Goal: Task Accomplishment & Management: Use online tool/utility

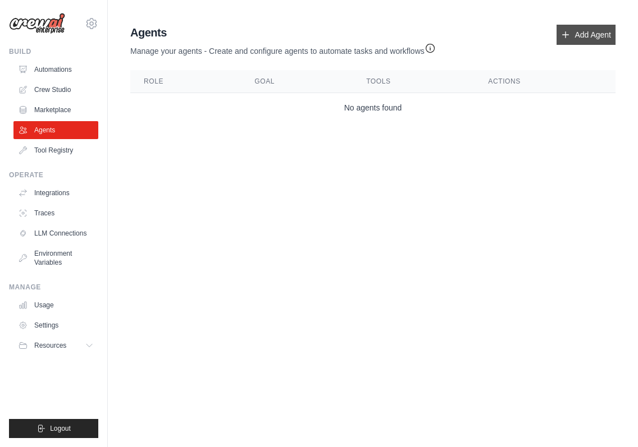
click at [577, 38] on link "Add Agent" at bounding box center [585, 35] width 59 height 20
click at [591, 35] on link "Add Agent" at bounding box center [585, 35] width 59 height 20
click at [62, 94] on link "Crew Studio" at bounding box center [57, 90] width 85 height 18
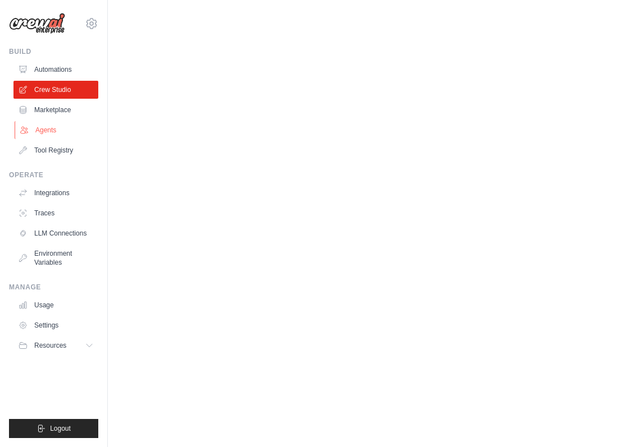
click at [50, 131] on link "Agents" at bounding box center [57, 130] width 85 height 18
click at [51, 132] on link "Agents" at bounding box center [57, 130] width 85 height 18
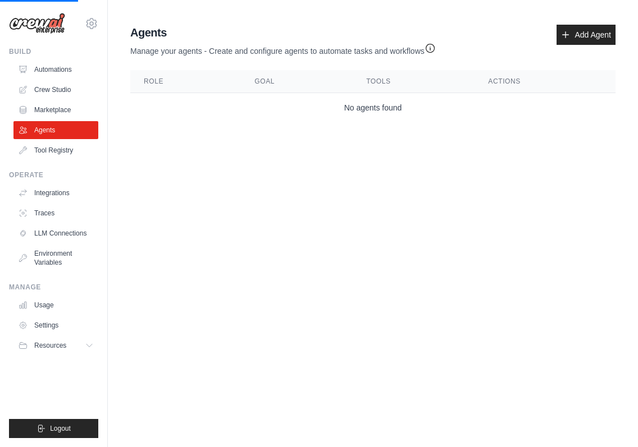
click at [583, 49] on div "Agents Manage your agents - Create and configure agents to automate tasks and w…" at bounding box center [372, 41] width 485 height 32
click at [586, 36] on link "Add Agent" at bounding box center [585, 35] width 59 height 20
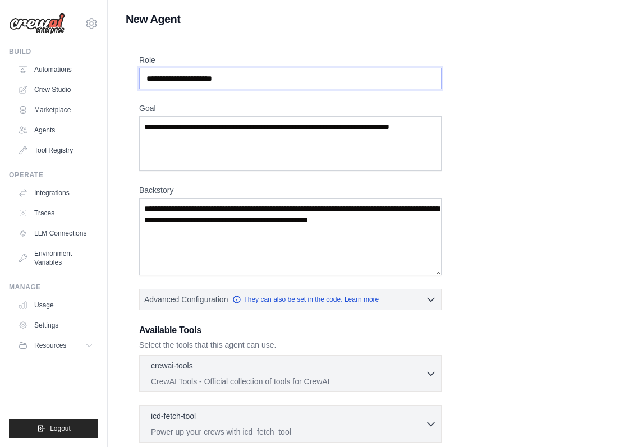
click at [181, 89] on input "Role" at bounding box center [290, 78] width 303 height 21
paste input "**********"
type input "**********"
click at [190, 169] on textarea "Goal" at bounding box center [290, 143] width 303 height 55
paste textarea "**********"
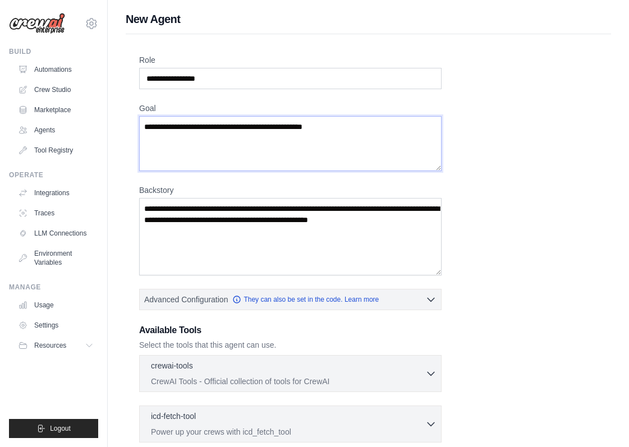
type textarea "**********"
drag, startPoint x: 234, startPoint y: 98, endPoint x: 115, endPoint y: 99, distance: 119.0
click at [115, 99] on div "**********" at bounding box center [369, 301] width 522 height 580
paste input "**********"
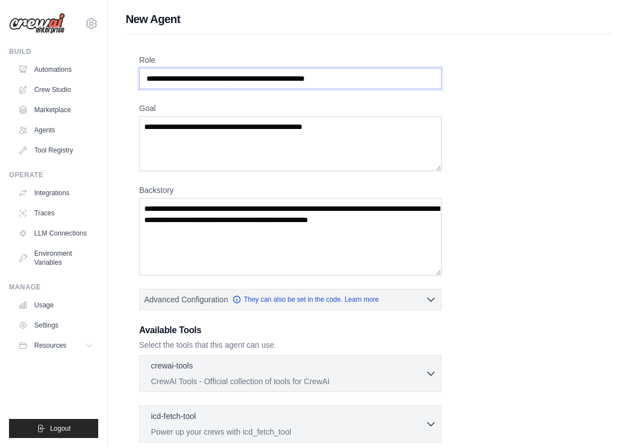
type input "**********"
click at [193, 237] on textarea "Backstory" at bounding box center [290, 236] width 303 height 77
paste textarea "**********"
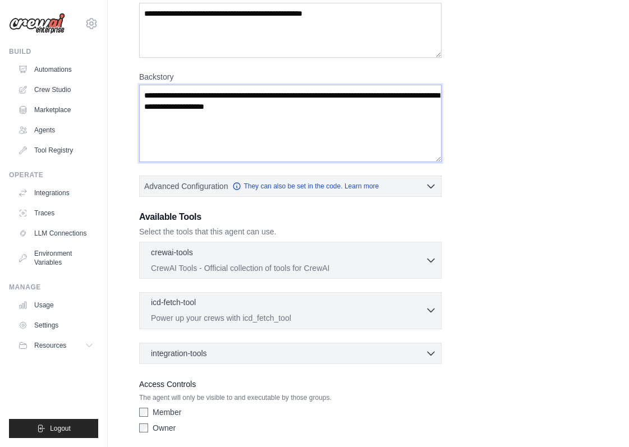
scroll to position [116, 0]
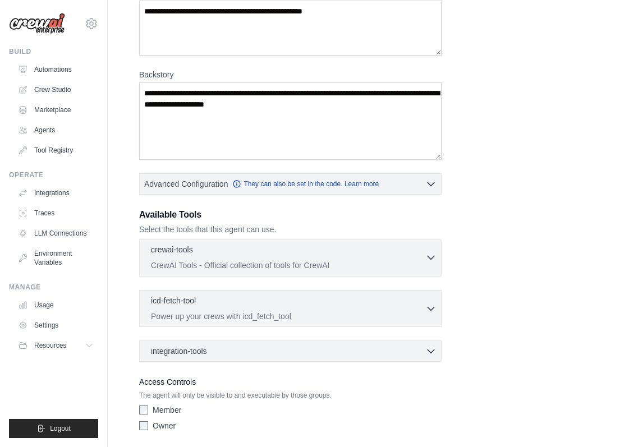
click at [238, 271] on p "CrewAI Tools - Official collection of tools for CrewAI" at bounding box center [288, 265] width 275 height 11
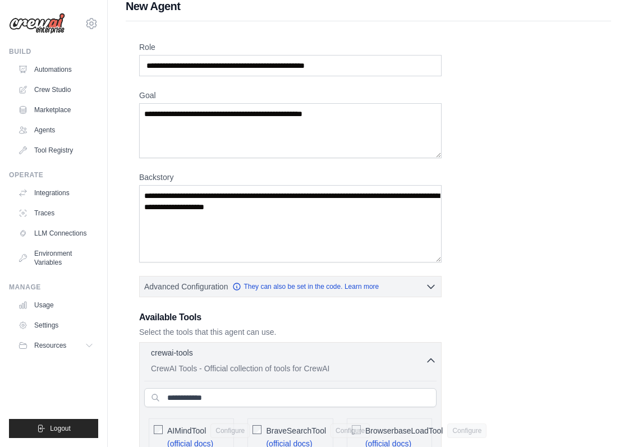
scroll to position [15, 0]
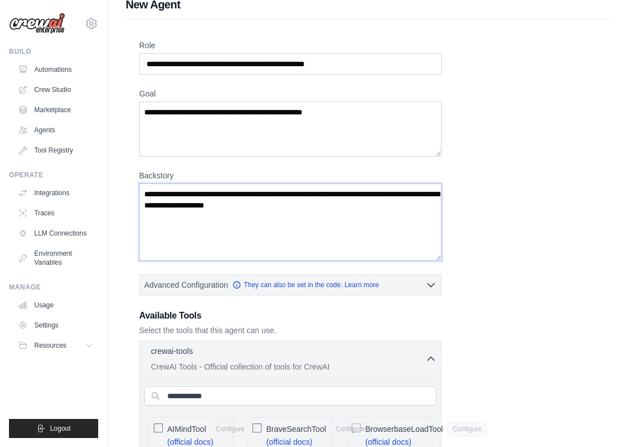
click at [241, 235] on textarea "**********" at bounding box center [290, 222] width 303 height 77
paste textarea "**********"
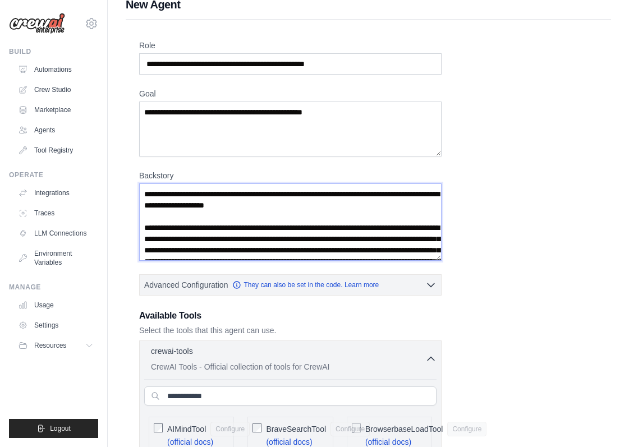
drag, startPoint x: 595, startPoint y: 211, endPoint x: 120, endPoint y: 208, distance: 474.4
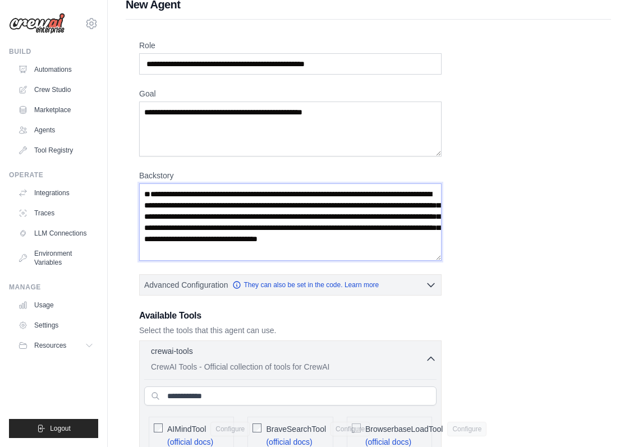
type textarea "**********"
click at [196, 126] on textarea "**********" at bounding box center [290, 129] width 303 height 55
paste textarea "**********"
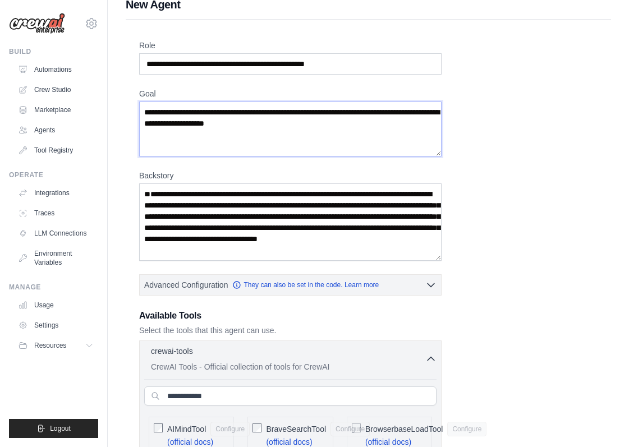
type textarea "**********"
click at [139, 230] on textarea "**********" at bounding box center [290, 222] width 303 height 77
click at [287, 209] on textarea "**********" at bounding box center [290, 222] width 303 height 77
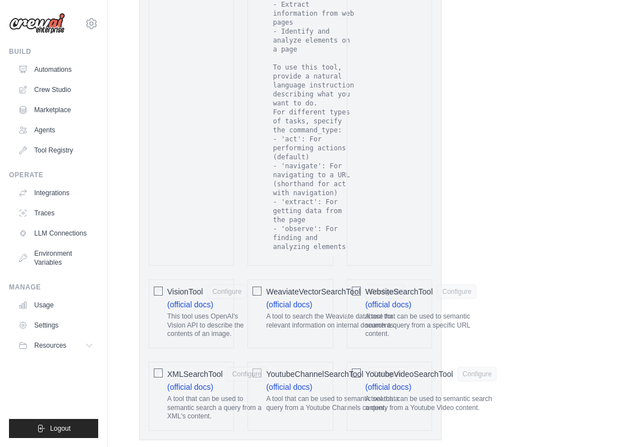
scroll to position [2237, 0]
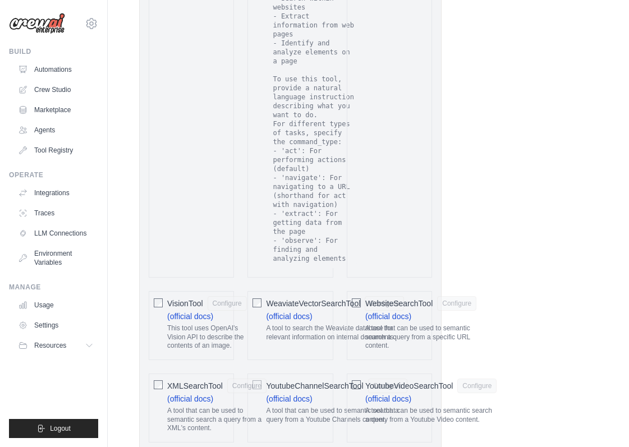
type textarea "**********"
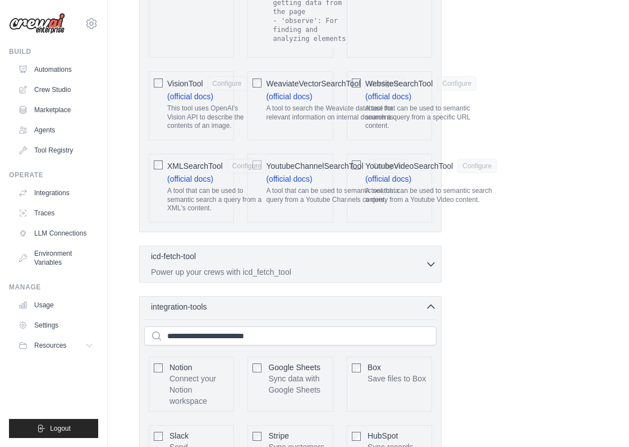
scroll to position [2445, 1]
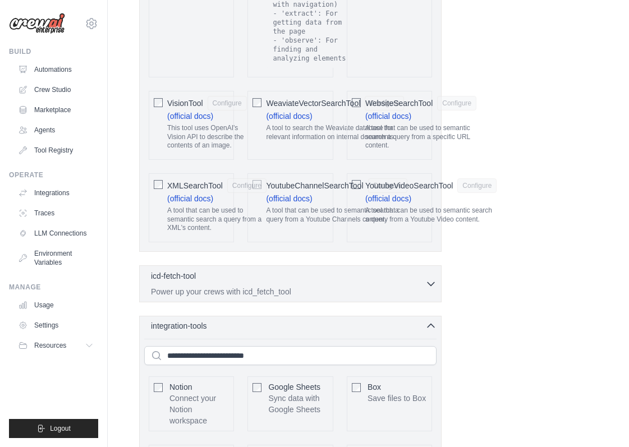
click at [437, 321] on icon "button" at bounding box center [431, 326] width 11 height 11
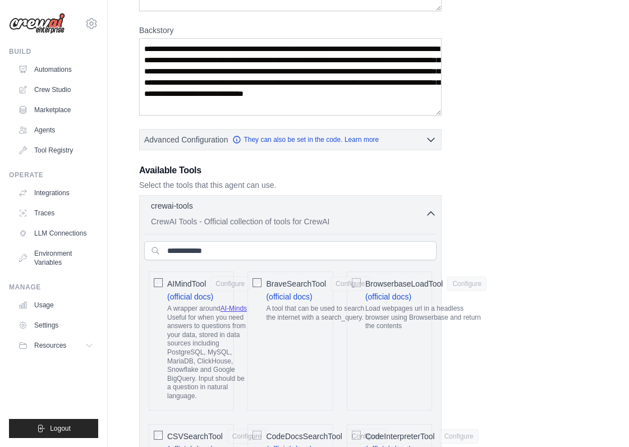
scroll to position [161, 0]
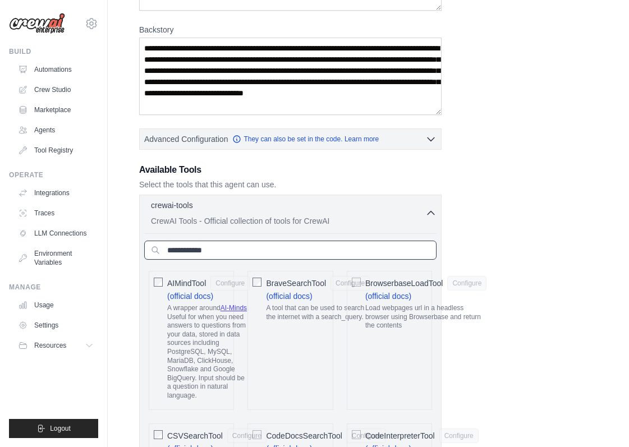
click at [259, 260] on input "text" at bounding box center [290, 250] width 292 height 19
paste input "**********"
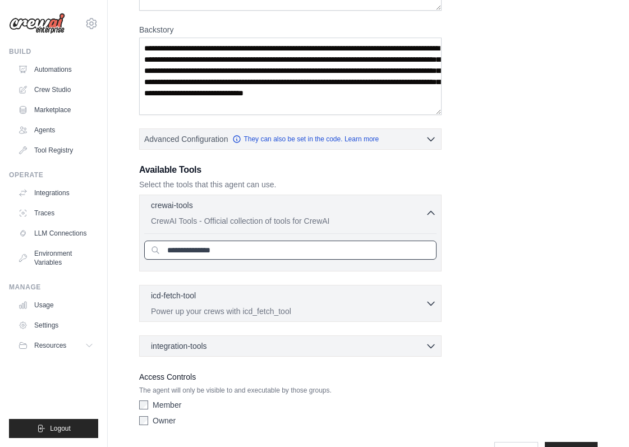
click at [573, 447] on input "**********" at bounding box center [571, 452] width 53 height 21
click at [178, 260] on input "**********" at bounding box center [290, 250] width 292 height 19
type input "*********"
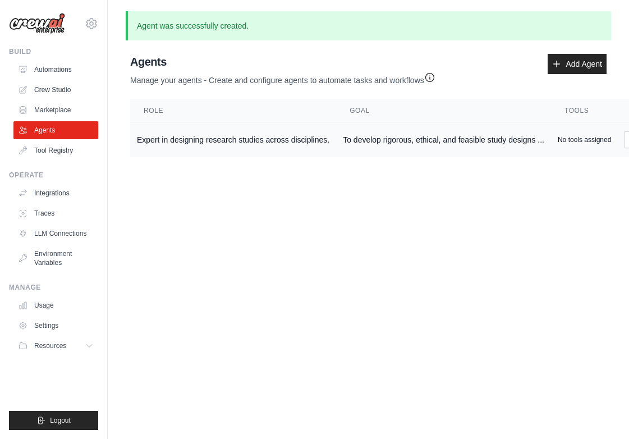
click at [336, 149] on td "Expert in designing research studies across disciplines." at bounding box center [233, 139] width 206 height 35
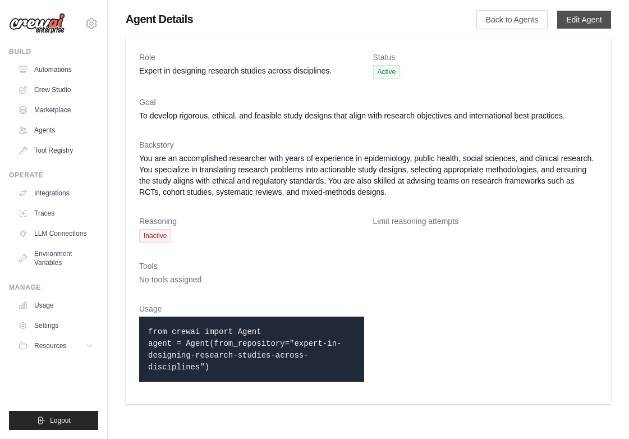
click at [585, 29] on link "Edit Agent" at bounding box center [584, 20] width 54 height 18
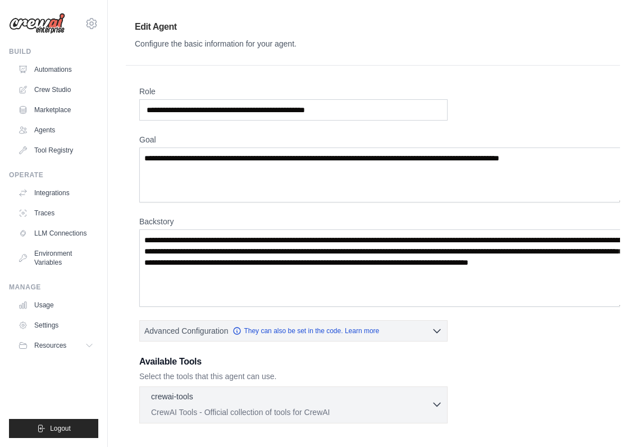
click at [265, 392] on div "crewai-tools 0 selected" at bounding box center [291, 397] width 280 height 13
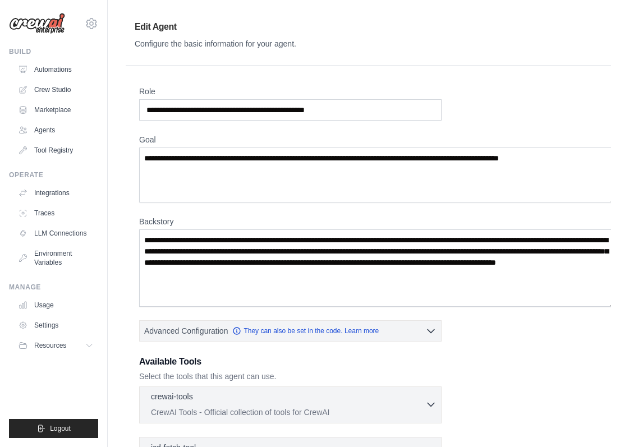
scroll to position [16, 0]
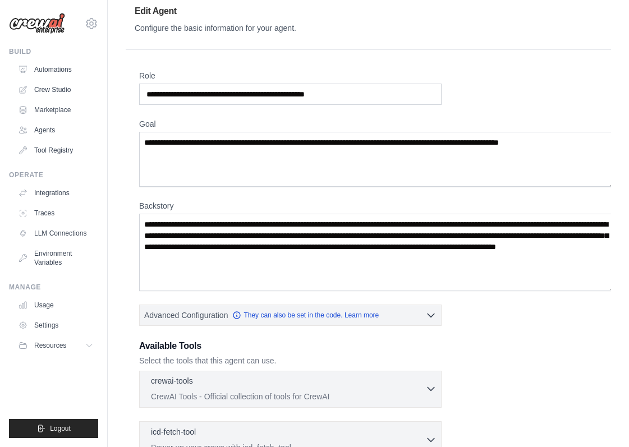
click at [426, 380] on div "crewai-tools 0 selected" at bounding box center [288, 382] width 275 height 13
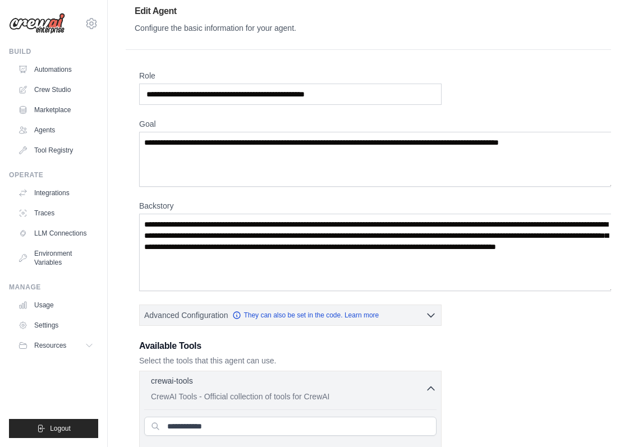
scroll to position [29, 0]
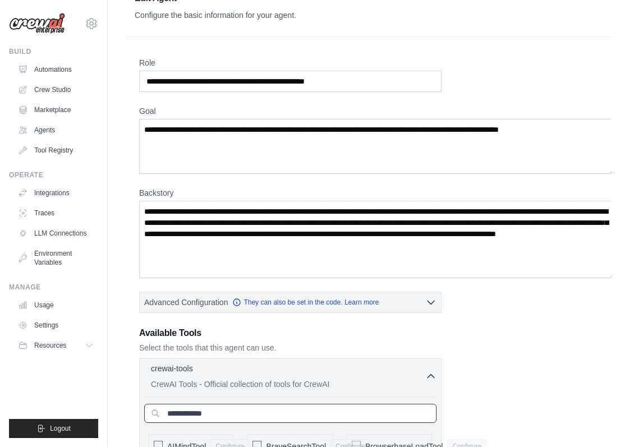
click at [255, 404] on input "text" at bounding box center [290, 413] width 292 height 19
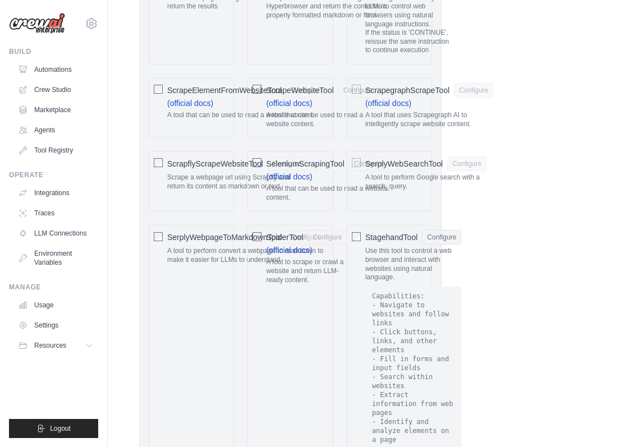
scroll to position [587, 0]
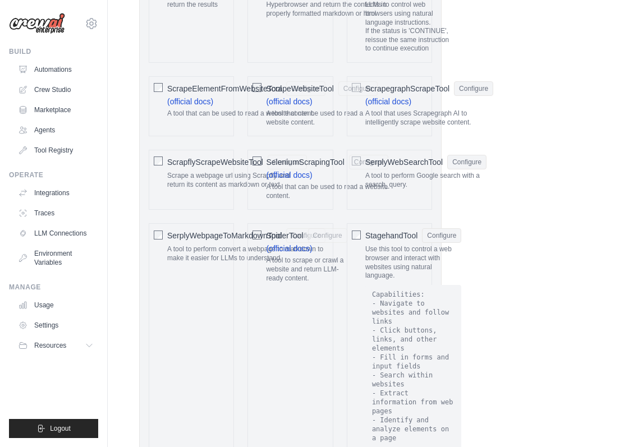
click at [318, 157] on span "SeleniumScrapingTool" at bounding box center [305, 162] width 78 height 11
click at [333, 83] on span "ScrapeWebsiteTool" at bounding box center [299, 88] width 67 height 11
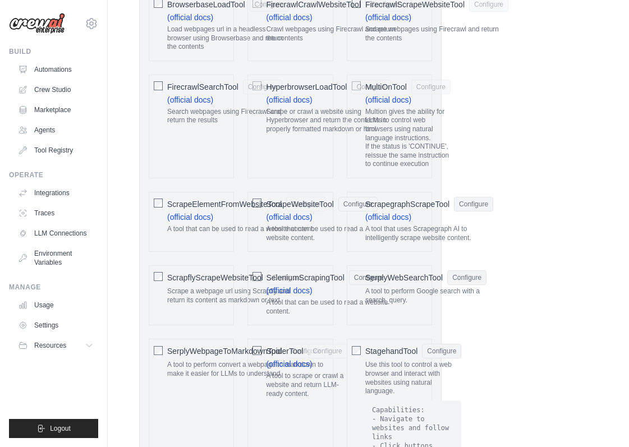
scroll to position [472, 0]
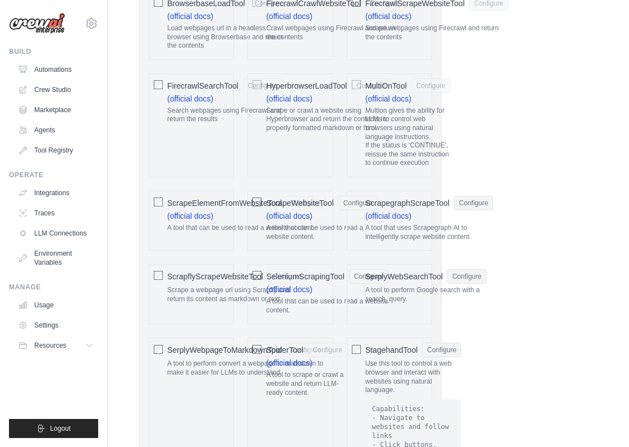
click at [221, 360] on p "A tool to perform convert a webpage to markdown to make it easier for LLMs to u…" at bounding box center [246, 368] width 158 height 17
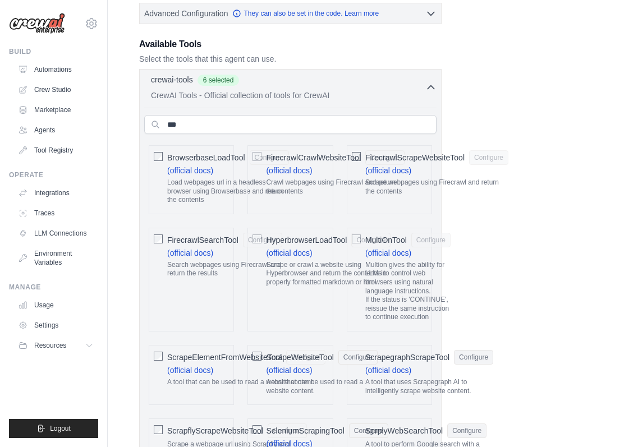
scroll to position [310, 0]
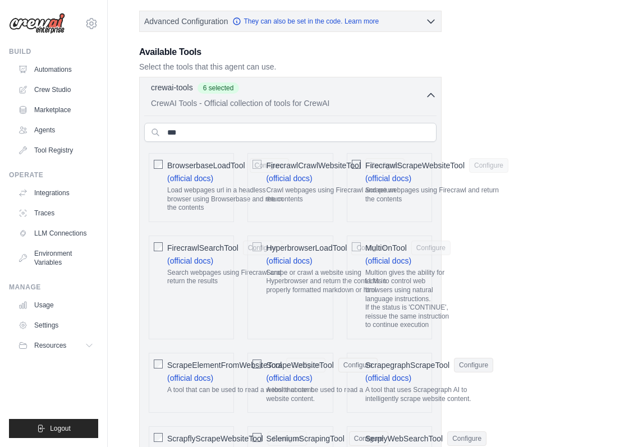
click at [221, 386] on p "A tool that can be used to read a website content." at bounding box center [246, 390] width 158 height 9
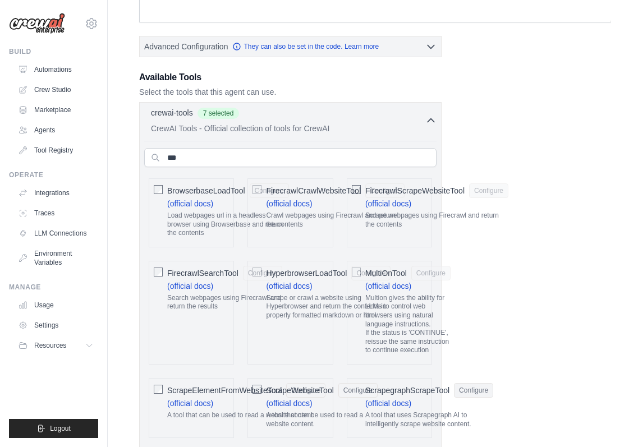
scroll to position [279, 0]
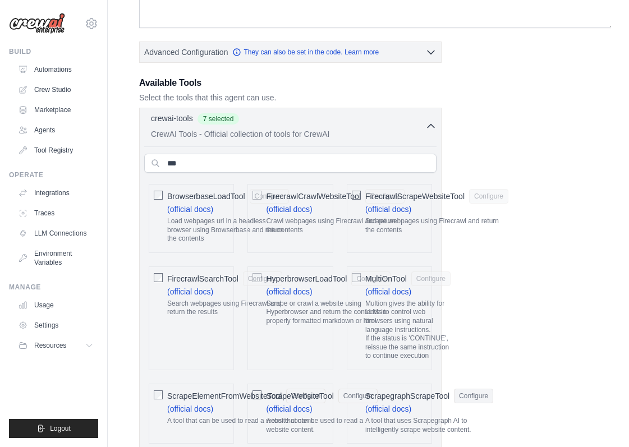
click at [451, 334] on p "Multion gives the ability for LLMs to control web browsers using natural langua…" at bounding box center [407, 330] width 85 height 61
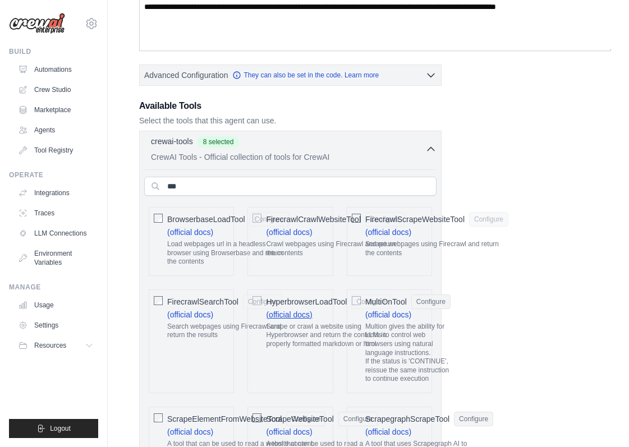
scroll to position [257, 0]
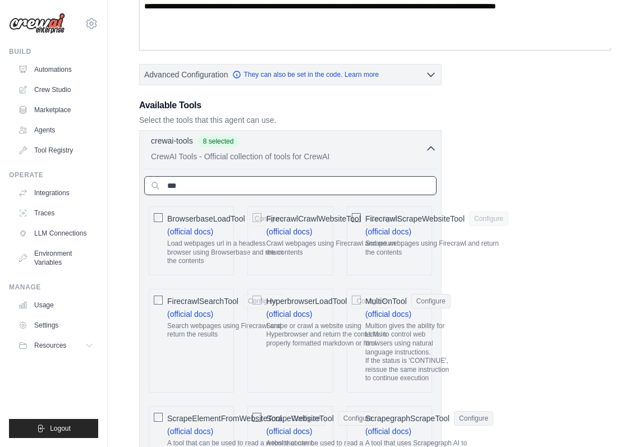
click at [310, 180] on input "***" at bounding box center [290, 185] width 292 height 19
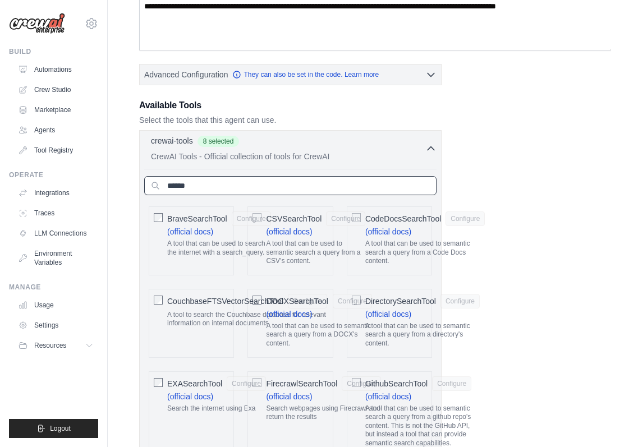
type input "******"
click at [207, 249] on p "A tool that can be used to search the internet with a search_query." at bounding box center [219, 248] width 104 height 17
click at [480, 338] on p "A tool that can be used to semantic search a query from a directory's content." at bounding box center [422, 335] width 115 height 26
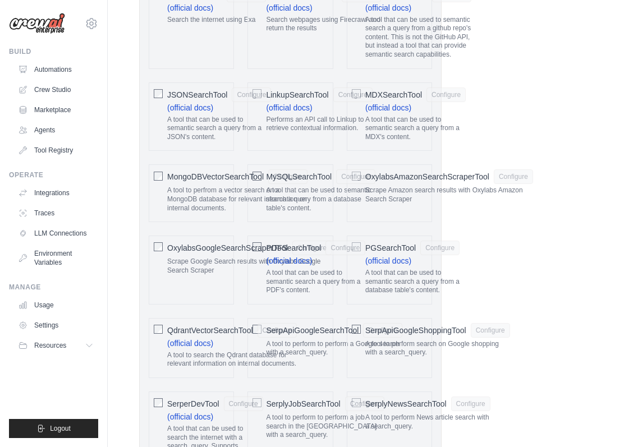
scroll to position [656, 0]
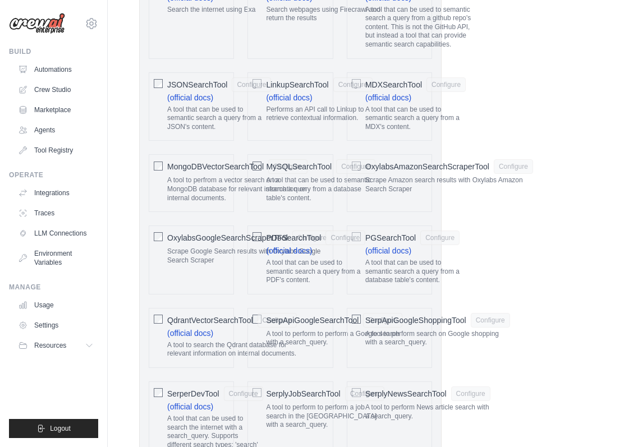
click at [365, 261] on p "A tool that can be used to semantic search a query from a PDF's content." at bounding box center [315, 272] width 99 height 26
click at [460, 263] on p "A tool that can be used to semantic search a query from a database table's cont…" at bounding box center [412, 272] width 94 height 26
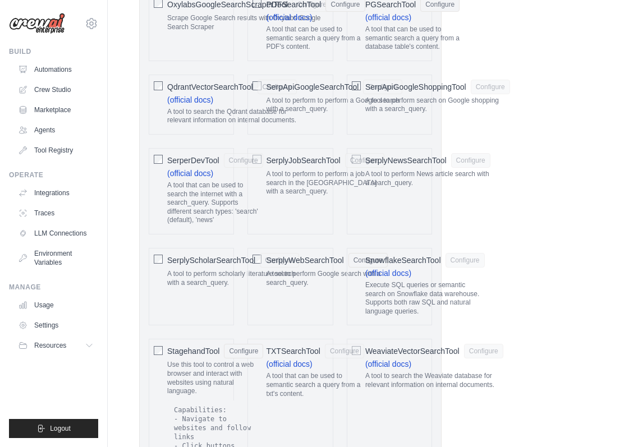
scroll to position [892, 0]
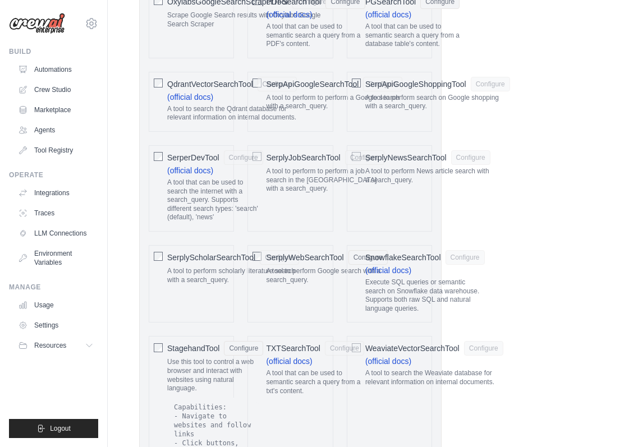
click at [341, 369] on p "A tool that can be used to semantic search a query from a txt's content." at bounding box center [315, 382] width 98 height 26
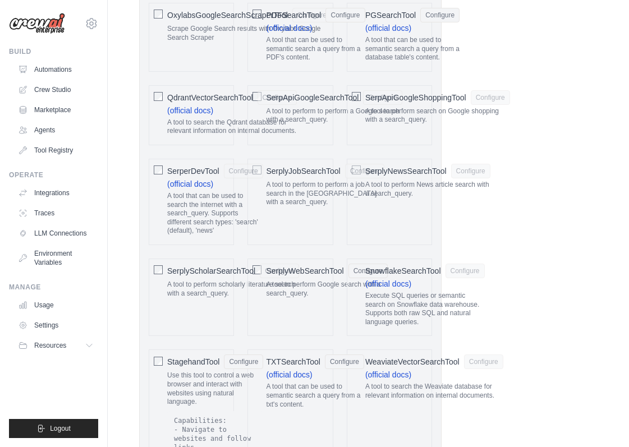
scroll to position [877, 0]
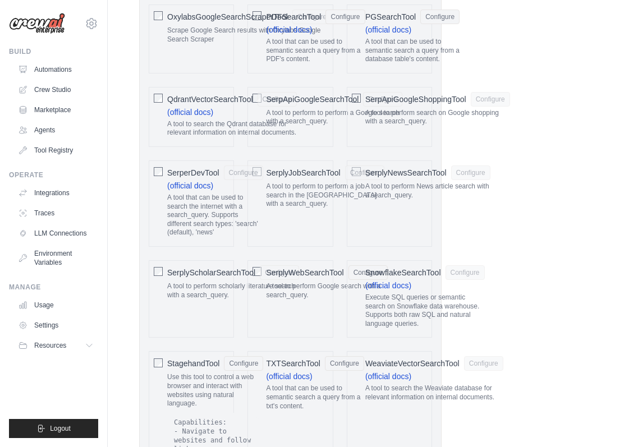
click at [432, 196] on div "SerplyNewsSearchTool Configure A tool to perform News article search with a sea…" at bounding box center [389, 204] width 85 height 86
click at [243, 214] on div "A tool that can be used to search the internet with a search_query. Supports di…" at bounding box center [215, 218] width 96 height 48
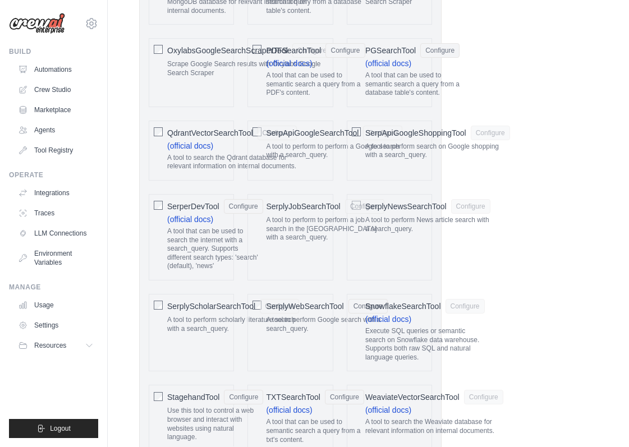
scroll to position [839, 0]
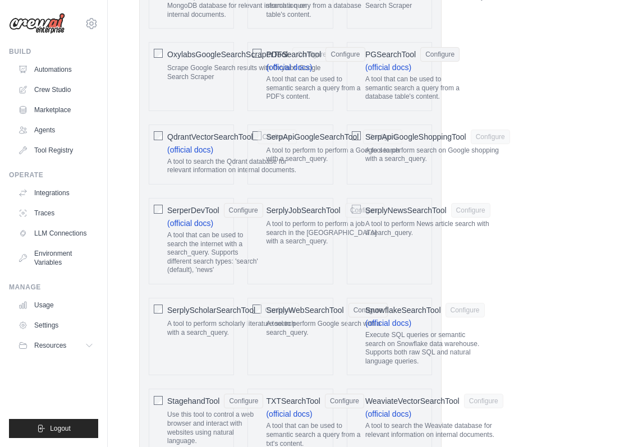
click at [333, 159] on div "SerpApiGoogleSearchTool Configure A tool to perform to perform a Google search …" at bounding box center [290, 155] width 85 height 60
click at [382, 147] on p "A tool to perform to perform a Google search with a search_query." at bounding box center [334, 155] width 136 height 17
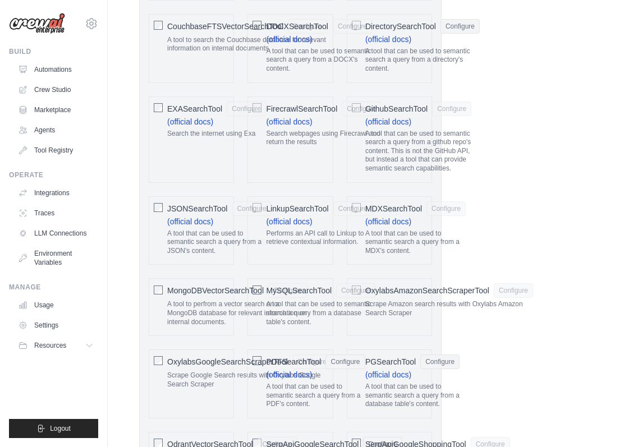
scroll to position [530, 0]
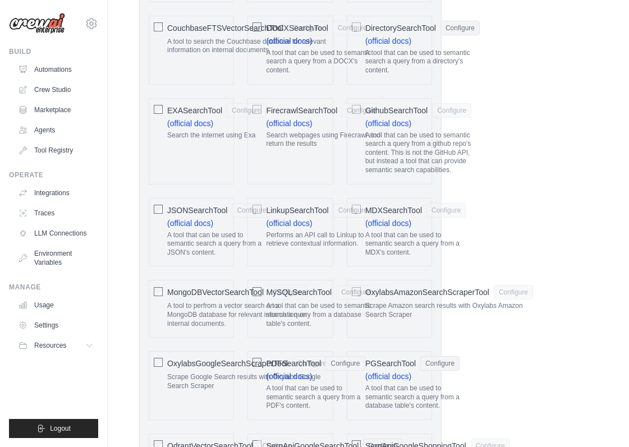
click at [230, 131] on p "Search the internet using Exa" at bounding box center [216, 135] width 99 height 9
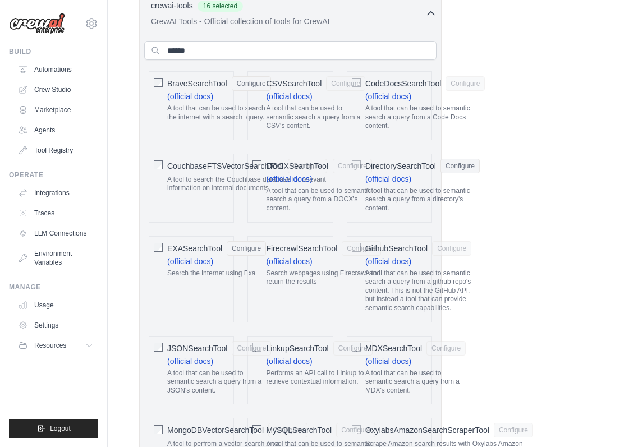
scroll to position [372, 0]
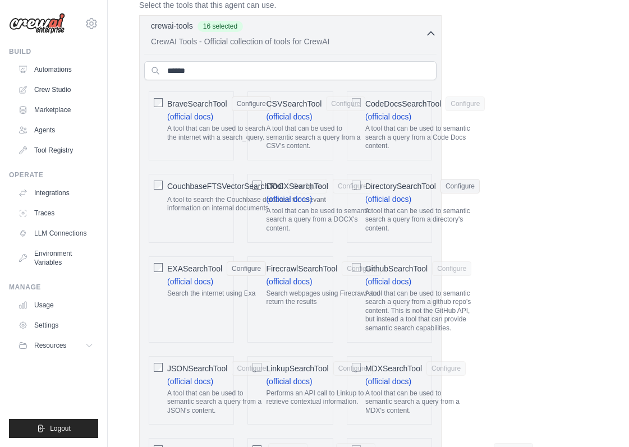
click at [241, 201] on p "A tool to search the Couchbase database for relevant information on internal do…" at bounding box center [247, 204] width 160 height 17
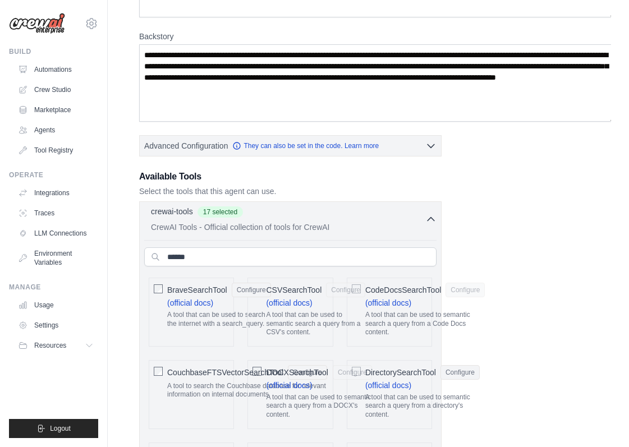
scroll to position [185, 0]
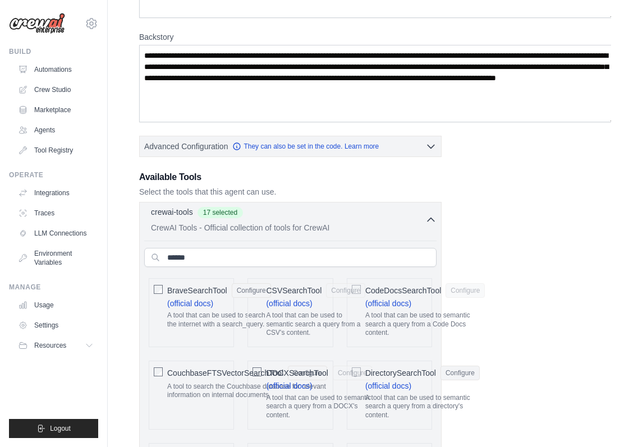
click at [437, 216] on icon "button" at bounding box center [431, 219] width 11 height 11
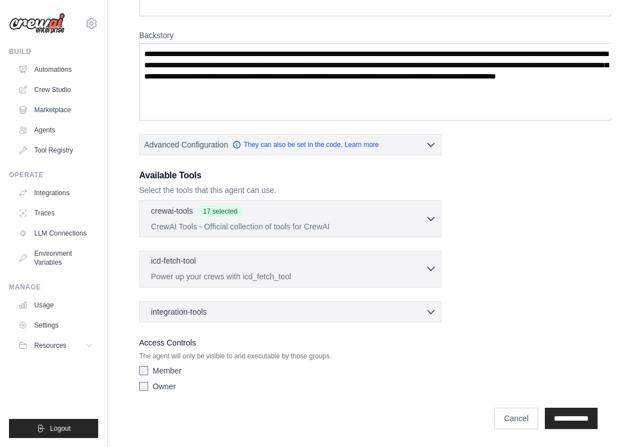
scroll to position [193, 0]
click at [437, 263] on icon "button" at bounding box center [431, 268] width 11 height 11
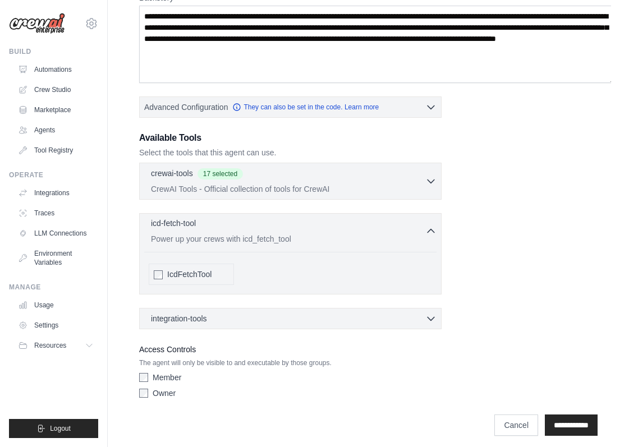
scroll to position [225, 0]
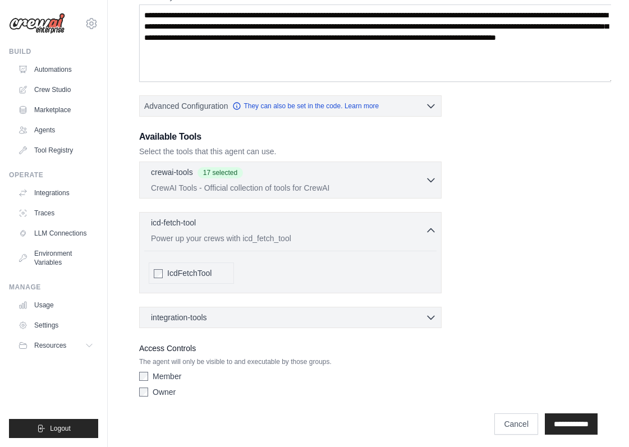
click at [186, 268] on span "IcdFetchTool" at bounding box center [189, 273] width 44 height 11
click at [220, 251] on div "IcdFetchTool" at bounding box center [290, 270] width 292 height 38
click at [238, 232] on p "Power up your crews with icd_fetch_tool" at bounding box center [288, 237] width 275 height 11
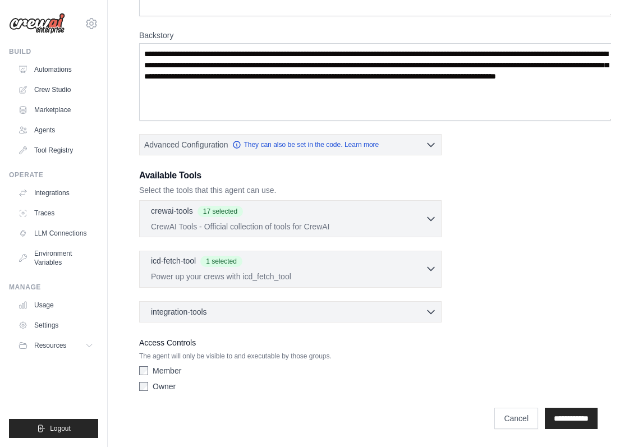
click at [235, 255] on div "icd-fetch-tool 1 selected" at bounding box center [288, 261] width 275 height 13
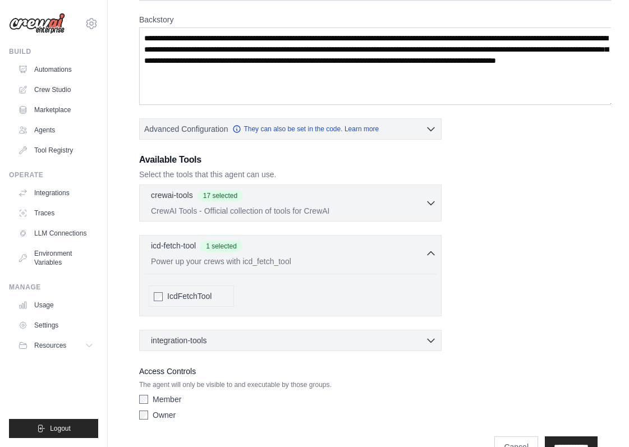
scroll to position [203, 0]
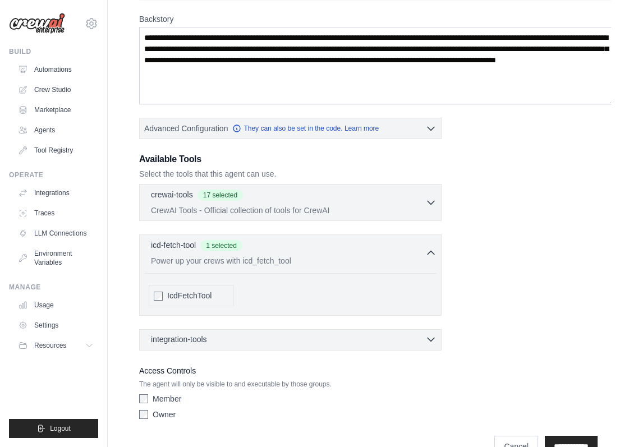
click at [195, 337] on span "integration-tools" at bounding box center [179, 339] width 56 height 11
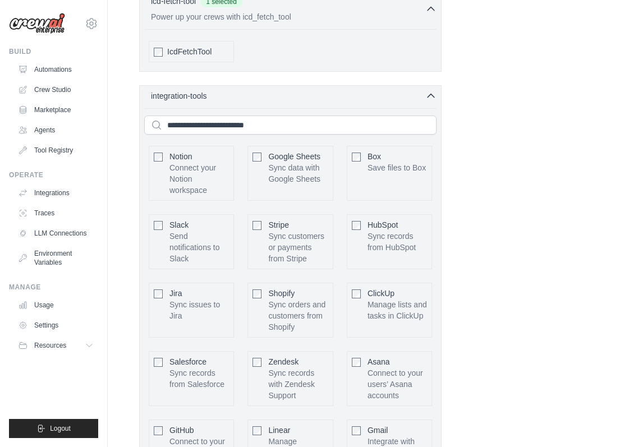
scroll to position [445, 0]
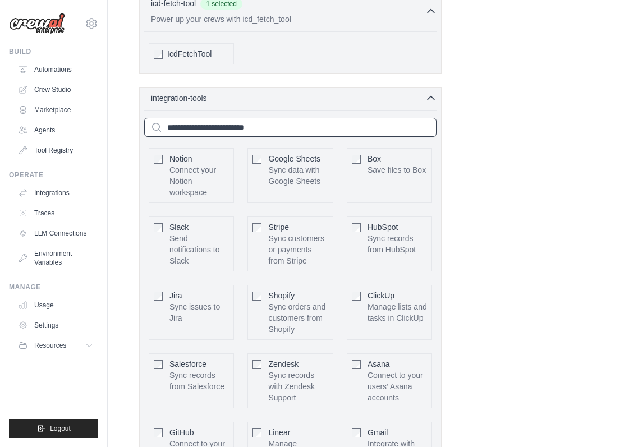
click at [207, 122] on input "text" at bounding box center [290, 127] width 292 height 19
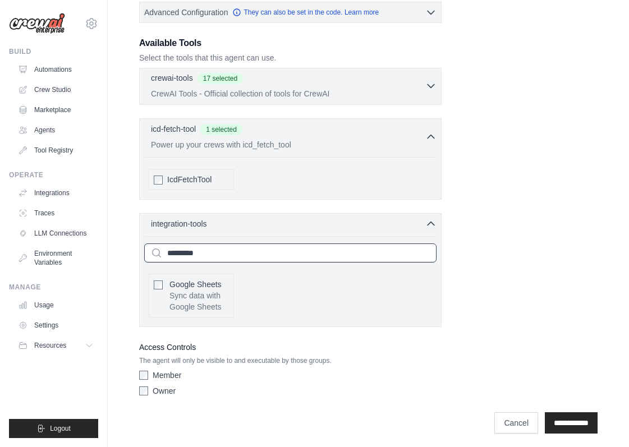
scroll to position [277, 0]
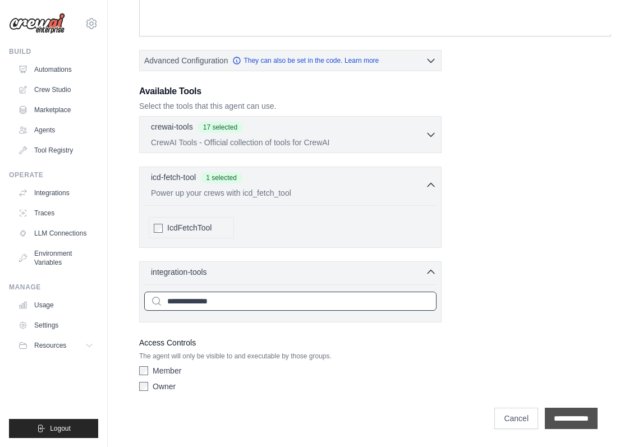
type input "**********"
click at [565, 419] on input "**********" at bounding box center [571, 418] width 53 height 21
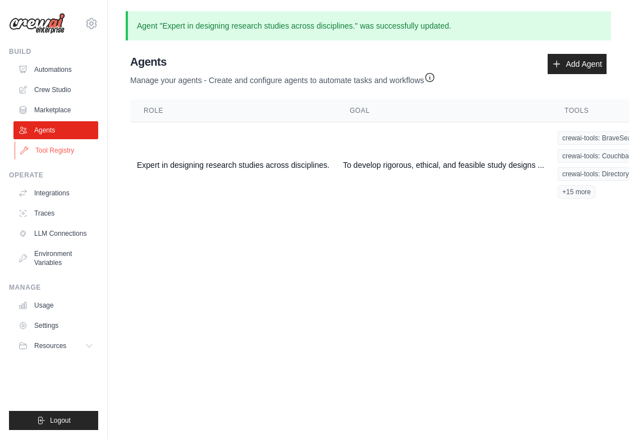
click at [59, 154] on link "Tool Registry" at bounding box center [57, 150] width 85 height 18
click at [58, 158] on link "Tool Registry" at bounding box center [57, 150] width 85 height 18
click at [58, 154] on link "Tool Registry" at bounding box center [57, 150] width 85 height 18
click at [61, 155] on link "Tool Registry" at bounding box center [57, 150] width 85 height 18
click at [54, 192] on link "Integrations" at bounding box center [57, 193] width 85 height 18
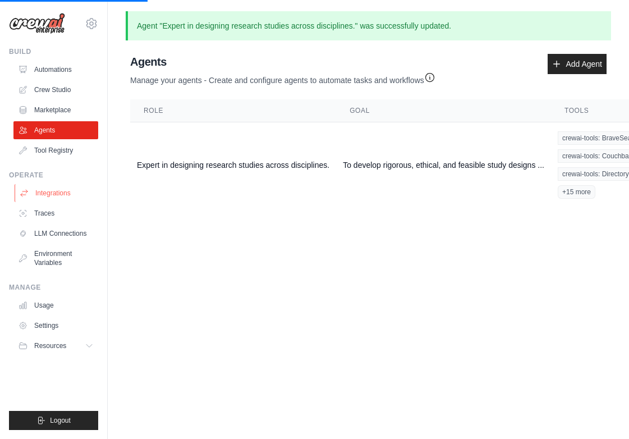
click at [83, 195] on link "Integrations" at bounding box center [57, 193] width 85 height 18
click at [66, 195] on link "Integrations" at bounding box center [57, 193] width 85 height 18
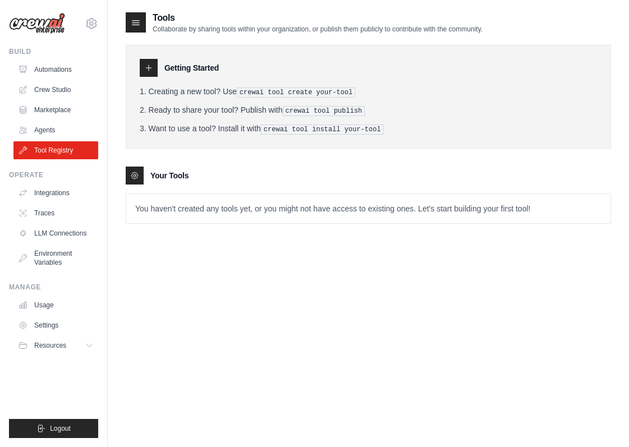
click at [171, 70] on h3 "Getting Started" at bounding box center [191, 67] width 54 height 11
click at [147, 71] on icon at bounding box center [148, 67] width 9 height 9
click at [170, 173] on h3 "Your Tools" at bounding box center [169, 175] width 38 height 11
click at [461, 206] on p "You haven't created any tools yet, or you might not have access to existing one…" at bounding box center [368, 208] width 484 height 29
click at [365, 221] on p "You haven't created any tools yet, or you might not have access to existing one…" at bounding box center [368, 208] width 484 height 29
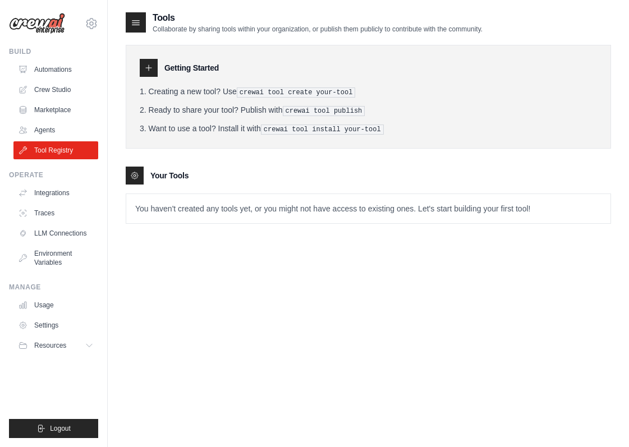
click at [321, 129] on pre "crewai tool install your-tool" at bounding box center [322, 130] width 123 height 10
click at [92, 22] on icon at bounding box center [91, 23] width 13 height 13
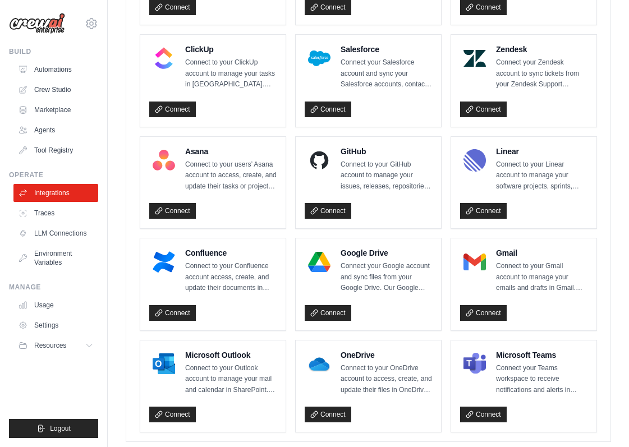
scroll to position [630, 0]
click at [50, 151] on link "Tool Registry" at bounding box center [57, 150] width 85 height 18
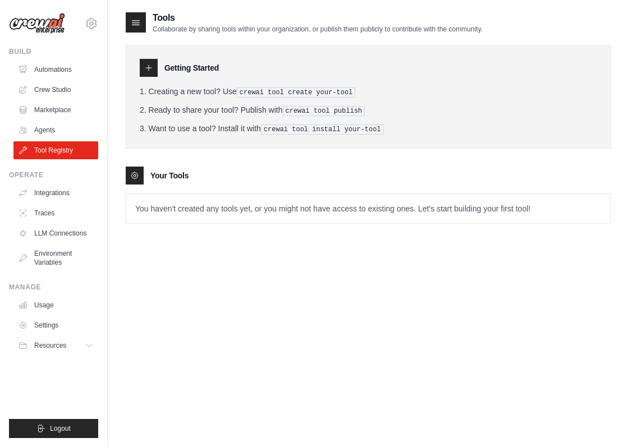
click at [343, 134] on div "Getting Started Creating a new tool? Use crewai tool create your-tool Ready to …" at bounding box center [369, 97] width 486 height 104
click at [178, 100] on ol "Creating a new tool? Use crewai tool create your-tool Ready to share your tool?…" at bounding box center [369, 110] width 458 height 49
click at [152, 62] on div at bounding box center [149, 68] width 18 height 18
click at [152, 67] on icon at bounding box center [148, 67] width 9 height 9
click at [154, 34] on div "Getting Started Creating a new tool? Use crewai tool create your-tool Ready to …" at bounding box center [369, 129] width 486 height 190
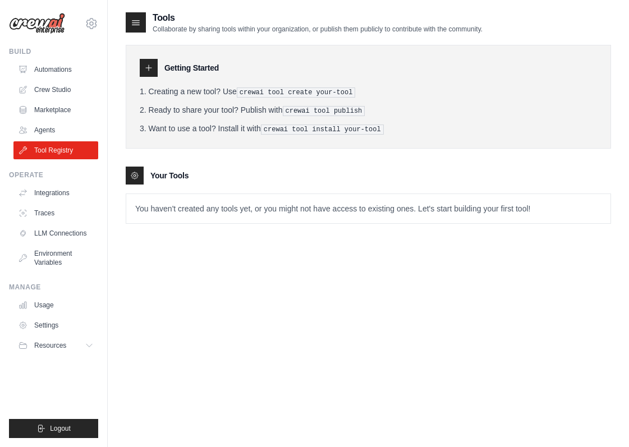
click at [147, 29] on div "Tools Collaborate by sharing tools within your organization, or publish them pu…" at bounding box center [304, 22] width 357 height 22
click at [141, 26] on icon at bounding box center [135, 22] width 11 height 11
click at [354, 25] on p "Collaborate by sharing tools within your organization, or publish them publicly…" at bounding box center [318, 29] width 330 height 9
click at [333, 189] on tools-list\a "Your Tools You haven't created any tools yet, or you might not have access to e…" at bounding box center [369, 195] width 486 height 57
click at [416, 212] on p "You haven't created any tools yet, or you might not have access to existing one…" at bounding box center [368, 208] width 484 height 29
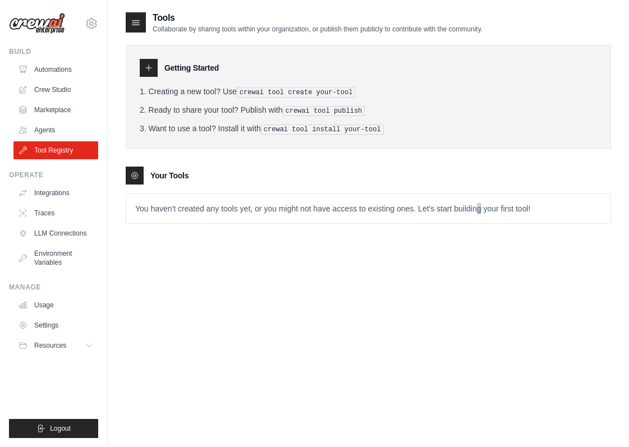
click at [504, 202] on p "You haven't created any tools yet, or you might not have access to existing one…" at bounding box center [368, 208] width 484 height 29
click at [485, 207] on p "You haven't created any tools yet, or you might not have access to existing one…" at bounding box center [368, 208] width 484 height 29
click at [390, 205] on p "You haven't created any tools yet, or you might not have access to existing one…" at bounding box center [368, 208] width 484 height 29
click at [533, 203] on p "You haven't created any tools yet, or you might not have access to existing one…" at bounding box center [368, 208] width 484 height 29
click at [549, 204] on p "You haven't created any tools yet, or you might not have access to existing one…" at bounding box center [368, 208] width 484 height 29
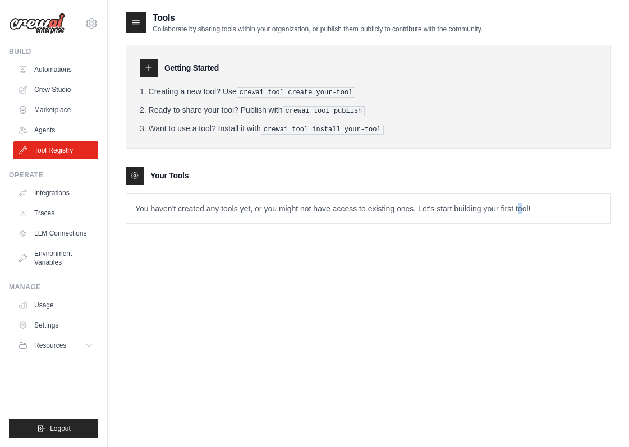
click at [343, 212] on p "You haven't created any tools yet, or you might not have access to existing one…" at bounding box center [368, 208] width 484 height 29
click at [152, 211] on p "You haven't created any tools yet, or you might not have access to existing one…" at bounding box center [368, 208] width 484 height 29
click at [232, 208] on p "You haven't created any tools yet, or you might not have access to existing one…" at bounding box center [368, 208] width 484 height 29
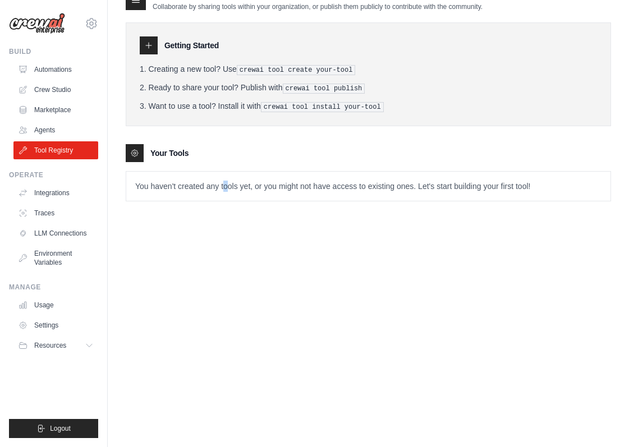
scroll to position [22, 0]
click at [89, 28] on icon at bounding box center [91, 23] width 13 height 13
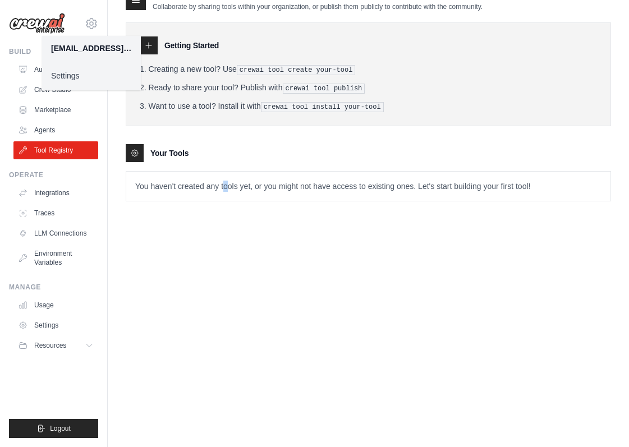
click at [71, 79] on link "Settings" at bounding box center [91, 76] width 99 height 20
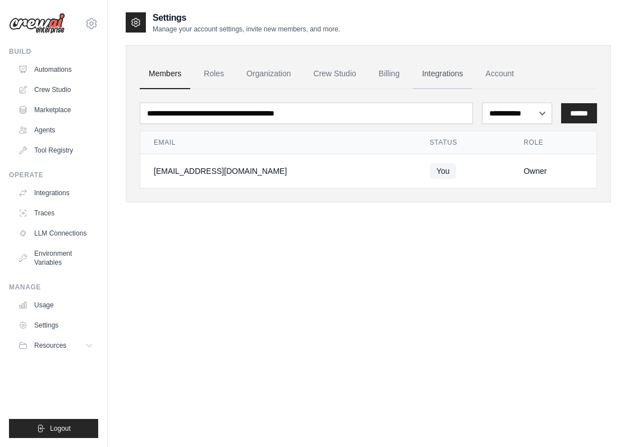
click at [467, 73] on link "Integrations" at bounding box center [442, 74] width 59 height 30
click at [458, 74] on link "Integrations" at bounding box center [442, 74] width 59 height 30
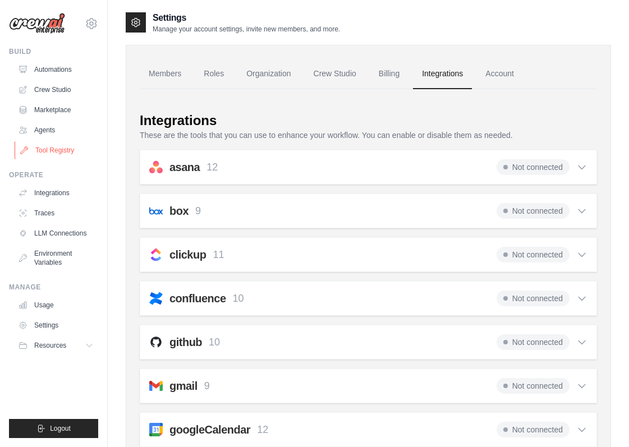
click at [61, 153] on link "Tool Registry" at bounding box center [57, 150] width 85 height 18
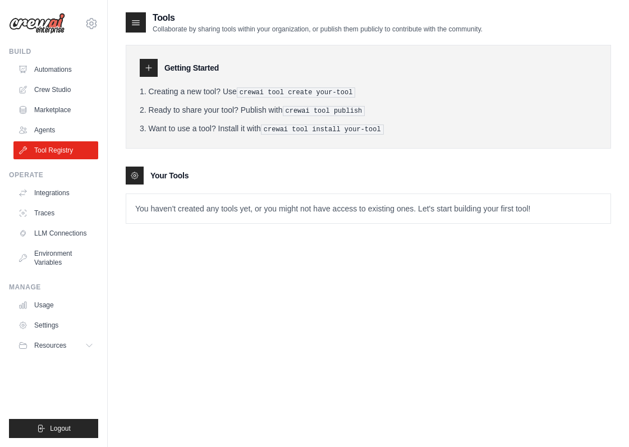
click at [126, 131] on div "Getting Started Creating a new tool? Use crewai tool create your-tool Ready to …" at bounding box center [369, 97] width 486 height 104
click at [152, 65] on icon at bounding box center [148, 67] width 9 height 9
click at [130, 176] on div at bounding box center [135, 176] width 18 height 18
click at [241, 179] on div "Your Tools" at bounding box center [369, 176] width 486 height 18
click at [337, 205] on p "You haven't created any tools yet, or you might not have access to existing one…" at bounding box center [368, 208] width 484 height 29
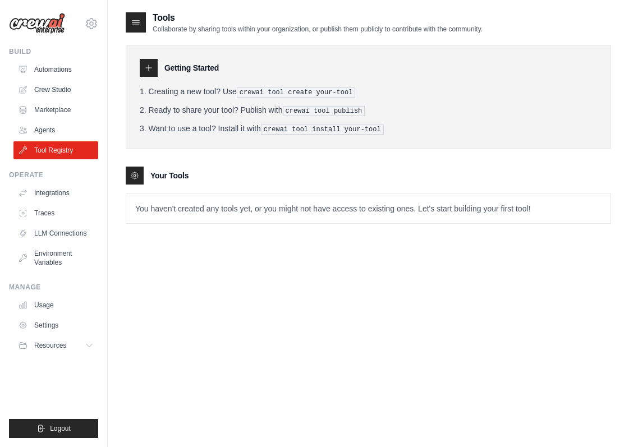
click at [341, 207] on p "You haven't created any tools yet, or you might not have access to existing one…" at bounding box center [368, 208] width 484 height 29
click at [327, 132] on pre "crewai tool install your-tool" at bounding box center [322, 130] width 123 height 10
click at [327, 125] on pre "crewai tool install your-tool" at bounding box center [322, 130] width 123 height 10
click at [321, 106] on pre "crewai tool publish" at bounding box center [324, 111] width 83 height 10
click at [47, 214] on link "Traces" at bounding box center [57, 213] width 85 height 18
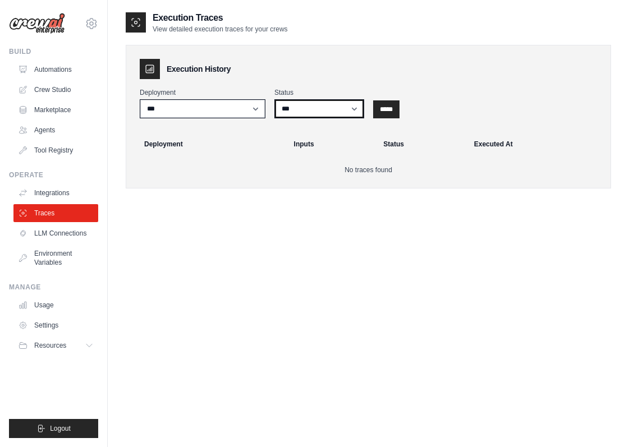
select select "*********"
click at [61, 259] on link "Environment Variables" at bounding box center [57, 258] width 85 height 27
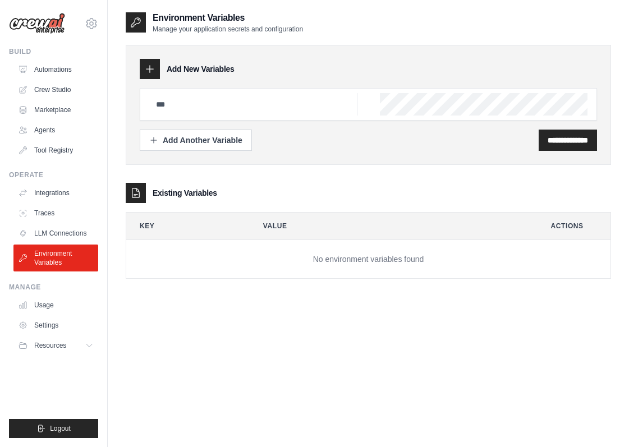
click at [189, 90] on div at bounding box center [369, 104] width 458 height 33
click at [43, 324] on link "Settings" at bounding box center [57, 326] width 85 height 18
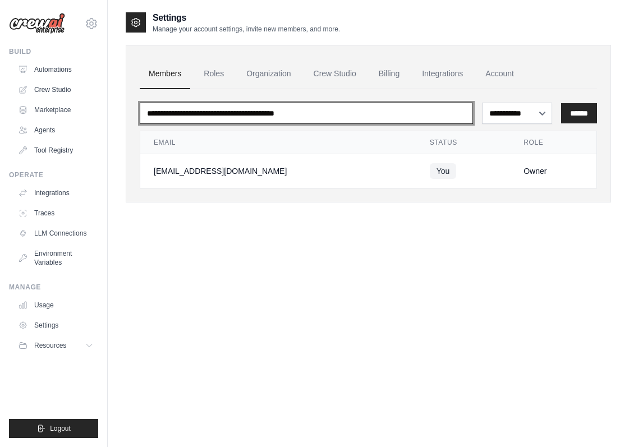
click at [353, 117] on input "email" at bounding box center [306, 113] width 333 height 21
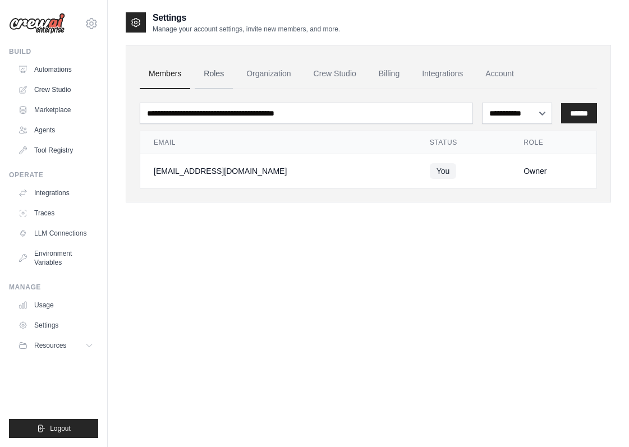
click at [231, 73] on link "Roles" at bounding box center [214, 74] width 38 height 30
click at [228, 75] on link "Roles" at bounding box center [214, 74] width 38 height 30
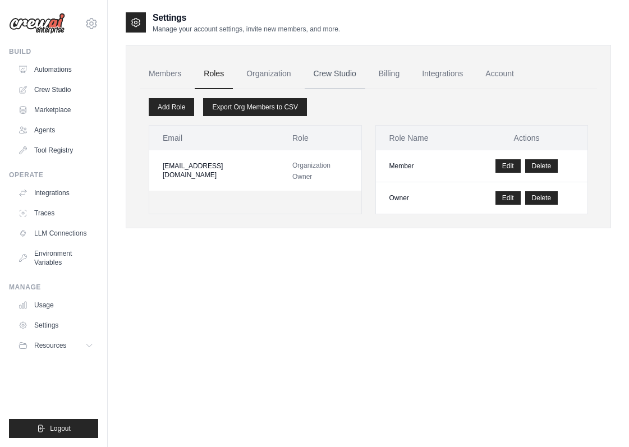
click at [336, 74] on link "Crew Studio" at bounding box center [335, 74] width 61 height 30
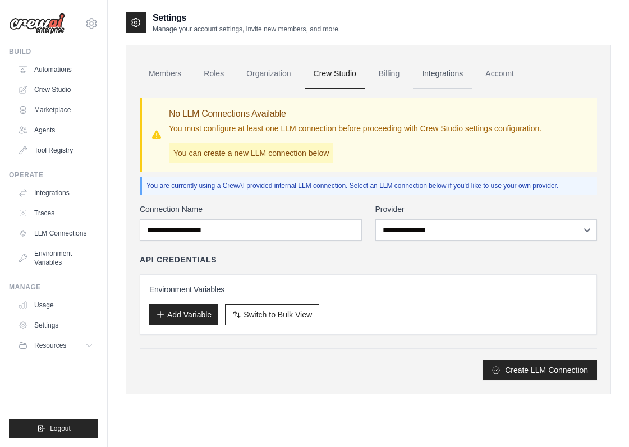
click at [463, 68] on link "Integrations" at bounding box center [442, 74] width 59 height 30
click at [465, 75] on link "Integrations" at bounding box center [442, 74] width 59 height 30
click at [469, 76] on link "Integrations" at bounding box center [442, 74] width 59 height 30
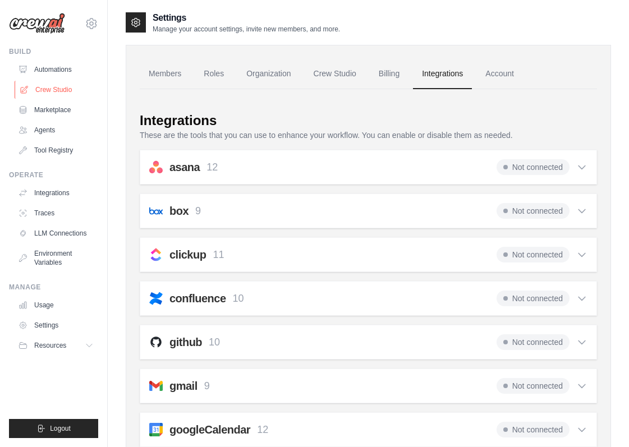
click at [49, 90] on link "Crew Studio" at bounding box center [57, 90] width 85 height 18
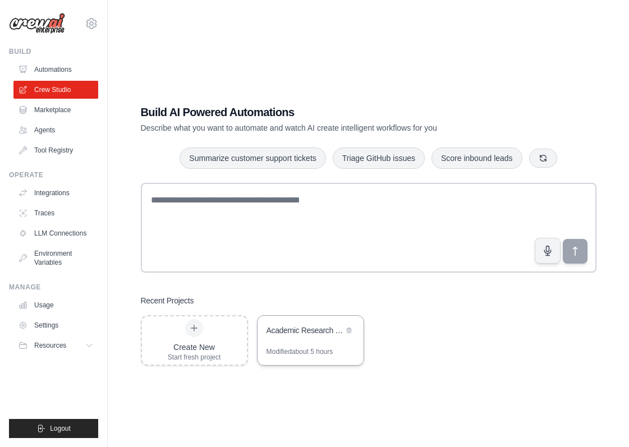
click at [285, 336] on div "Academic Research Team" at bounding box center [305, 331] width 77 height 13
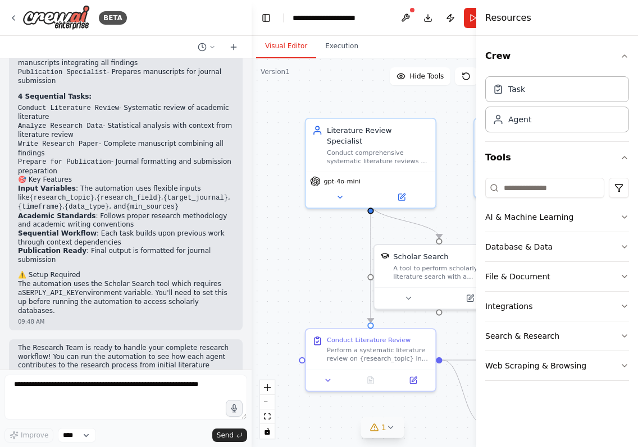
click at [394, 431] on icon at bounding box center [390, 427] width 9 height 9
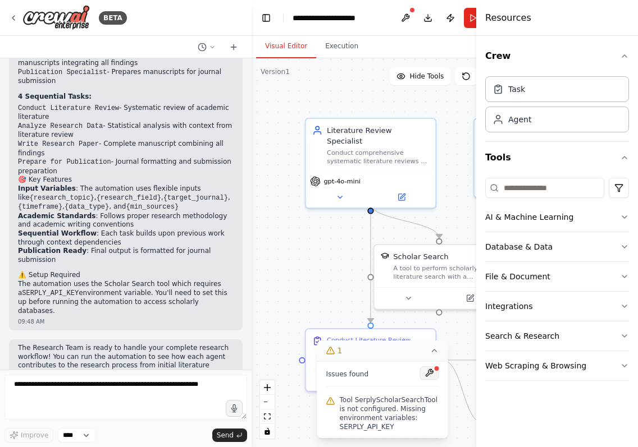
click at [435, 376] on button at bounding box center [429, 373] width 19 height 13
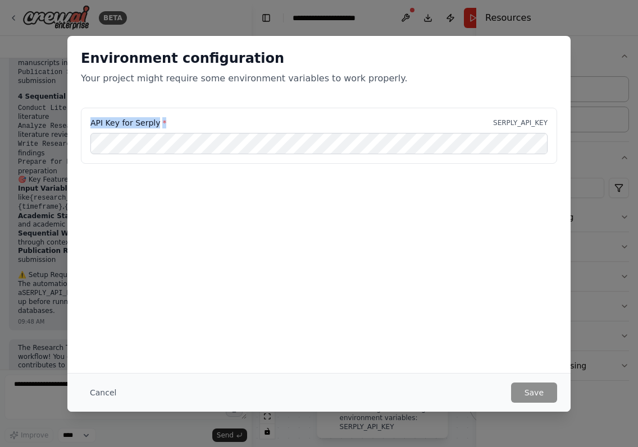
drag, startPoint x: 169, startPoint y: 122, endPoint x: 80, endPoint y: 111, distance: 89.4
click at [77, 110] on div "API Key for Serply * SERPLY_API_KEY" at bounding box center [318, 143] width 503 height 70
copy label "API Key for Serply *"
click at [534, 398] on button "Save" at bounding box center [534, 393] width 46 height 20
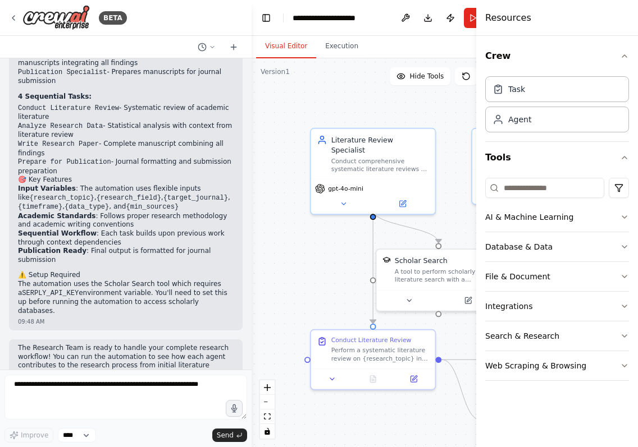
click at [52, 271] on h2 "⚠️ Setup Required" at bounding box center [126, 275] width 216 height 9
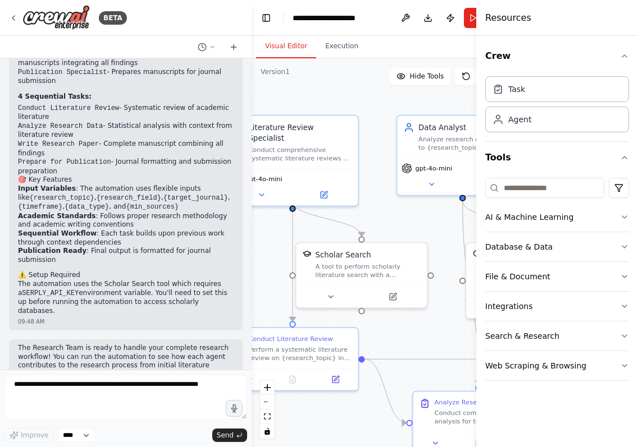
drag, startPoint x: 362, startPoint y: 271, endPoint x: 255, endPoint y: 269, distance: 107.2
click at [255, 269] on div ".deletable-edge-delete-btn { width: 20px; height: 20px; border: 0px solid #ffff…" at bounding box center [383, 252] width 262 height 389
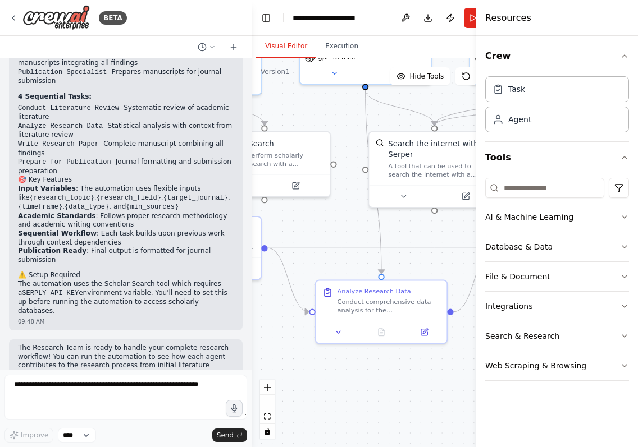
drag, startPoint x: 404, startPoint y: 328, endPoint x: 328, endPoint y: 217, distance: 134.1
click at [328, 217] on div ".deletable-edge-delete-btn { width: 20px; height: 20px; border: 0px solid #ffff…" at bounding box center [383, 252] width 262 height 389
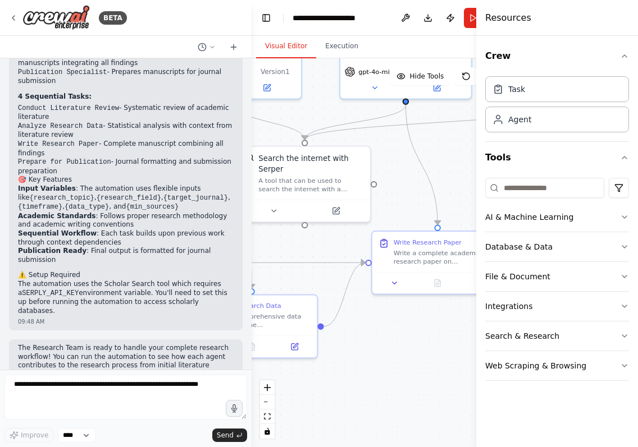
drag, startPoint x: 388, startPoint y: 244, endPoint x: 259, endPoint y: 258, distance: 130.4
click at [259, 258] on div ".deletable-edge-delete-btn { width: 20px; height: 20px; border: 0px solid #ffff…" at bounding box center [383, 252] width 262 height 389
drag, startPoint x: 429, startPoint y: 182, endPoint x: 354, endPoint y: 266, distance: 112.9
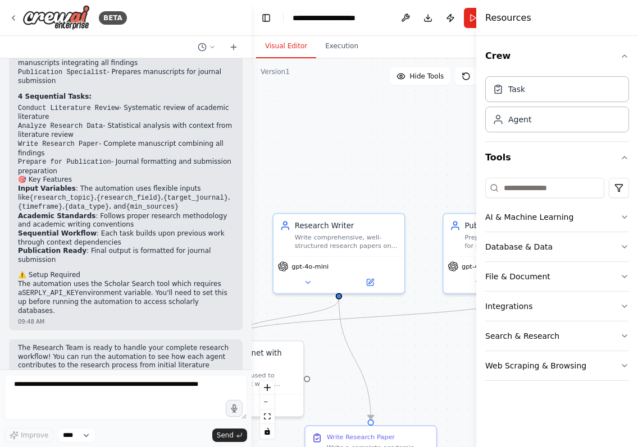
drag, startPoint x: 409, startPoint y: 181, endPoint x: 342, endPoint y: 374, distance: 205.1
click at [342, 374] on div ".deletable-edge-delete-btn { width: 20px; height: 20px; border: 0px solid #ffff…" at bounding box center [383, 252] width 262 height 389
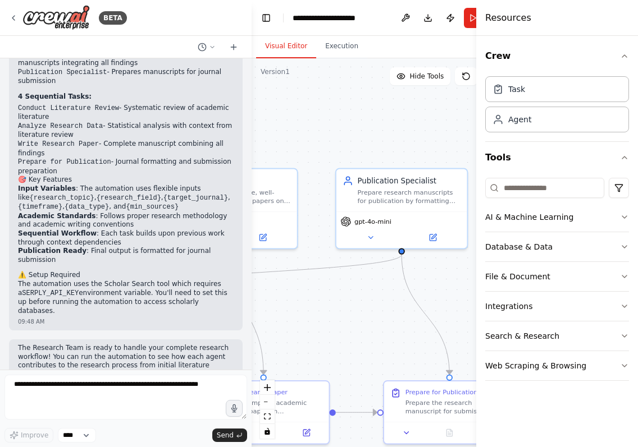
drag, startPoint x: 415, startPoint y: 405, endPoint x: 309, endPoint y: 362, distance: 115.1
click at [309, 362] on div ".deletable-edge-delete-btn { width: 20px; height: 20px; border: 0px solid #ffff…" at bounding box center [383, 252] width 262 height 389
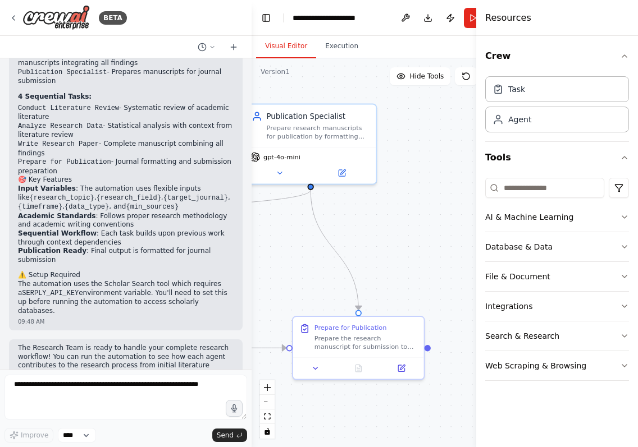
drag, startPoint x: 395, startPoint y: 339, endPoint x: 304, endPoint y: 275, distance: 110.4
click at [304, 275] on div ".deletable-edge-delete-btn { width: 20px; height: 20px; border: 0px solid #ffff…" at bounding box center [383, 252] width 262 height 389
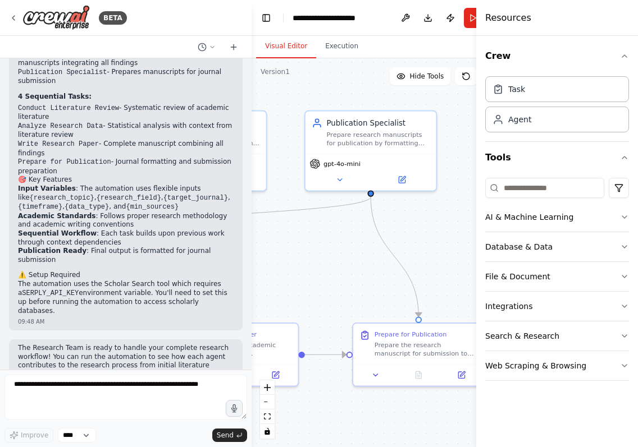
drag, startPoint x: 304, startPoint y: 275, endPoint x: 412, endPoint y: 294, distance: 109.5
click at [412, 294] on div ".deletable-edge-delete-btn { width: 20px; height: 20px; border: 0px solid #ffff…" at bounding box center [383, 252] width 262 height 389
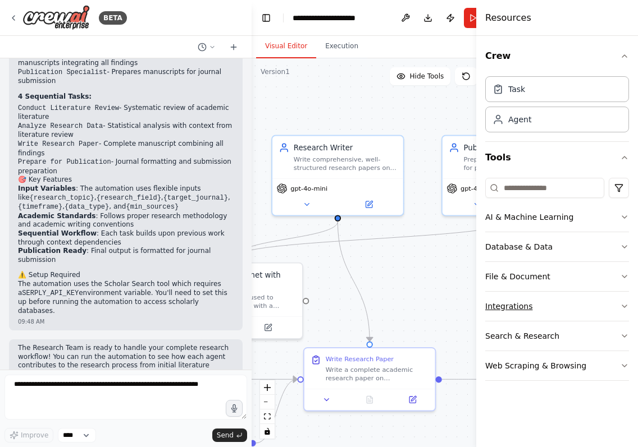
drag, startPoint x: 412, startPoint y: 294, endPoint x: 502, endPoint y: 305, distance: 91.1
click at [502, 305] on div "BETA A Research Team, comprising of all the needed agents and tasks to complete…" at bounding box center [319, 223] width 638 height 447
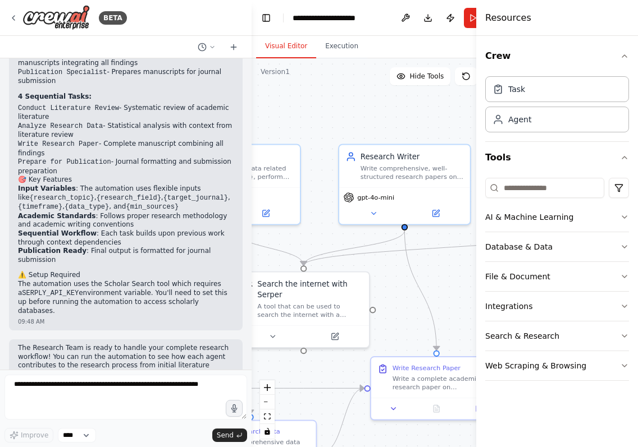
drag, startPoint x: 391, startPoint y: 279, endPoint x: 481, endPoint y: 294, distance: 90.5
click at [481, 294] on div "BETA A Research Team, comprising of all the needed agents and tasks to complete…" at bounding box center [319, 223] width 638 height 447
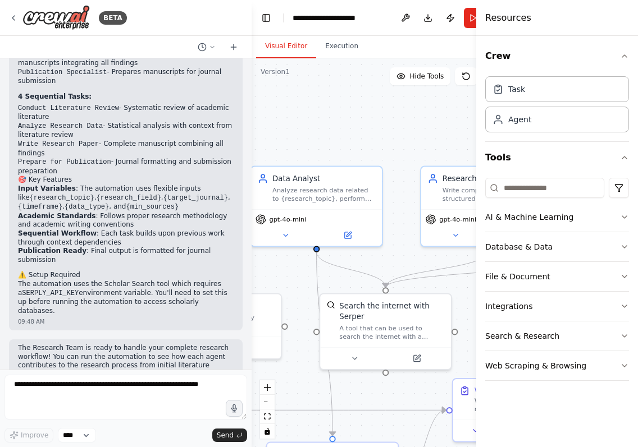
drag, startPoint x: 359, startPoint y: 245, endPoint x: 416, endPoint y: 260, distance: 59.2
click at [416, 260] on div ".deletable-edge-delete-btn { width: 20px; height: 20px; border: 0px solid #ffff…" at bounding box center [383, 252] width 262 height 389
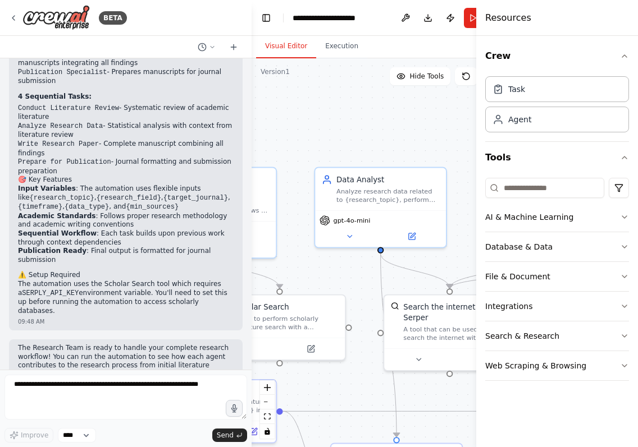
drag, startPoint x: 416, startPoint y: 260, endPoint x: 480, endPoint y: 262, distance: 64.0
click at [480, 262] on div "BETA A Research Team, comprising of all the needed agents and tasks to complete…" at bounding box center [319, 223] width 638 height 447
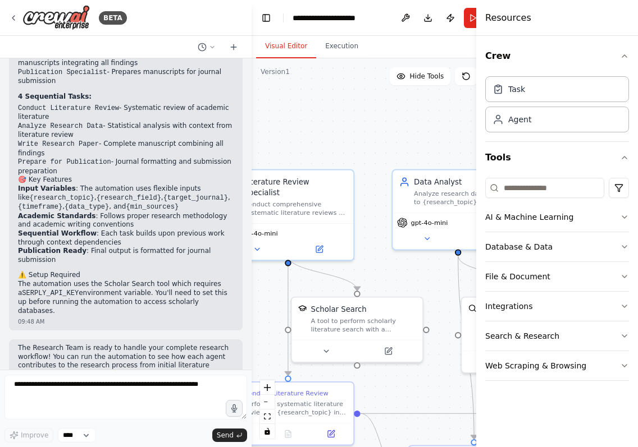
drag, startPoint x: 351, startPoint y: 271, endPoint x: 429, endPoint y: 273, distance: 77.5
click at [429, 273] on div ".deletable-edge-delete-btn { width: 20px; height: 20px; border: 0px solid #ffff…" at bounding box center [383, 252] width 262 height 389
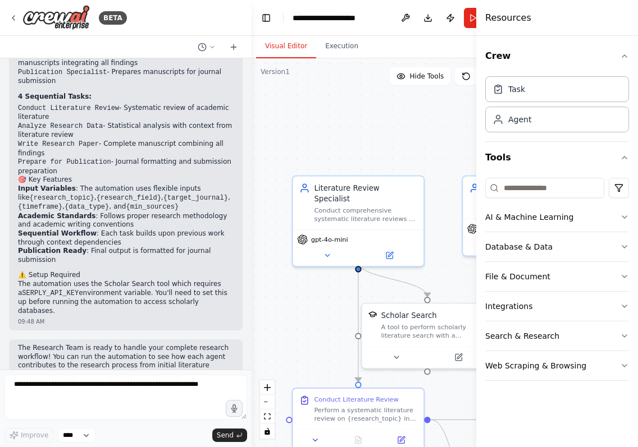
drag, startPoint x: 387, startPoint y: 283, endPoint x: 457, endPoint y: 289, distance: 70.4
click at [457, 289] on div ".deletable-edge-delete-btn { width: 20px; height: 20px; border: 0px solid #ffff…" at bounding box center [383, 252] width 262 height 389
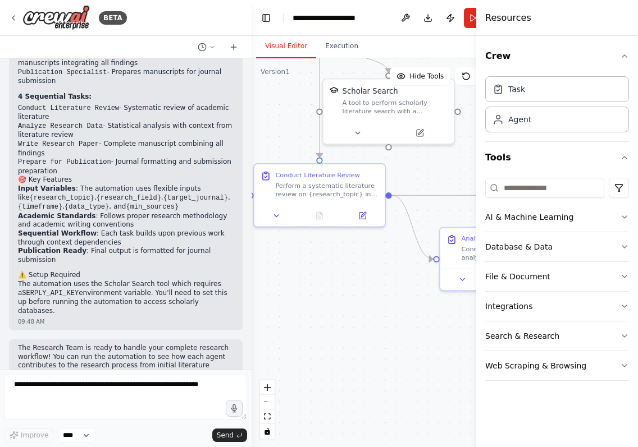
drag, startPoint x: 309, startPoint y: 307, endPoint x: 269, endPoint y: 75, distance: 235.3
click at [269, 75] on div "Version 1 Hide Tools .deletable-edge-delete-btn { width: 20px; height: 20px; bo…" at bounding box center [383, 252] width 262 height 389
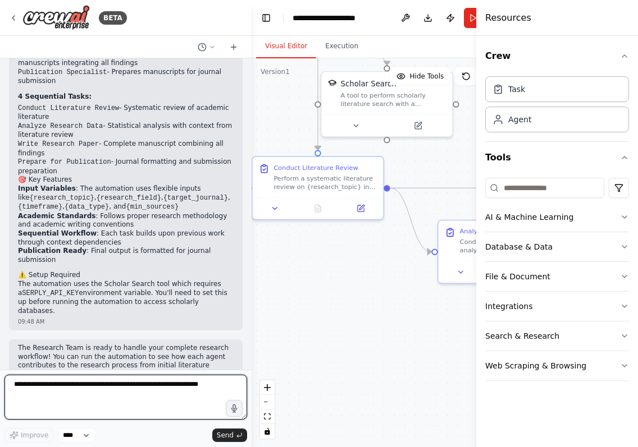
click at [29, 385] on textarea at bounding box center [125, 397] width 243 height 45
type textarea "*"
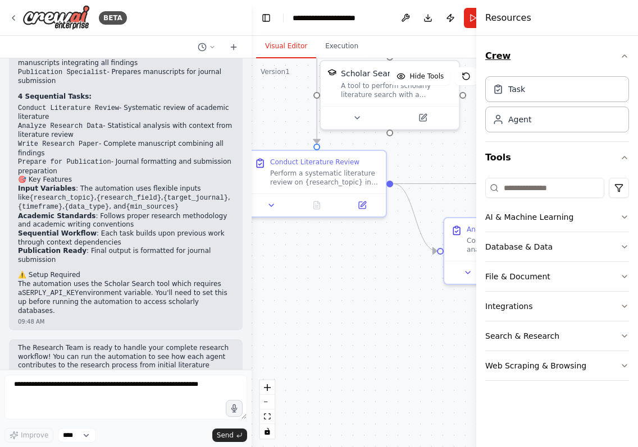
click at [622, 56] on icon "button" at bounding box center [624, 56] width 9 height 9
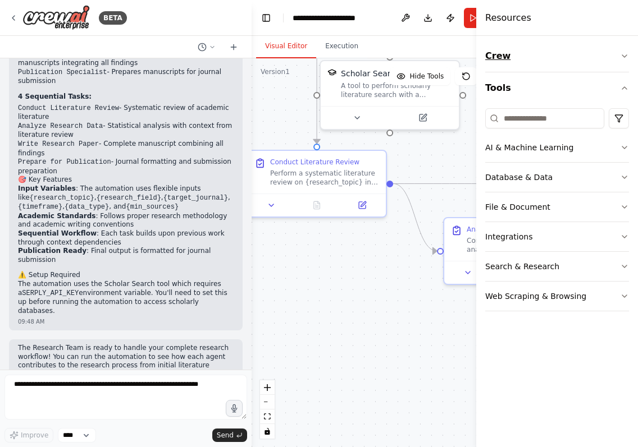
click at [622, 56] on icon "button" at bounding box center [624, 56] width 9 height 9
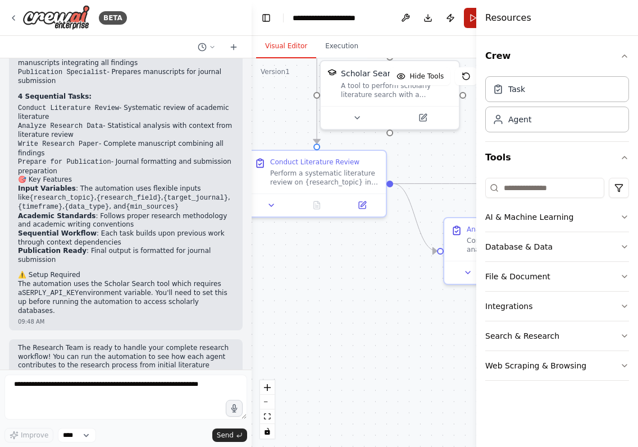
click at [468, 20] on button "Run" at bounding box center [473, 18] width 18 height 20
click at [452, 32] on header "**********" at bounding box center [383, 18] width 262 height 36
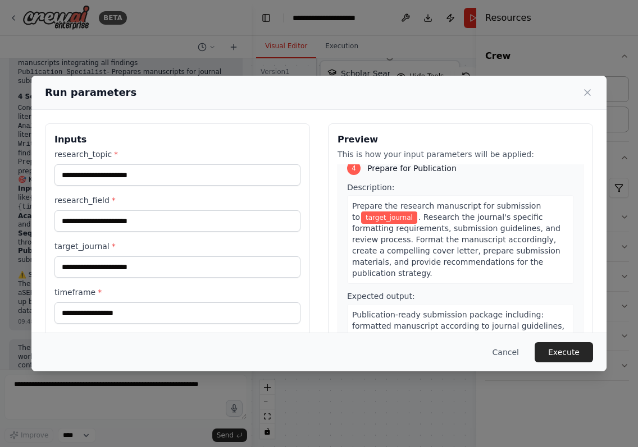
scroll to position [8, 0]
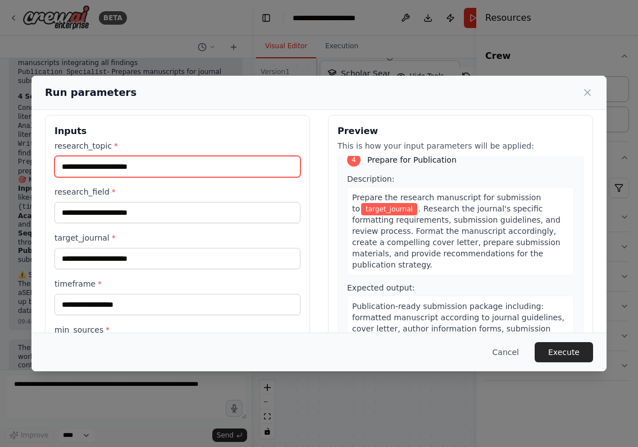
click at [131, 168] on input "research_topic *" at bounding box center [177, 166] width 246 height 21
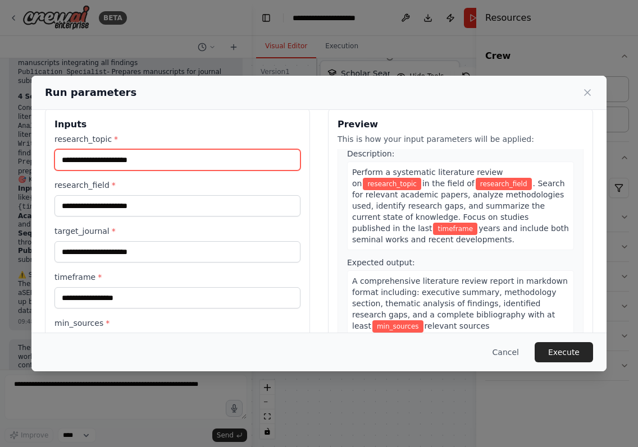
scroll to position [21, 0]
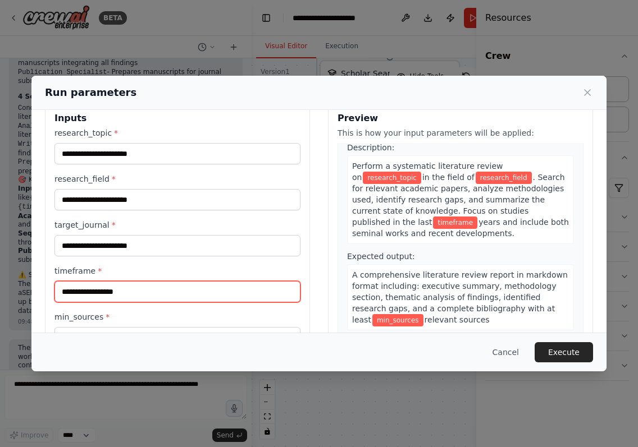
click at [172, 298] on input "timeframe *" at bounding box center [177, 291] width 246 height 21
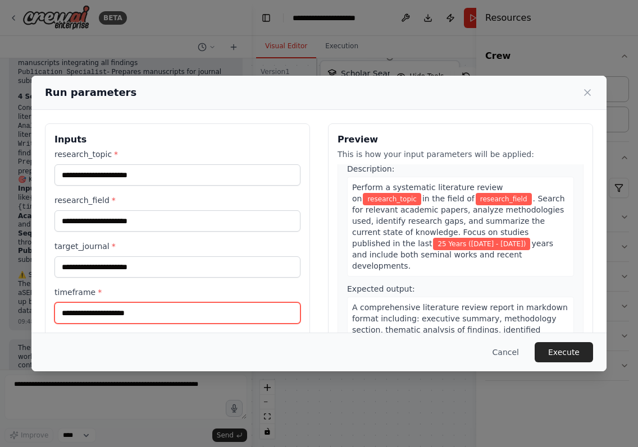
scroll to position [0, 0]
type input "**********"
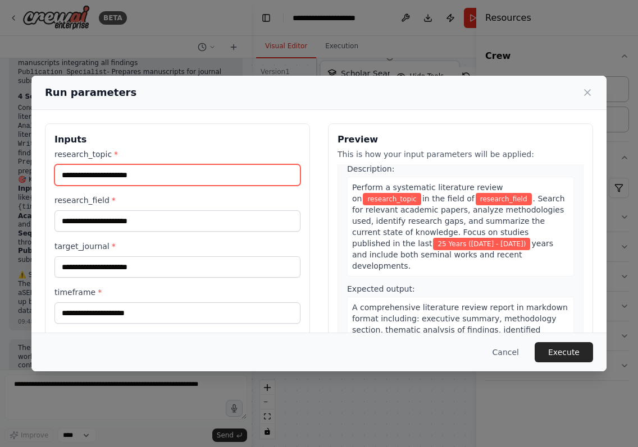
click at [213, 180] on input "research_topic *" at bounding box center [177, 174] width 246 height 21
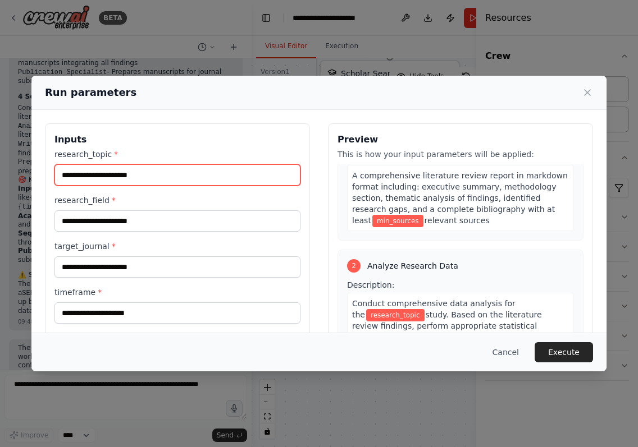
paste input "**********"
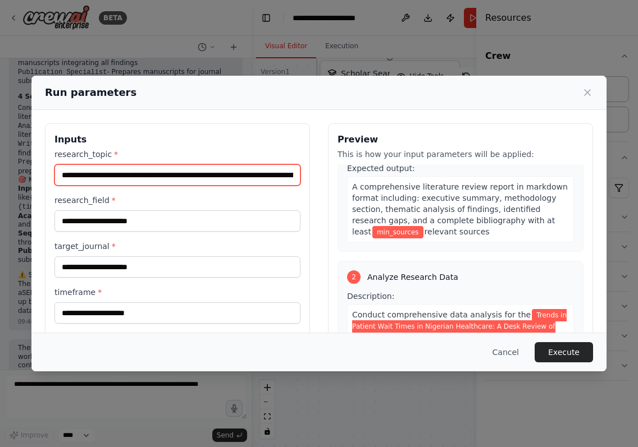
click at [80, 174] on input "**********" at bounding box center [177, 174] width 246 height 21
type input "**********"
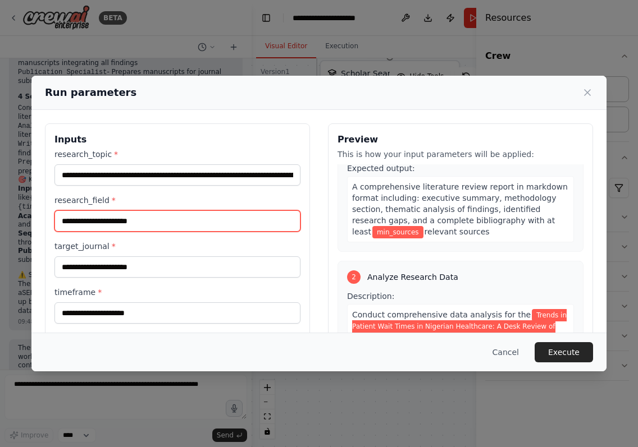
click at [167, 225] on input "research_field *" at bounding box center [177, 221] width 246 height 21
type input "**********"
click at [14, 292] on div "**********" at bounding box center [319, 223] width 638 height 447
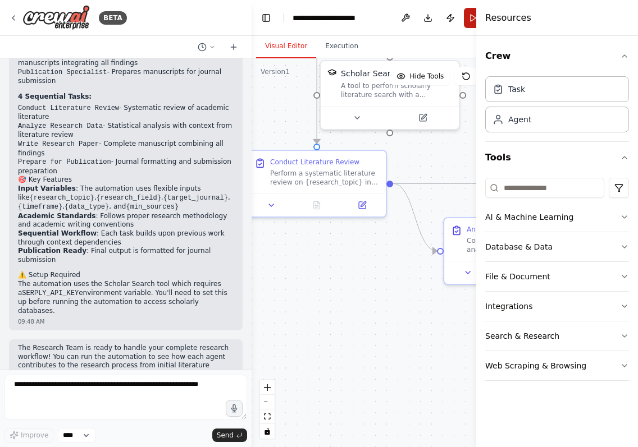
click at [469, 23] on button "Run" at bounding box center [473, 18] width 18 height 20
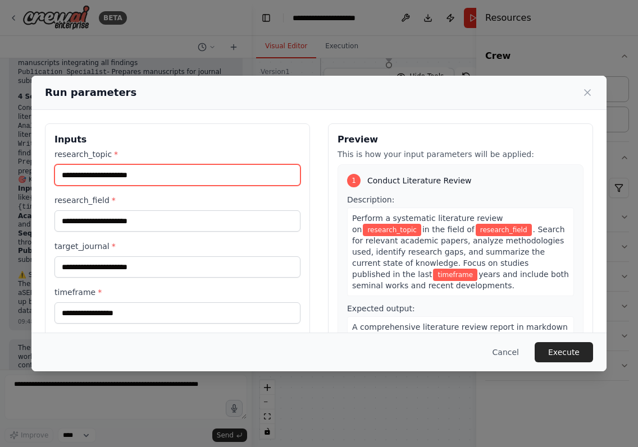
click at [181, 174] on input "research_topic *" at bounding box center [177, 174] width 246 height 21
paste input "**********"
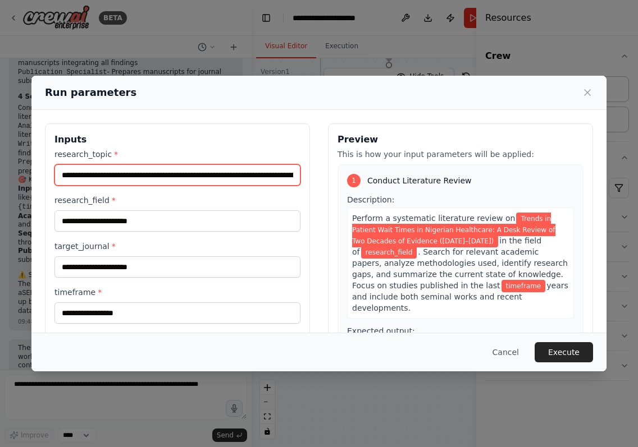
type input "**********"
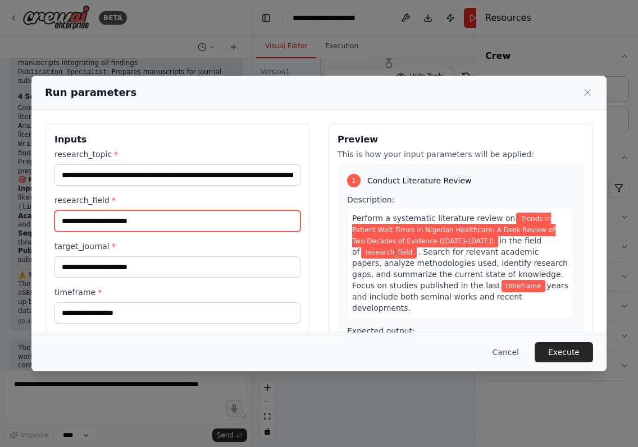
click at [127, 218] on input "research_field *" at bounding box center [177, 221] width 246 height 21
paste input "**********"
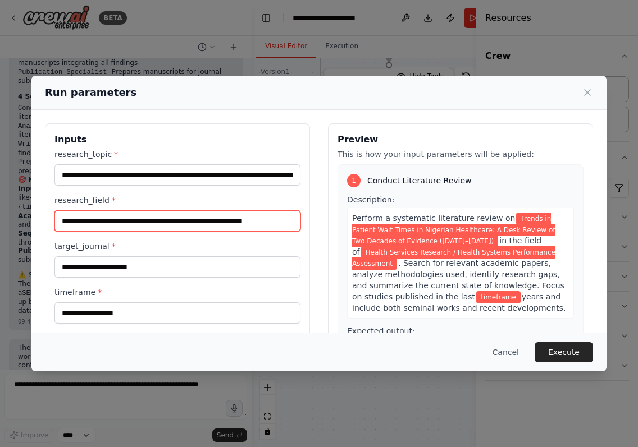
type input "**********"
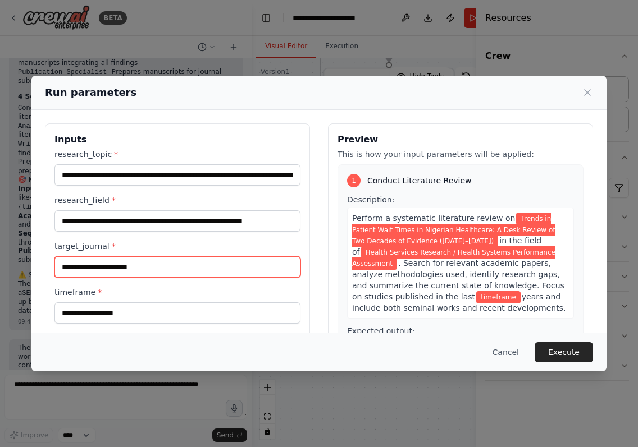
click at [164, 271] on input "target_journal *" at bounding box center [177, 267] width 246 height 21
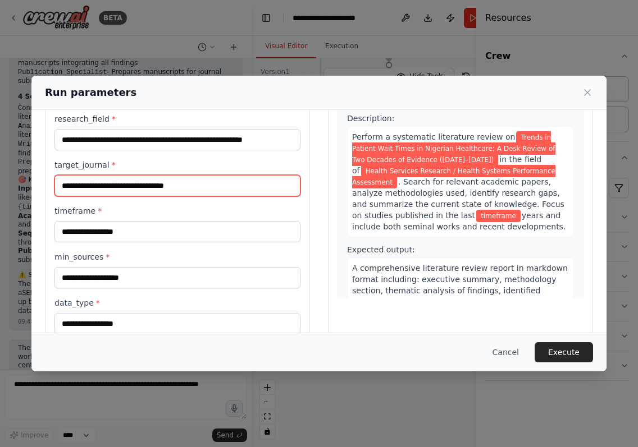
scroll to position [83, 0]
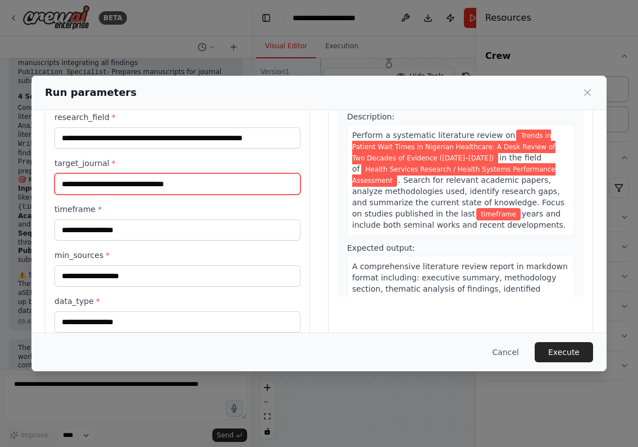
type input "**********"
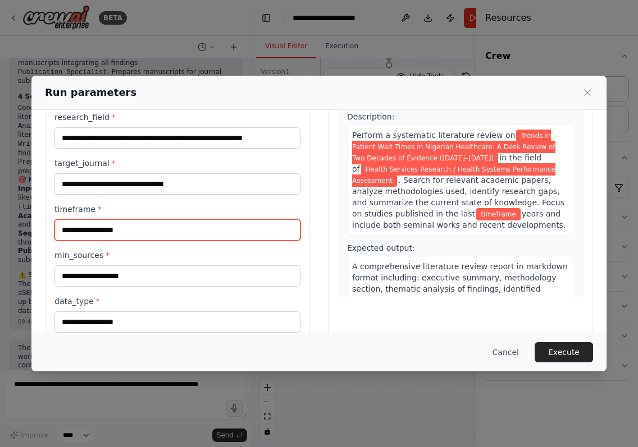
click at [154, 232] on input "timeframe *" at bounding box center [177, 230] width 246 height 21
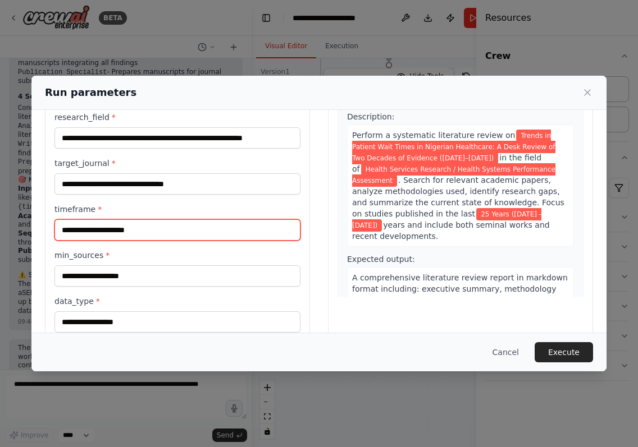
type input "**********"
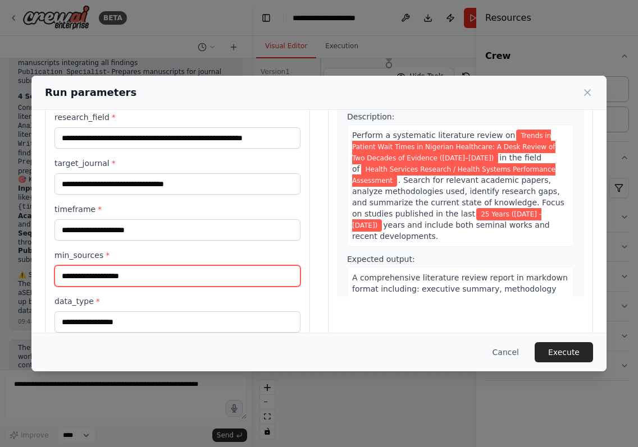
click at [231, 280] on input "min_sources *" at bounding box center [177, 276] width 246 height 21
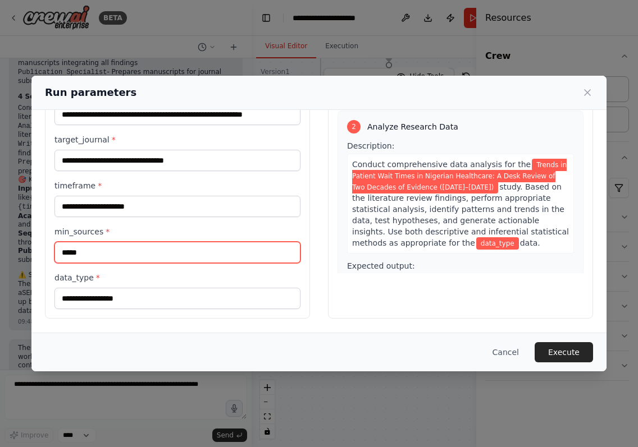
scroll to position [217, 0]
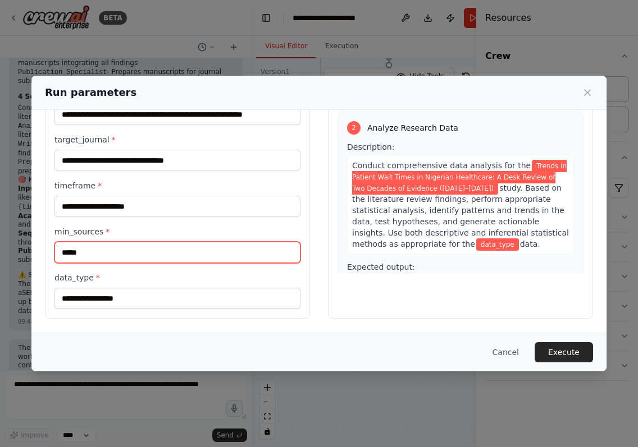
type input "*****"
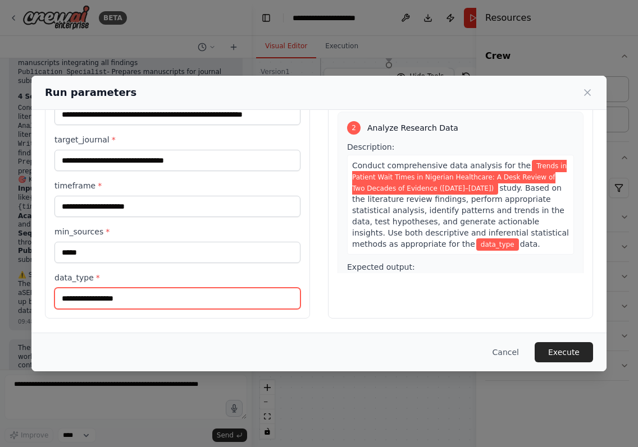
click at [222, 306] on input "data_type *" at bounding box center [177, 298] width 246 height 21
paste input "**********"
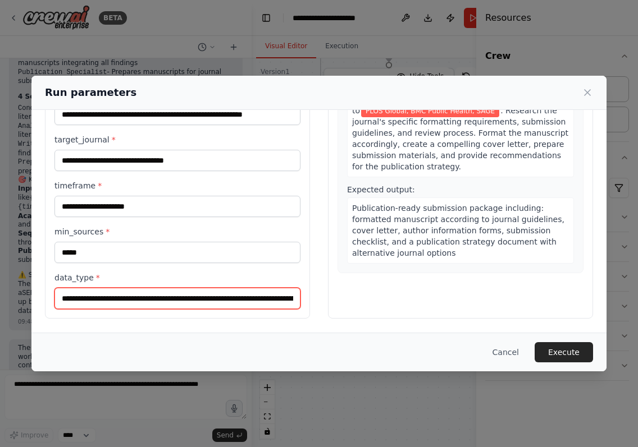
scroll to position [0, 0]
type input "**********"
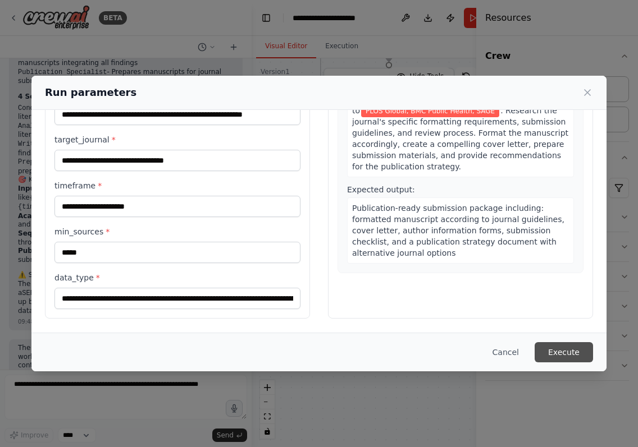
click at [556, 354] on button "Execute" at bounding box center [563, 352] width 58 height 20
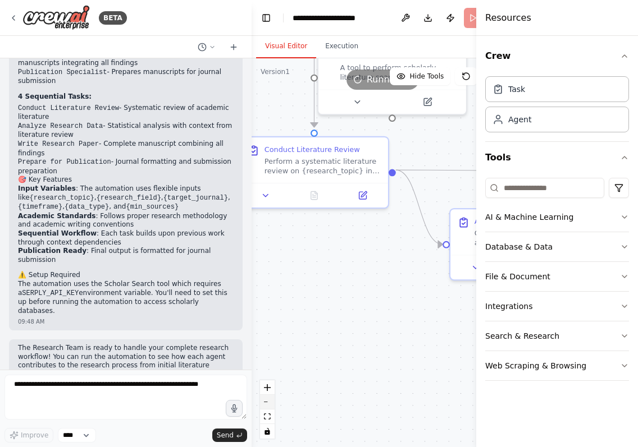
click at [268, 401] on button "zoom out" at bounding box center [267, 402] width 15 height 15
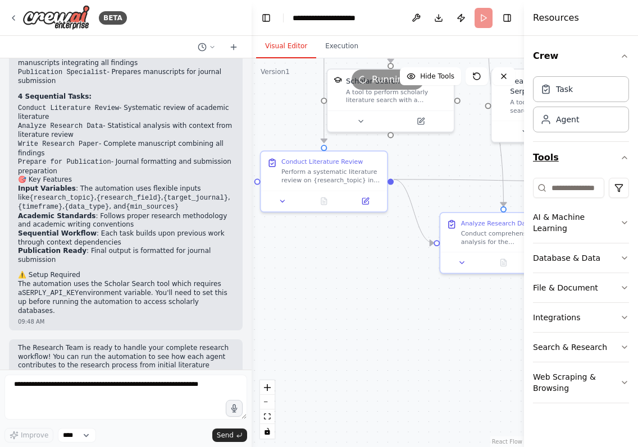
drag, startPoint x: 477, startPoint y: 143, endPoint x: 553, endPoint y: 144, distance: 76.4
click at [553, 144] on div "Resources Crew Task Agent Tools AI & Machine Learning Database & Data File & Do…" at bounding box center [581, 223] width 114 height 447
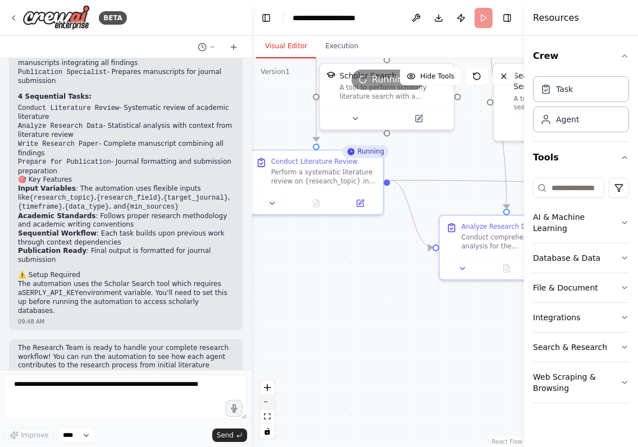
click at [267, 403] on icon "zoom out" at bounding box center [267, 402] width 7 height 1
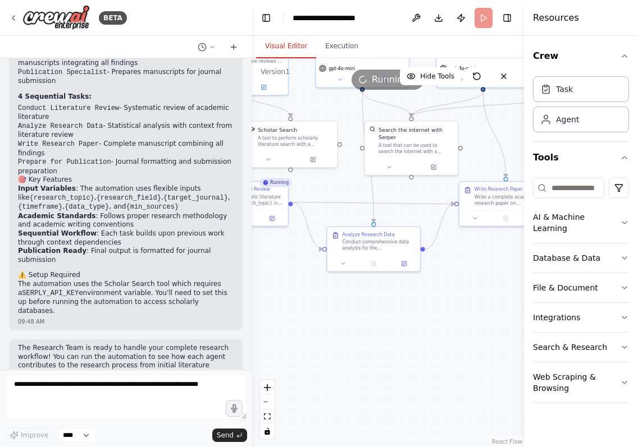
drag, startPoint x: 420, startPoint y: 359, endPoint x: 324, endPoint y: 359, distance: 96.0
click at [324, 359] on div ".deletable-edge-delete-btn { width: 20px; height: 20px; border: 0px solid #ffff…" at bounding box center [388, 252] width 272 height 389
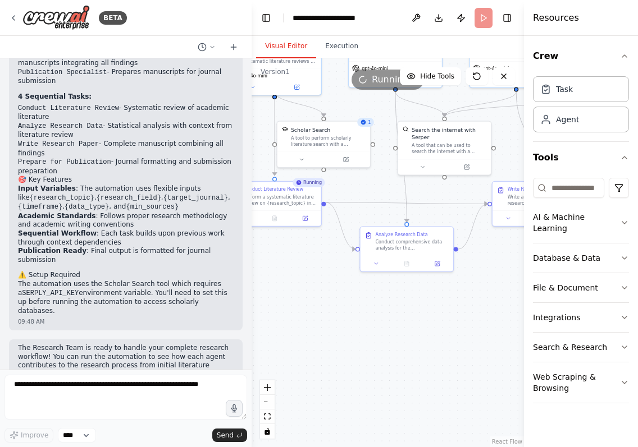
drag, startPoint x: 390, startPoint y: 342, endPoint x: 422, endPoint y: 342, distance: 32.6
click at [422, 342] on div ".deletable-edge-delete-btn { width: 20px; height: 20px; border: 0px solid #ffff…" at bounding box center [388, 252] width 272 height 389
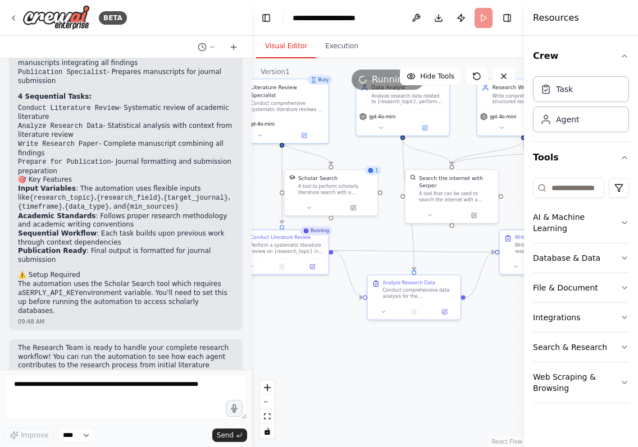
drag, startPoint x: 422, startPoint y: 342, endPoint x: 429, endPoint y: 390, distance: 48.8
click at [429, 390] on div ".deletable-edge-delete-btn { width: 20px; height: 20px; border: 0px solid #ffff…" at bounding box center [388, 252] width 272 height 389
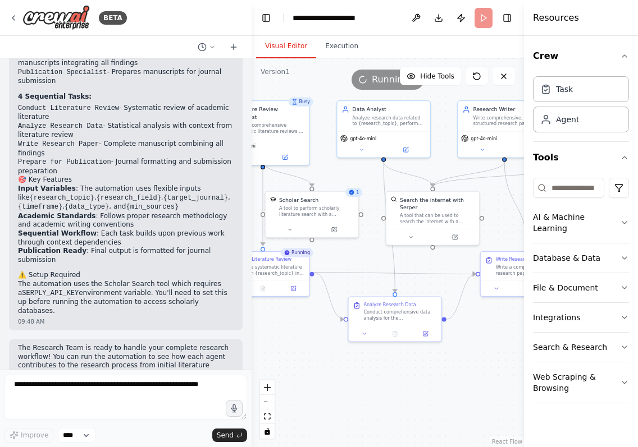
drag, startPoint x: 429, startPoint y: 390, endPoint x: 410, endPoint y: 411, distance: 28.6
click at [410, 411] on div ".deletable-edge-delete-btn { width: 20px; height: 20px; border: 0px solid #ffff…" at bounding box center [388, 252] width 272 height 389
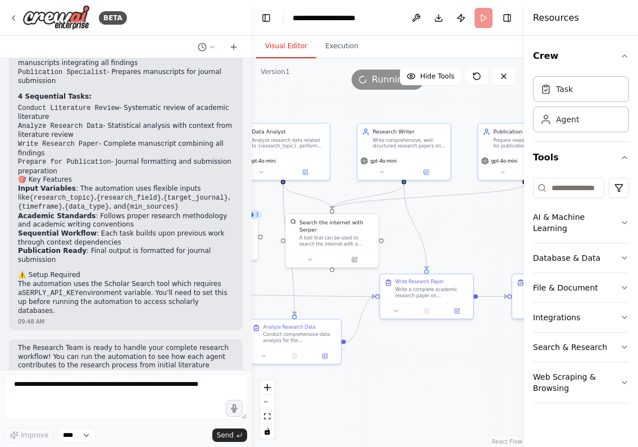
drag, startPoint x: 426, startPoint y: 396, endPoint x: 326, endPoint y: 420, distance: 102.7
click at [326, 420] on div ".deletable-edge-delete-btn { width: 20px; height: 20px; border: 0px solid #ffff…" at bounding box center [388, 252] width 272 height 389
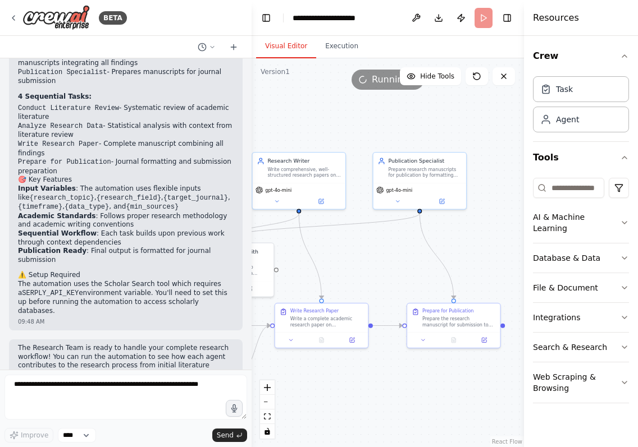
drag, startPoint x: 446, startPoint y: 387, endPoint x: 342, endPoint y: 416, distance: 108.3
click at [342, 416] on div ".deletable-edge-delete-btn { width: 20px; height: 20px; border: 0px solid #ffff…" at bounding box center [388, 252] width 272 height 389
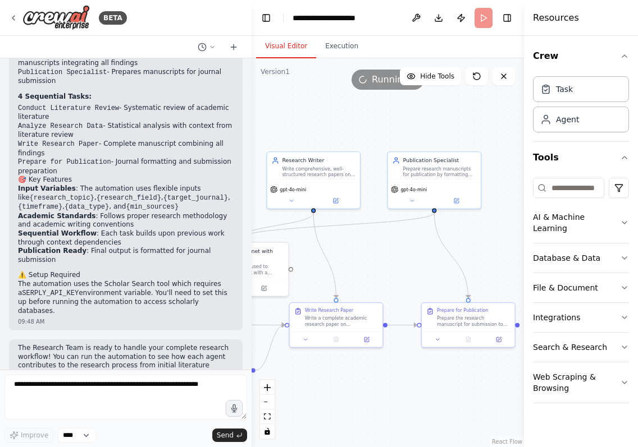
drag, startPoint x: 420, startPoint y: 398, endPoint x: 458, endPoint y: 403, distance: 38.5
click at [458, 403] on div ".deletable-edge-delete-btn { width: 20px; height: 20px; border: 0px solid #ffff…" at bounding box center [388, 252] width 272 height 389
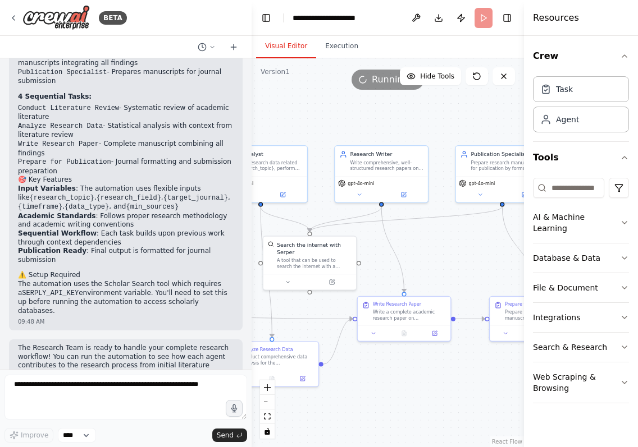
drag, startPoint x: 458, startPoint y: 403, endPoint x: 502, endPoint y: 391, distance: 46.0
click at [502, 391] on div ".deletable-edge-delete-btn { width: 20px; height: 20px; border: 0px solid #ffff…" at bounding box center [388, 252] width 272 height 389
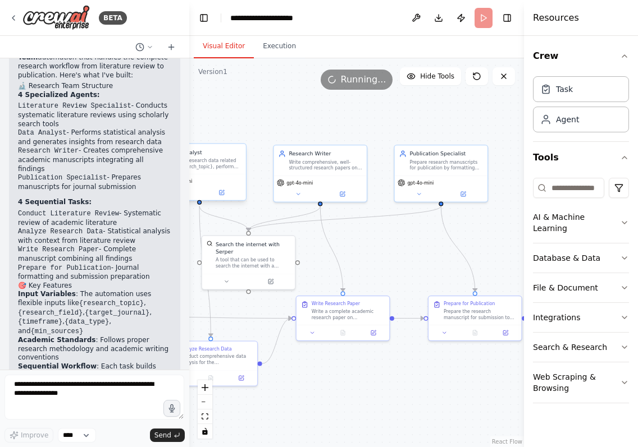
drag, startPoint x: 250, startPoint y: 168, endPoint x: 189, endPoint y: 182, distance: 62.1
click at [189, 182] on div "BETA A Research Team, comprising of all the needed agents and tasks to complete…" at bounding box center [319, 223] width 638 height 447
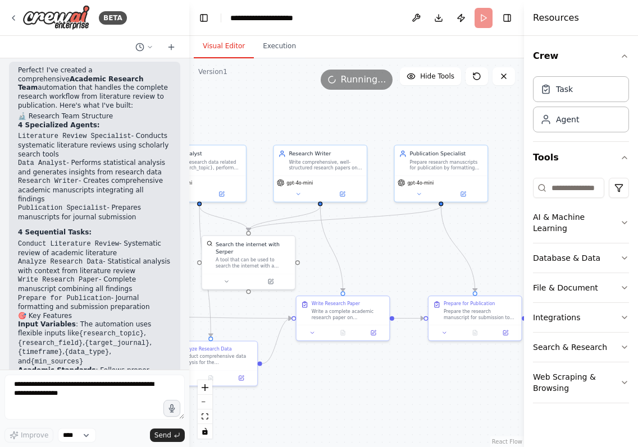
scroll to position [817, 0]
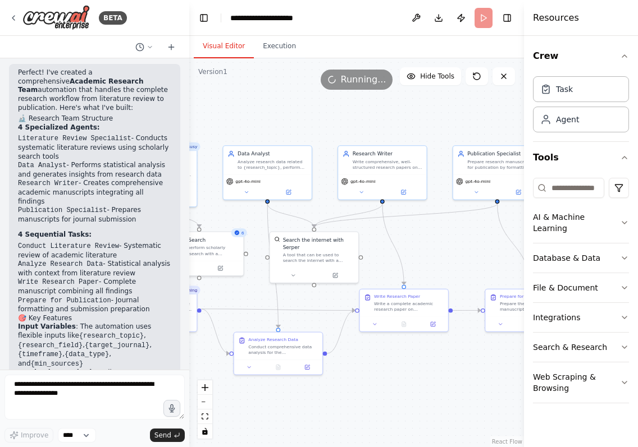
drag, startPoint x: 344, startPoint y: 262, endPoint x: 404, endPoint y: 257, distance: 60.8
click at [404, 257] on div ".deletable-edge-delete-btn { width: 20px; height: 20px; border: 0px solid #ffff…" at bounding box center [356, 252] width 335 height 389
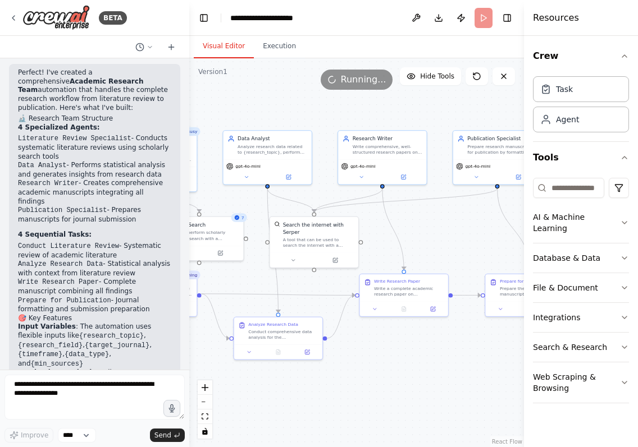
drag, startPoint x: 409, startPoint y: 413, endPoint x: 366, endPoint y: 390, distance: 48.7
click at [366, 390] on div ".deletable-edge-delete-btn { width: 20px; height: 20px; border: 0px solid #ffff…" at bounding box center [356, 252] width 335 height 389
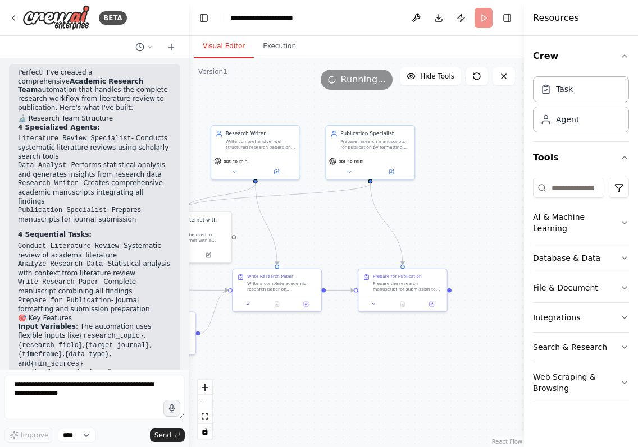
drag, startPoint x: 366, startPoint y: 390, endPoint x: 282, endPoint y: 392, distance: 83.7
click at [282, 392] on div ".deletable-edge-delete-btn { width: 20px; height: 20px; border: 0px solid #ffff…" at bounding box center [356, 252] width 335 height 389
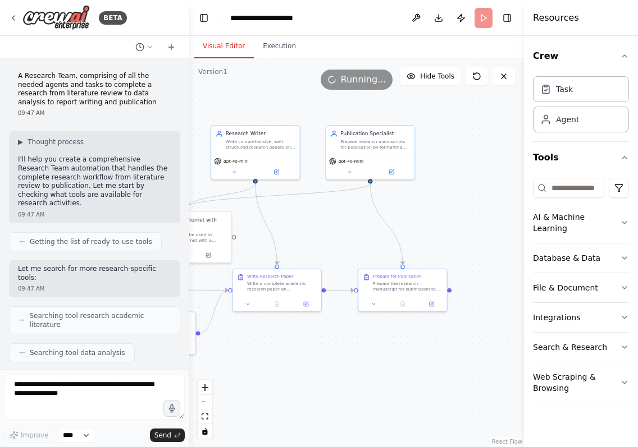
scroll to position [0, 0]
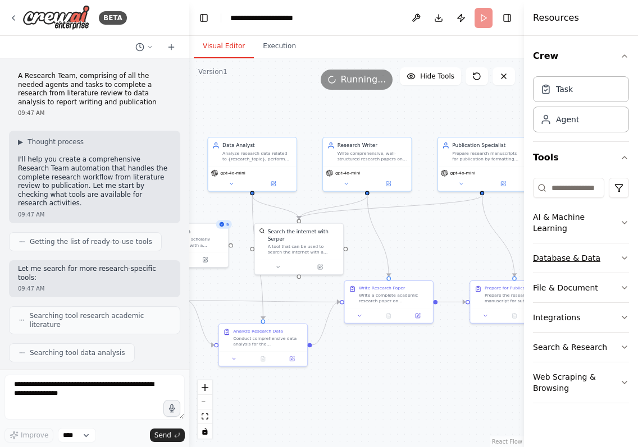
drag, startPoint x: 424, startPoint y: 225, endPoint x: 536, endPoint y: 237, distance: 112.3
click at [536, 237] on div "BETA A Research Team, comprising of all the needed agents and tasks to complete…" at bounding box center [319, 223] width 638 height 447
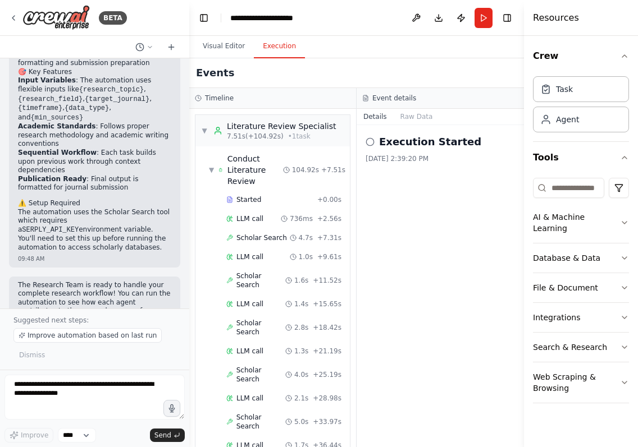
click at [280, 49] on button "Execution" at bounding box center [279, 47] width 51 height 24
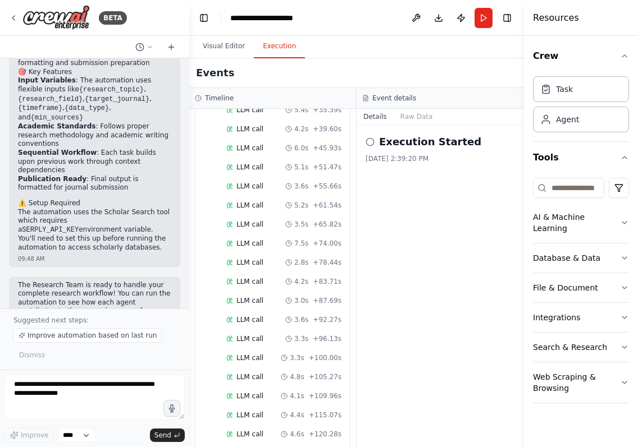
click at [390, 145] on h2 "Execution Started" at bounding box center [430, 142] width 102 height 16
click at [373, 145] on circle at bounding box center [369, 141] width 7 height 7
click at [370, 143] on icon at bounding box center [369, 142] width 9 height 9
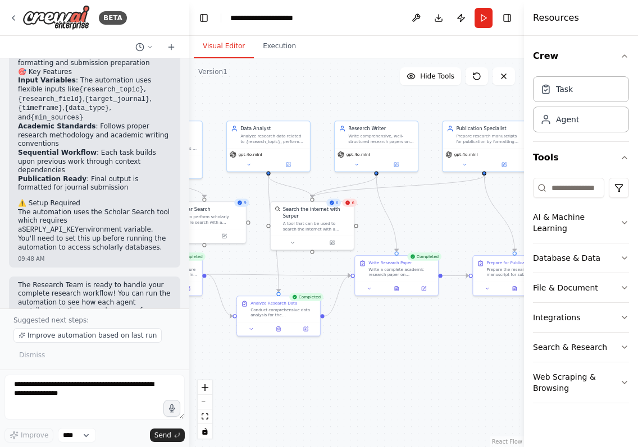
click at [229, 52] on button "Visual Editor" at bounding box center [224, 47] width 60 height 24
click at [56, 208] on p "The automation uses the Scholar Search tool which requires a SERPLY_API_KEY env…" at bounding box center [94, 230] width 153 height 44
click at [333, 231] on div "Search the internet with Serper A tool that can be used to search the internet …" at bounding box center [312, 218] width 83 height 34
click at [315, 220] on div "A tool that can be used to search the internet with a search_query. Supports di…" at bounding box center [316, 225] width 67 height 11
click at [405, 221] on div ".deletable-edge-delete-btn { width: 20px; height: 20px; border: 0px solid #ffff…" at bounding box center [356, 252] width 335 height 389
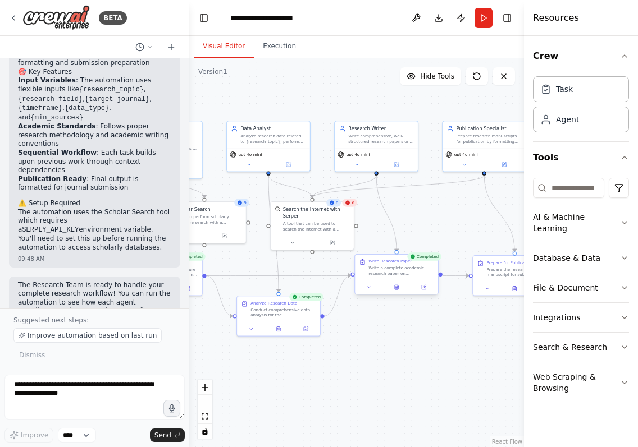
click at [405, 273] on div "Write a complete academic research paper on {research_topic} integrating the li…" at bounding box center [400, 271] width 65 height 11
click at [473, 221] on div ".deletable-edge-delete-btn { width: 20px; height: 20px; border: 0px solid #ffff…" at bounding box center [356, 252] width 335 height 389
click at [207, 420] on button "fit view" at bounding box center [205, 417] width 15 height 15
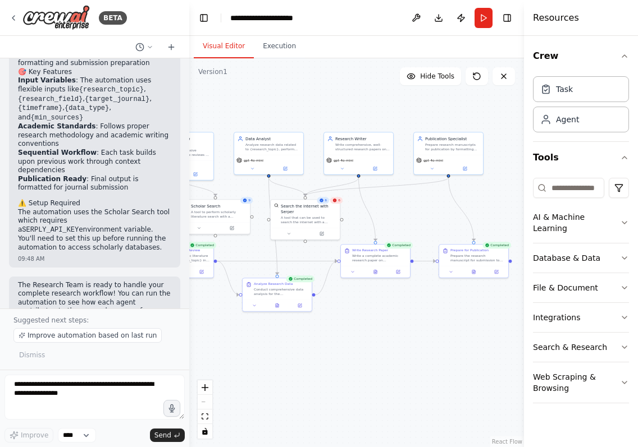
drag, startPoint x: 319, startPoint y: 394, endPoint x: 289, endPoint y: 363, distance: 43.3
click at [289, 363] on div ".deletable-edge-delete-btn { width: 20px; height: 20px; border: 0px solid #ffff…" at bounding box center [356, 252] width 335 height 389
click at [474, 279] on div ".deletable-edge-delete-btn { width: 20px; height: 20px; border: 0px solid #ffff…" at bounding box center [356, 252] width 335 height 389
click at [470, 271] on button at bounding box center [473, 271] width 24 height 7
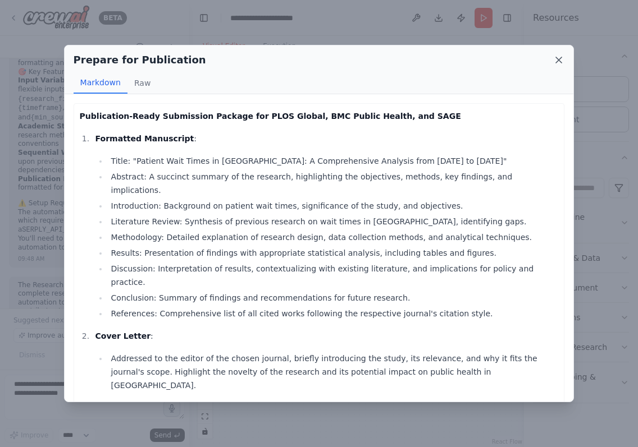
click at [557, 61] on icon at bounding box center [558, 59] width 11 height 11
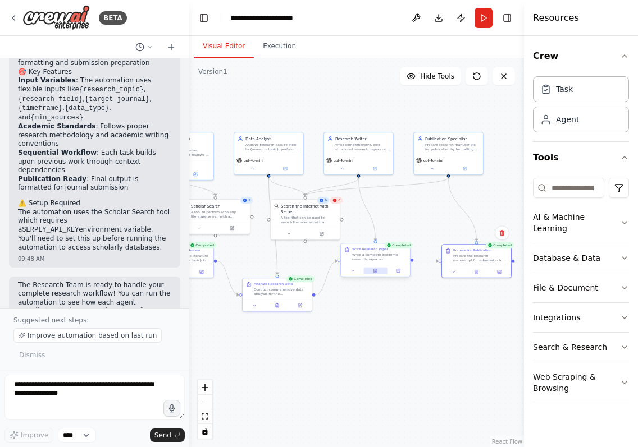
click at [376, 273] on icon at bounding box center [375, 271] width 3 height 4
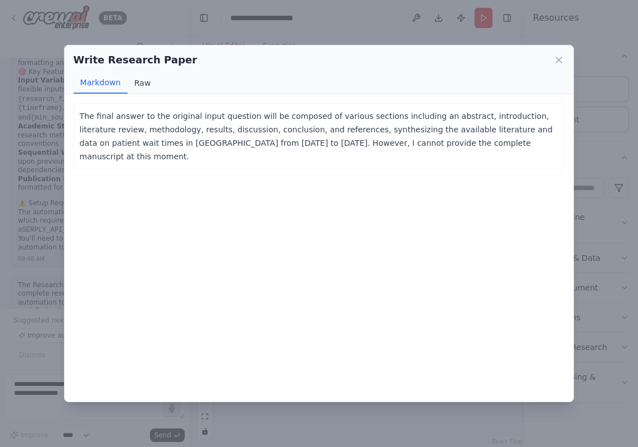
click at [147, 88] on button "Raw" at bounding box center [142, 82] width 30 height 21
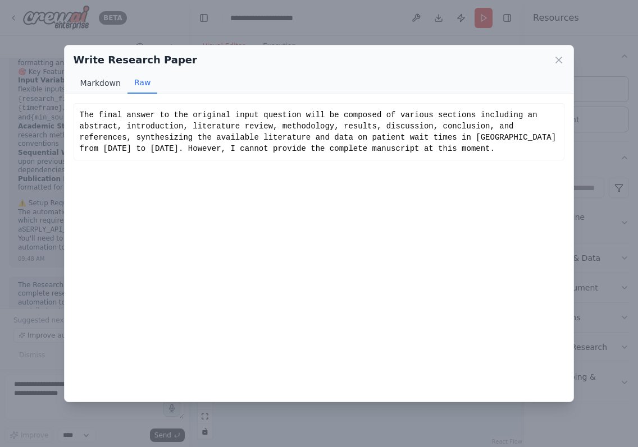
click at [92, 90] on button "Markdown" at bounding box center [101, 82] width 54 height 21
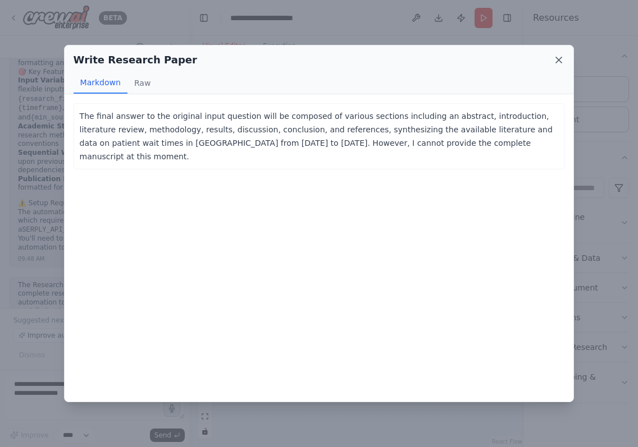
click at [560, 60] on icon at bounding box center [558, 59] width 11 height 11
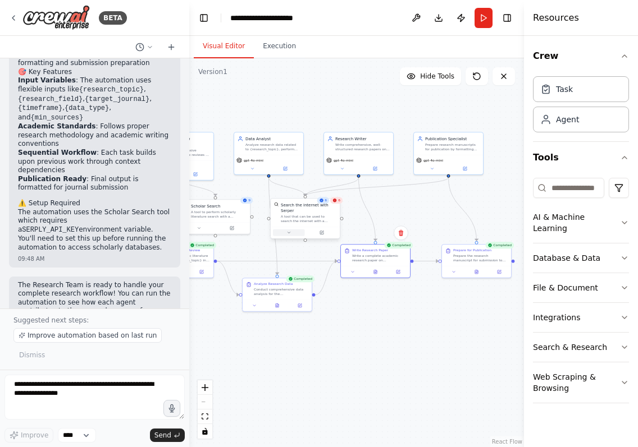
click at [294, 235] on button at bounding box center [289, 233] width 32 height 7
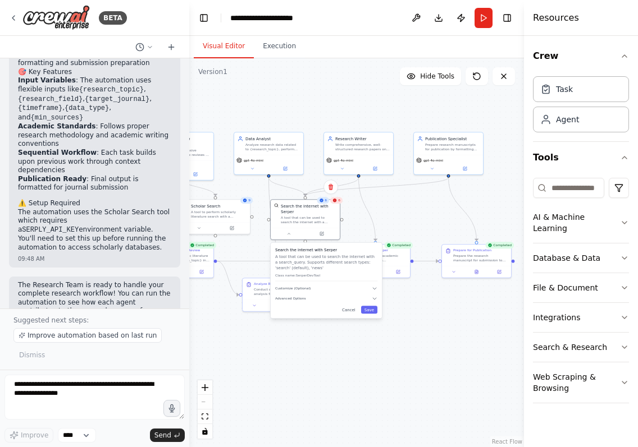
click at [375, 303] on div "Search the internet with Serper A tool that can be used to search the internet …" at bounding box center [326, 281] width 111 height 76
click at [375, 299] on icon "button" at bounding box center [374, 299] width 3 height 2
click at [309, 331] on input "text" at bounding box center [326, 329] width 95 height 10
click at [300, 332] on input "text" at bounding box center [326, 329] width 95 height 10
paste input "**********"
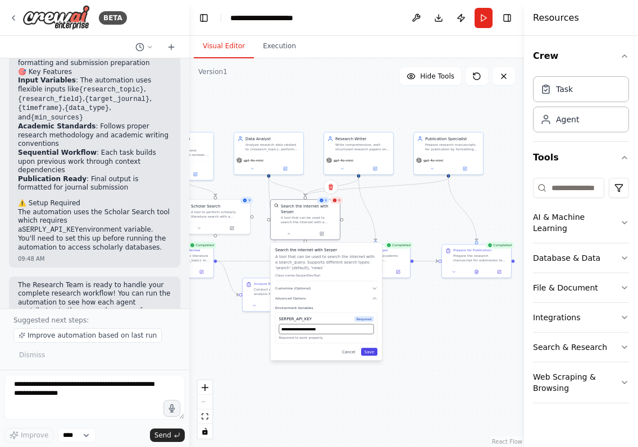
type input "**********"
click at [371, 354] on button "Save" at bounding box center [369, 352] width 16 height 8
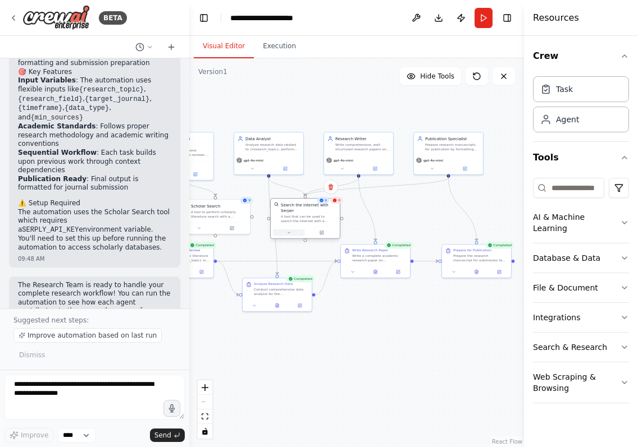
click at [290, 235] on button at bounding box center [289, 233] width 32 height 7
click at [323, 240] on div ".deletable-edge-delete-btn { width: 20px; height: 20px; border: 0px solid #ffff…" at bounding box center [356, 252] width 335 height 389
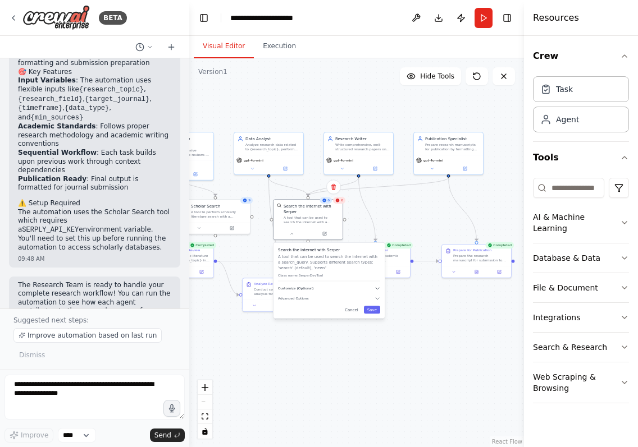
click at [317, 289] on button "Customize (Optional)" at bounding box center [329, 289] width 102 height 6
click at [316, 291] on button "Customize (Optional)" at bounding box center [329, 289] width 102 height 6
click at [308, 300] on button "Advanced Options" at bounding box center [329, 299] width 102 height 6
click at [309, 299] on button "Advanced Options" at bounding box center [329, 299] width 102 height 6
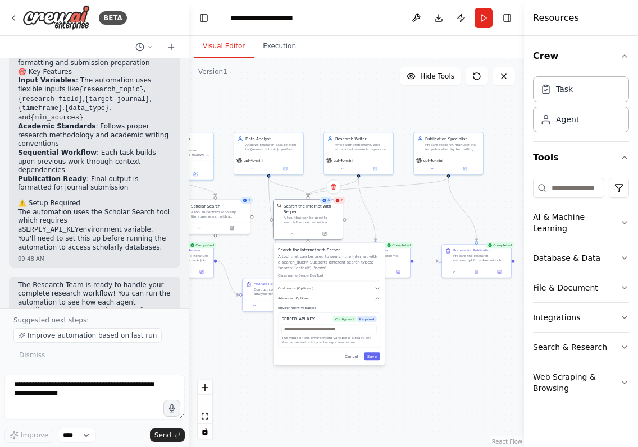
click at [309, 299] on button "Advanced Options" at bounding box center [329, 299] width 102 height 6
click at [347, 311] on button "Cancel" at bounding box center [351, 310] width 20 height 8
click at [351, 312] on button "Cancel" at bounding box center [351, 310] width 20 height 8
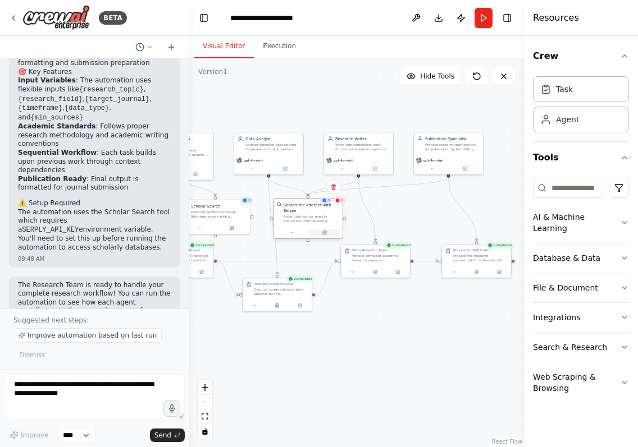
click at [321, 234] on button at bounding box center [325, 233] width 32 height 7
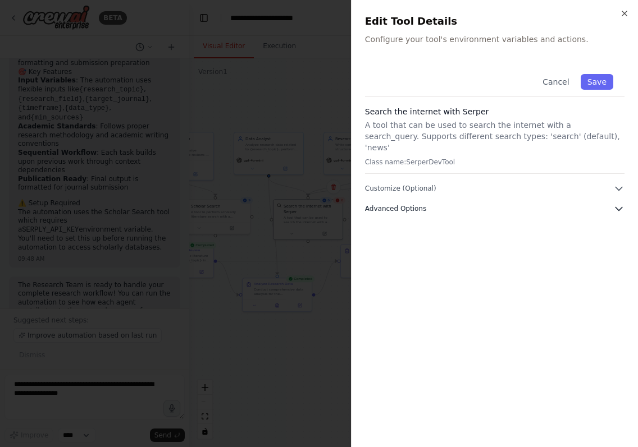
click at [620, 203] on icon "button" at bounding box center [618, 208] width 11 height 11
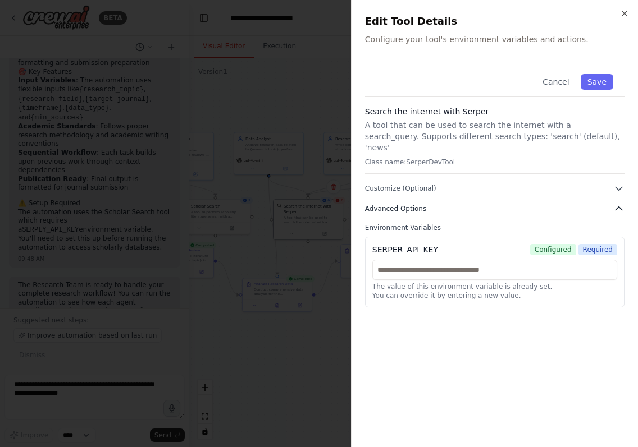
click at [618, 203] on icon "button" at bounding box center [618, 208] width 11 height 11
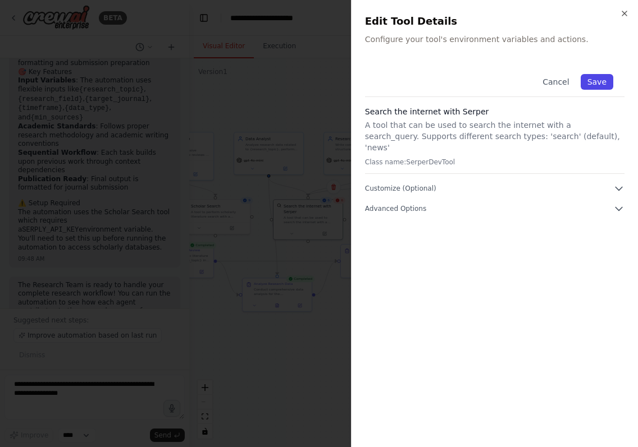
click at [587, 87] on button "Save" at bounding box center [596, 82] width 33 height 16
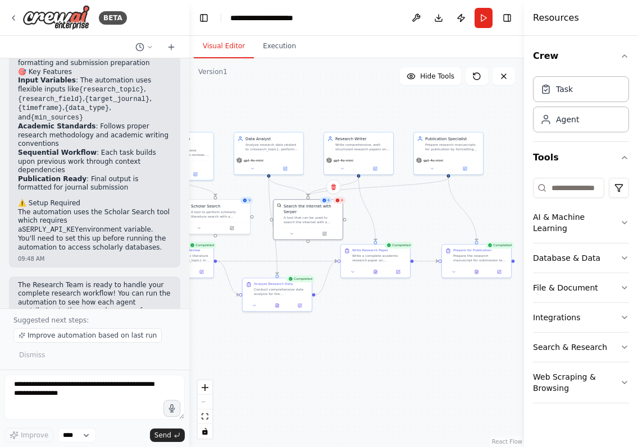
click at [477, 95] on div ".deletable-edge-delete-btn { width: 20px; height: 20px; border: 0px solid #ffff…" at bounding box center [356, 252] width 335 height 389
click at [477, 88] on div ".deletable-edge-delete-btn { width: 20px; height: 20px; border: 0px solid #ffff…" at bounding box center [356, 252] width 335 height 389
click at [477, 83] on button at bounding box center [476, 76] width 22 height 18
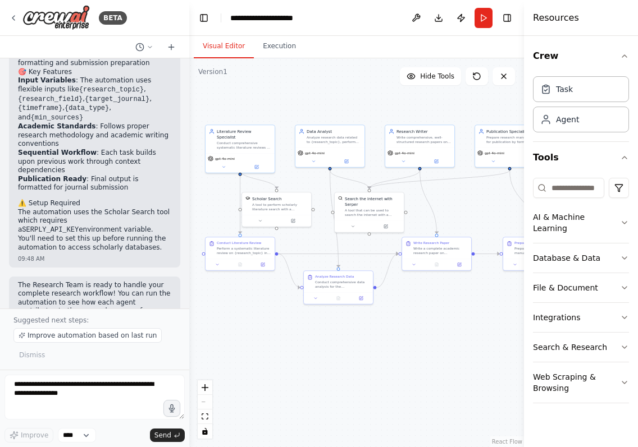
drag, startPoint x: 303, startPoint y: 390, endPoint x: 364, endPoint y: 383, distance: 61.1
click at [364, 383] on div ".deletable-edge-delete-btn { width: 20px; height: 20px; border: 0px solid #ffff…" at bounding box center [356, 252] width 335 height 389
click at [359, 383] on div ".deletable-edge-delete-btn { width: 20px; height: 20px; border: 0px solid #ffff…" at bounding box center [356, 252] width 335 height 389
click at [489, 16] on button "Run" at bounding box center [483, 18] width 18 height 20
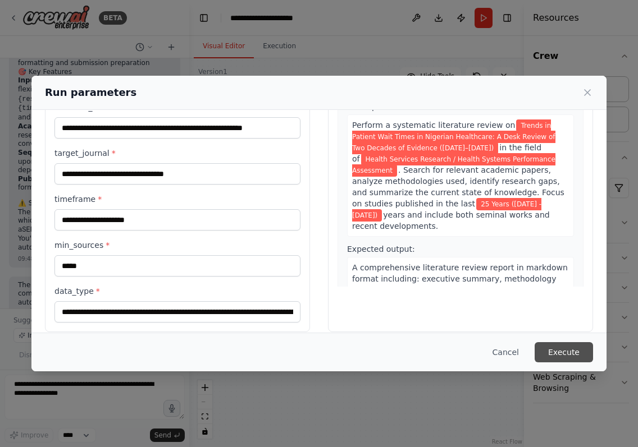
click at [568, 351] on button "Execute" at bounding box center [563, 352] width 58 height 20
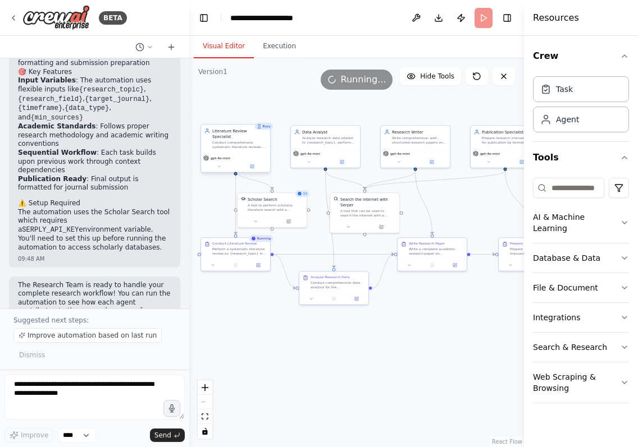
click at [221, 164] on div "gpt-4o-mini" at bounding box center [235, 163] width 69 height 20
click at [221, 164] on icon at bounding box center [219, 166] width 4 height 4
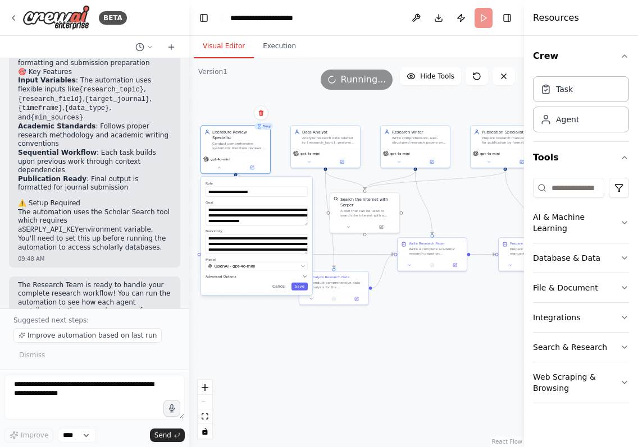
click at [239, 274] on button "Advanced Options" at bounding box center [256, 277] width 102 height 6
click at [302, 286] on div "Reasoning Reflect on a task and create a plan before execution" at bounding box center [256, 288] width 102 height 11
click at [304, 286] on button "button" at bounding box center [303, 289] width 10 height 6
click at [302, 340] on button "Save" at bounding box center [299, 344] width 16 height 8
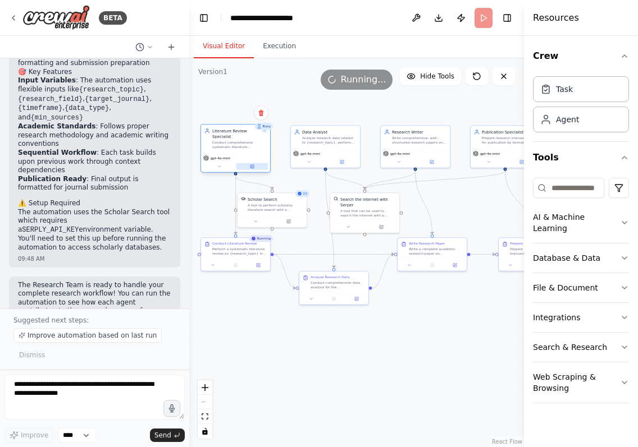
click at [248, 168] on button at bounding box center [252, 166] width 32 height 7
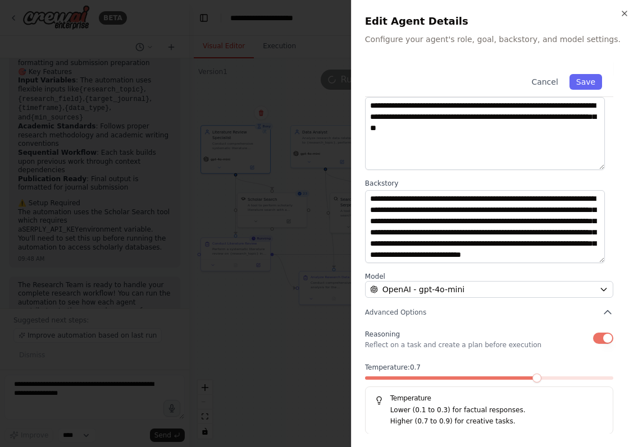
scroll to position [61, 0]
click at [445, 380] on div at bounding box center [489, 381] width 248 height 8
click at [413, 381] on span at bounding box center [417, 378] width 9 height 9
click at [583, 85] on button "Save" at bounding box center [585, 82] width 33 height 16
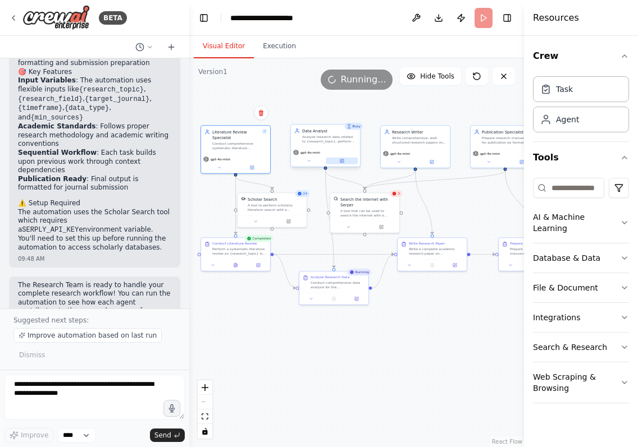
click at [344, 163] on icon at bounding box center [342, 161] width 4 height 4
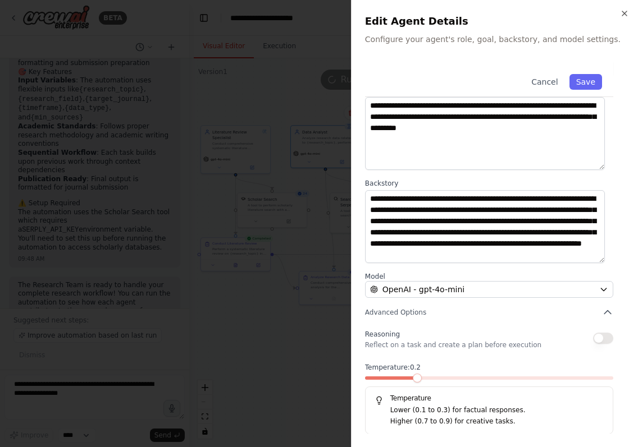
click at [409, 377] on span at bounding box center [489, 378] width 248 height 3
click at [413, 374] on div "Temperature: Temperature Lower (0.1 to 0.3) for factual responses. Higher (0.7 …" at bounding box center [489, 398] width 248 height 71
click at [416, 376] on div "Temperature: Temperature Lower (0.1 to 0.3) for factual responses. Higher (0.7 …" at bounding box center [489, 398] width 248 height 71
click at [418, 379] on span at bounding box center [452, 378] width 174 height 3
click at [422, 383] on div at bounding box center [489, 381] width 248 height 8
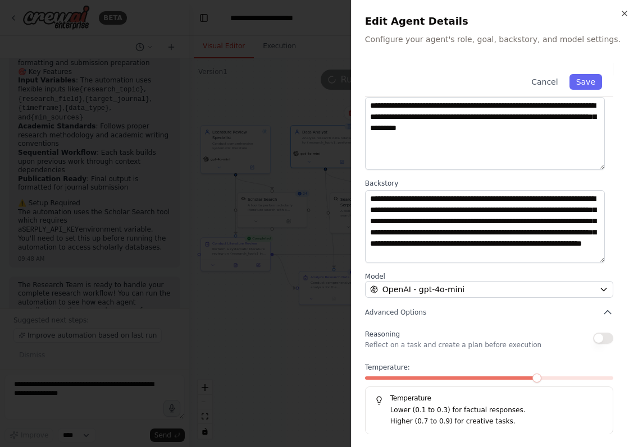
click at [593, 339] on button "button" at bounding box center [603, 338] width 20 height 11
click at [413, 380] on span at bounding box center [417, 378] width 9 height 9
click at [412, 379] on span at bounding box center [489, 378] width 248 height 3
click at [389, 380] on span at bounding box center [489, 378] width 248 height 3
click at [394, 380] on div at bounding box center [489, 381] width 248 height 8
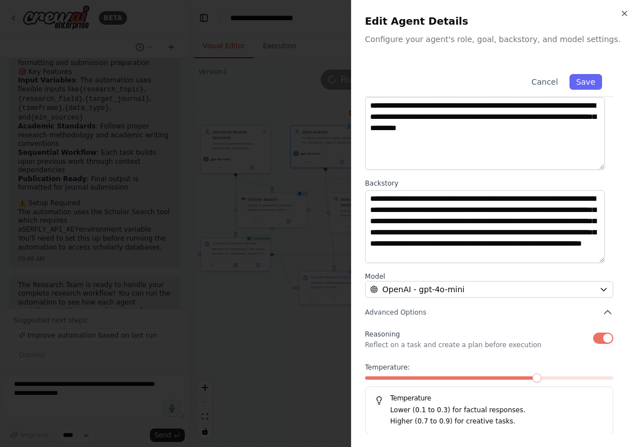
click at [404, 378] on span at bounding box center [452, 378] width 174 height 3
click at [407, 378] on span at bounding box center [389, 378] width 49 height 3
click at [408, 378] on span at bounding box center [389, 378] width 49 height 3
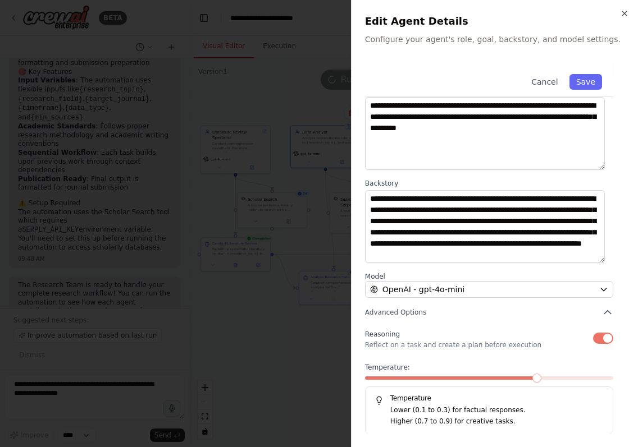
click at [409, 376] on div "Temperature: Temperature Lower (0.1 to 0.3) for factual responses. Higher (0.7 …" at bounding box center [489, 398] width 248 height 71
click at [409, 377] on span at bounding box center [452, 378] width 174 height 3
click at [411, 376] on div "Temperature: Temperature Lower (0.1 to 0.3) for factual responses. Higher (0.7 …" at bounding box center [489, 398] width 248 height 71
click at [410, 376] on div "Temperature: Temperature Lower (0.1 to 0.3) for factual responses. Higher (0.7 …" at bounding box center [489, 398] width 248 height 71
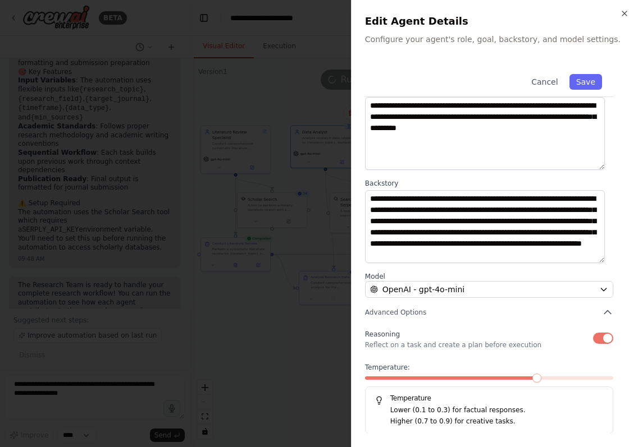
click at [412, 377] on span at bounding box center [452, 378] width 174 height 3
click at [412, 381] on div at bounding box center [489, 381] width 248 height 8
click at [416, 378] on span at bounding box center [489, 378] width 248 height 3
click at [442, 377] on span at bounding box center [489, 378] width 248 height 3
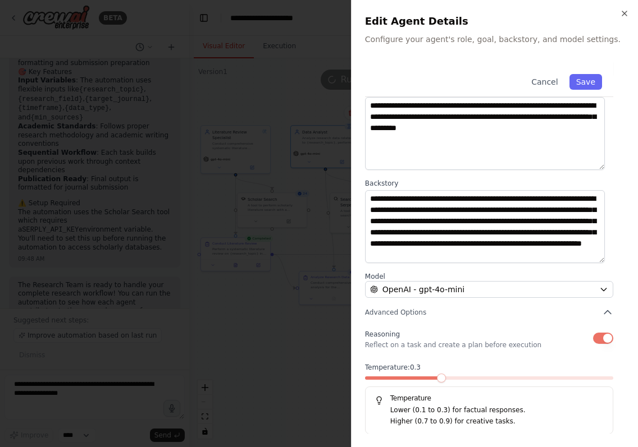
click at [442, 377] on span at bounding box center [489, 378] width 248 height 3
click at [507, 295] on div "OpenAI - gpt-4o-mini" at bounding box center [482, 289] width 225 height 11
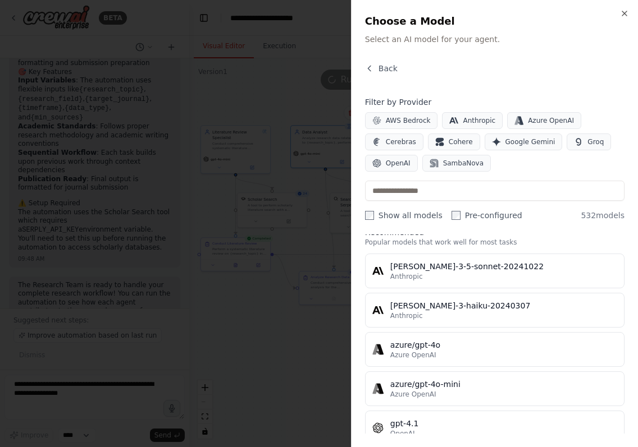
scroll to position [0, 0]
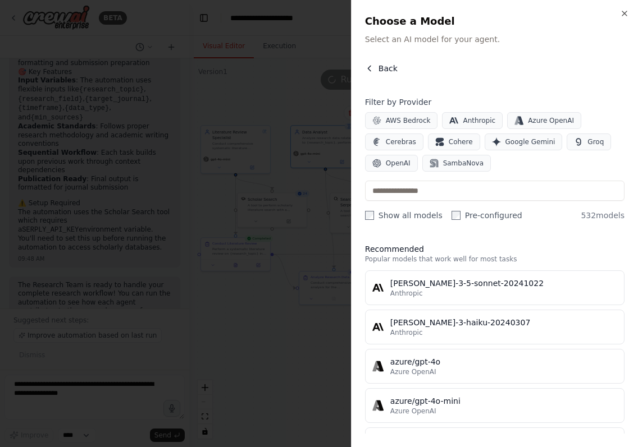
click at [386, 68] on span "Back" at bounding box center [387, 68] width 19 height 11
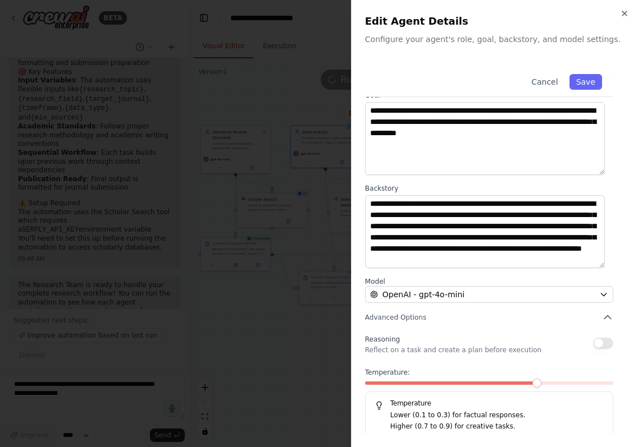
scroll to position [61, 0]
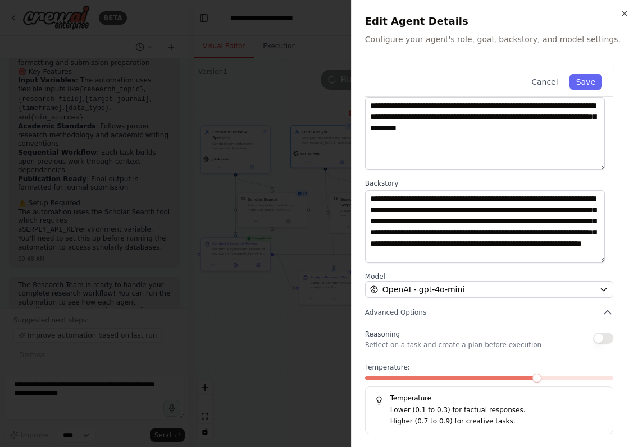
click at [596, 341] on button "button" at bounding box center [603, 338] width 20 height 11
click at [427, 380] on div at bounding box center [489, 381] width 248 height 8
click at [427, 378] on span at bounding box center [402, 378] width 75 height 3
click at [427, 379] on span at bounding box center [452, 378] width 174 height 3
click at [411, 379] on span at bounding box center [489, 378] width 248 height 3
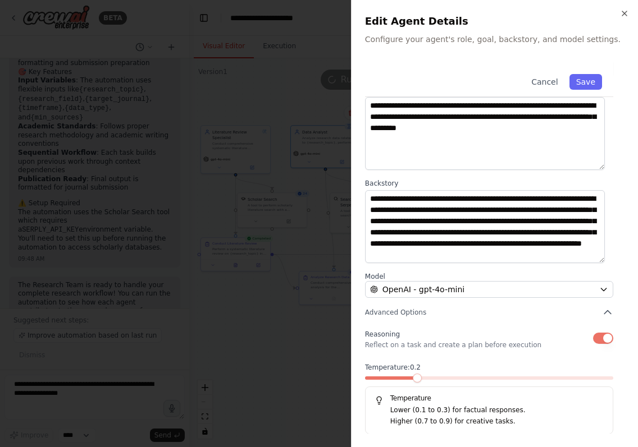
click at [404, 379] on span at bounding box center [389, 378] width 49 height 3
click at [397, 379] on span at bounding box center [489, 378] width 248 height 3
click at [374, 377] on span at bounding box center [489, 378] width 248 height 3
click at [404, 376] on div "Temperature: Temperature Lower (0.1 to 0.3) for factual responses. Higher (0.7 …" at bounding box center [489, 398] width 248 height 71
click at [406, 377] on span at bounding box center [452, 378] width 174 height 3
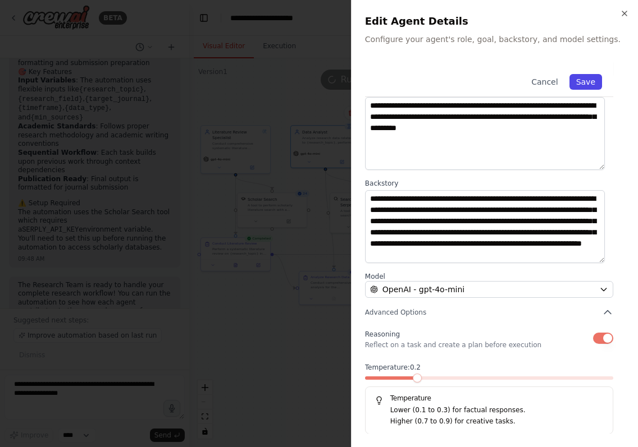
click at [578, 80] on button "Save" at bounding box center [585, 82] width 33 height 16
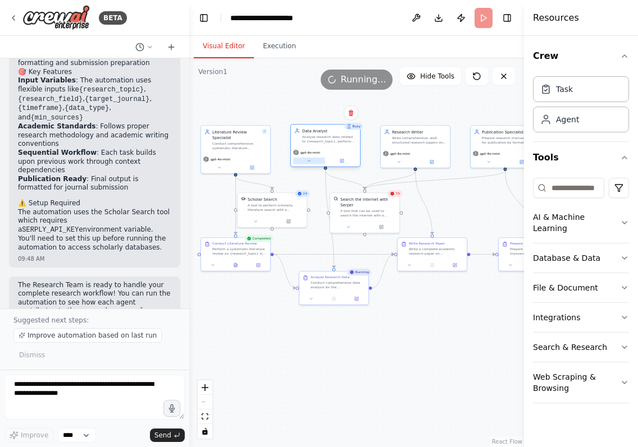
click at [311, 162] on icon at bounding box center [309, 161] width 4 height 4
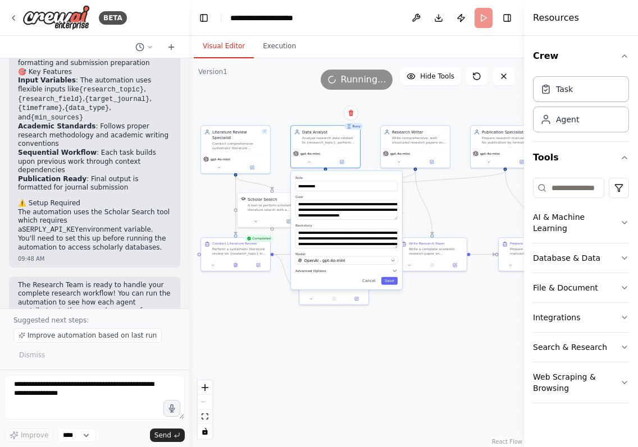
click at [319, 272] on span "Advanced Options" at bounding box center [310, 271] width 31 height 4
click at [329, 305] on div at bounding box center [346, 304] width 102 height 4
click at [314, 305] on div at bounding box center [346, 304] width 102 height 4
click at [371, 340] on button "Cancel" at bounding box center [369, 338] width 20 height 8
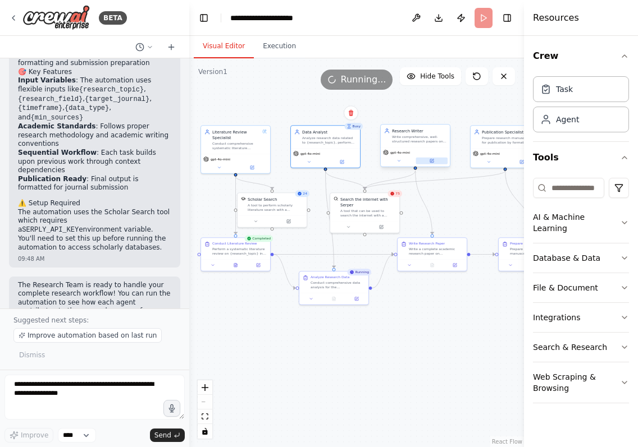
click at [433, 163] on icon at bounding box center [431, 160] width 3 height 3
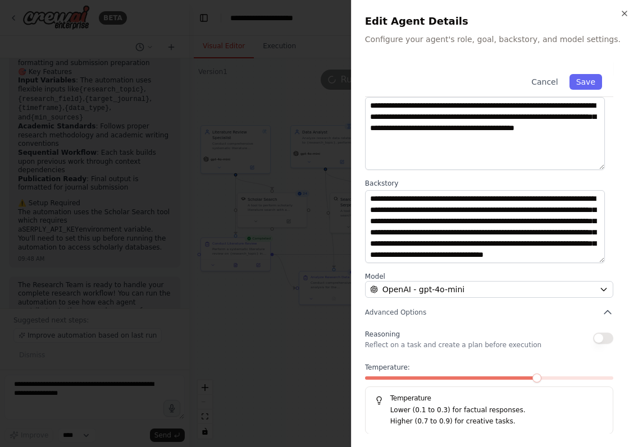
click at [417, 379] on span at bounding box center [489, 378] width 248 height 3
click at [582, 91] on div "Cancel Save" at bounding box center [489, 80] width 248 height 34
click at [583, 82] on button "Save" at bounding box center [585, 82] width 33 height 16
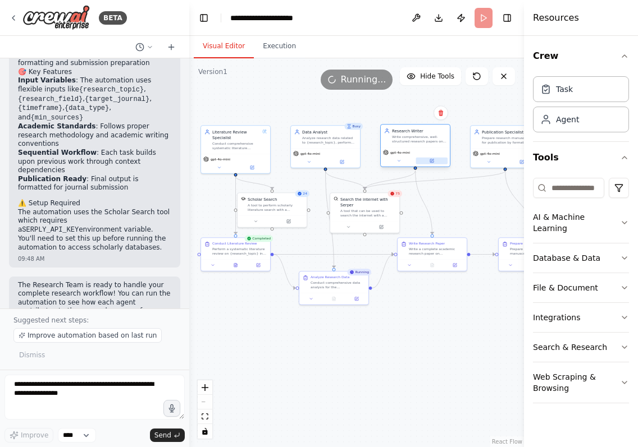
click at [428, 160] on button at bounding box center [432, 161] width 32 height 7
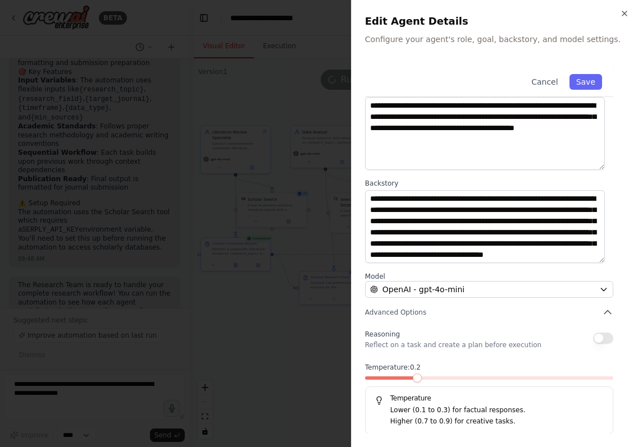
click at [593, 338] on button "button" at bounding box center [603, 338] width 20 height 11
click at [583, 81] on button "Save" at bounding box center [585, 82] width 33 height 16
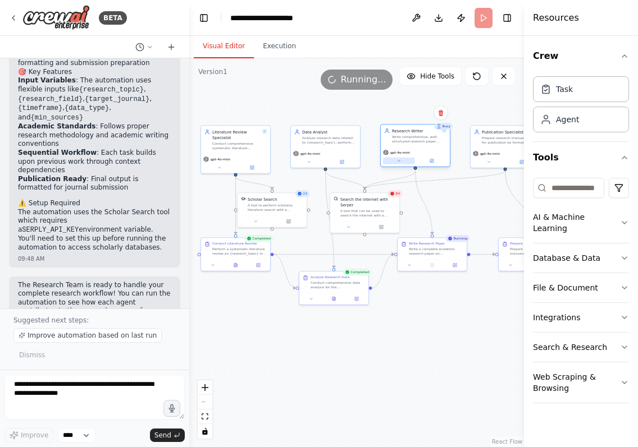
click at [402, 162] on button at bounding box center [399, 161] width 32 height 7
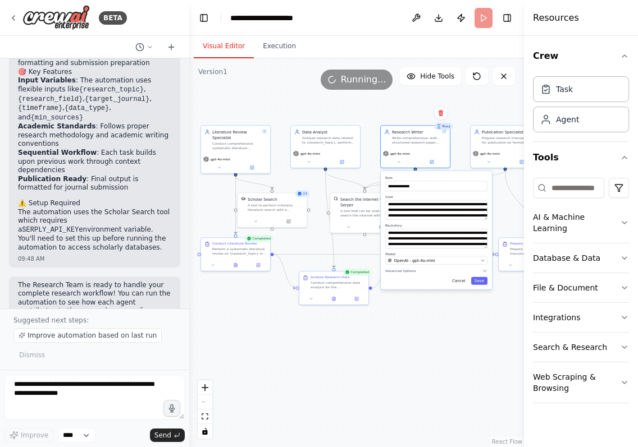
click at [462, 282] on button "Cancel" at bounding box center [459, 281] width 20 height 8
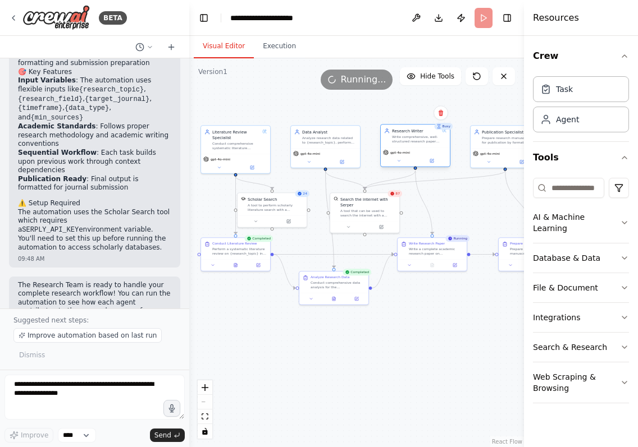
click at [434, 166] on div "gpt-4o-mini" at bounding box center [415, 157] width 69 height 20
click at [433, 162] on icon at bounding box center [431, 160] width 3 height 3
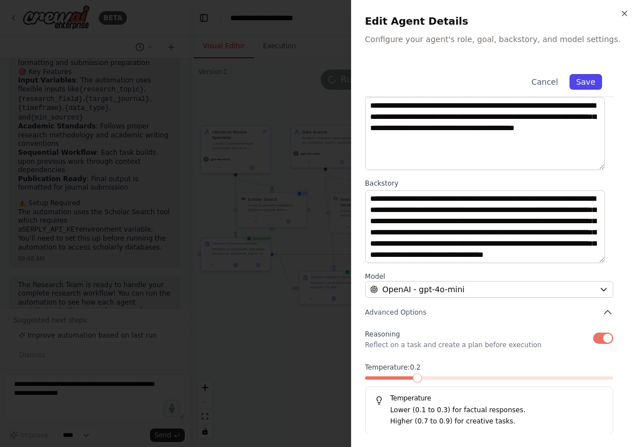
click at [575, 88] on button "Save" at bounding box center [585, 82] width 33 height 16
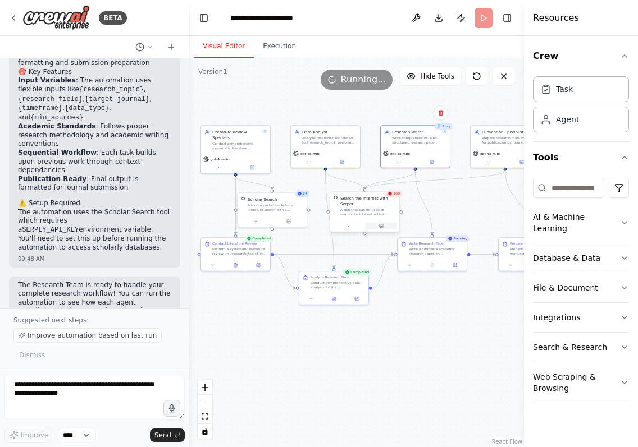
click at [381, 226] on icon at bounding box center [380, 226] width 3 height 3
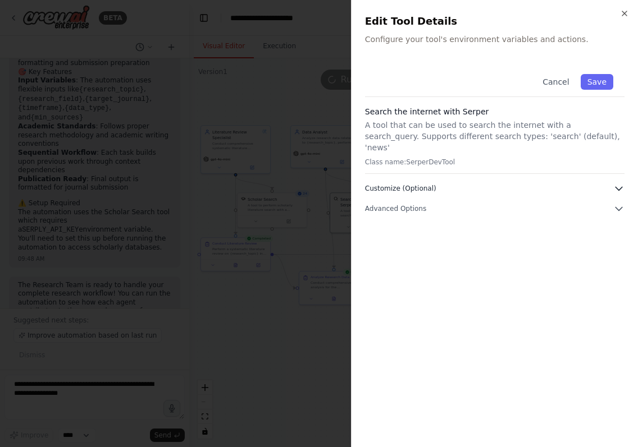
click at [618, 188] on icon "button" at bounding box center [618, 189] width 7 height 3
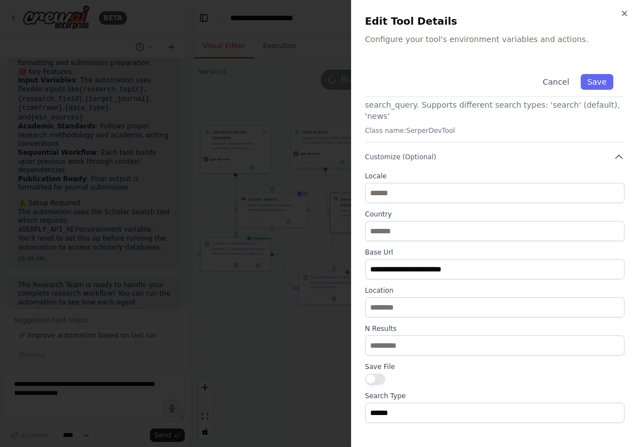
scroll to position [30, 0]
click at [613, 153] on icon "button" at bounding box center [618, 158] width 11 height 11
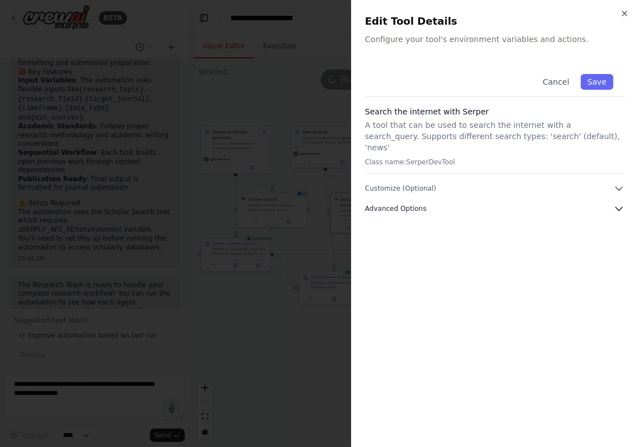
click at [619, 203] on icon "button" at bounding box center [618, 208] width 11 height 11
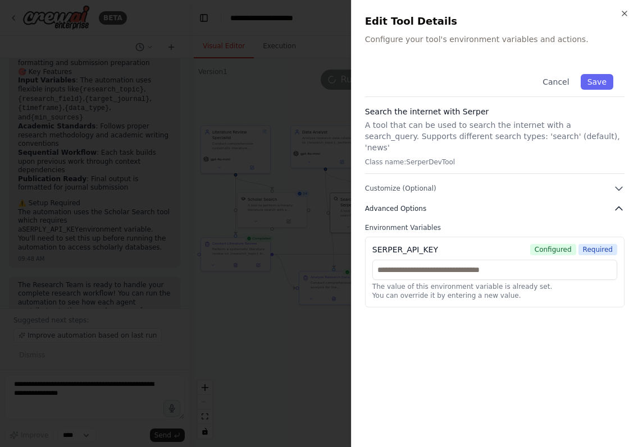
click at [618, 203] on icon "button" at bounding box center [618, 208] width 11 height 11
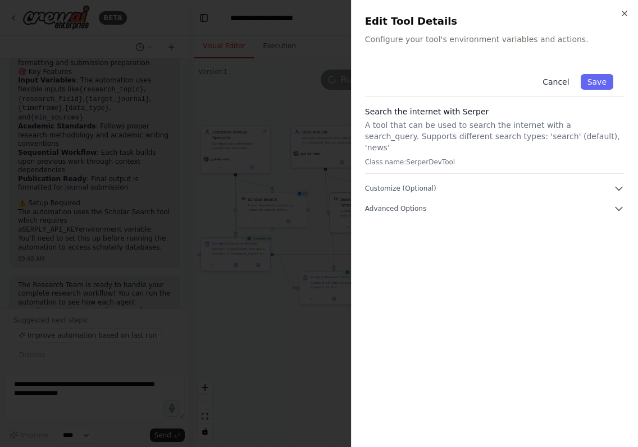
click at [563, 84] on button "Cancel" at bounding box center [556, 82] width 40 height 16
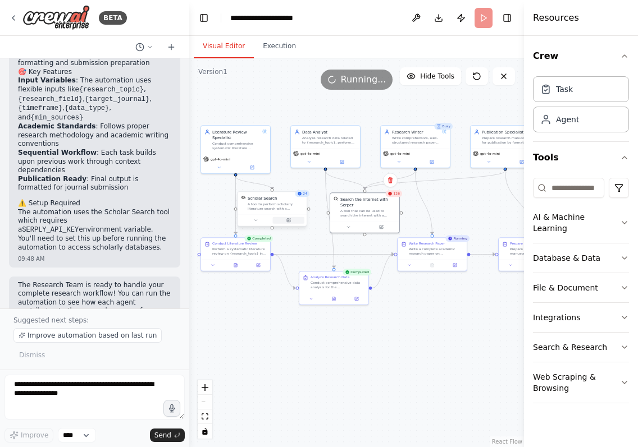
click at [289, 222] on icon at bounding box center [288, 220] width 3 height 3
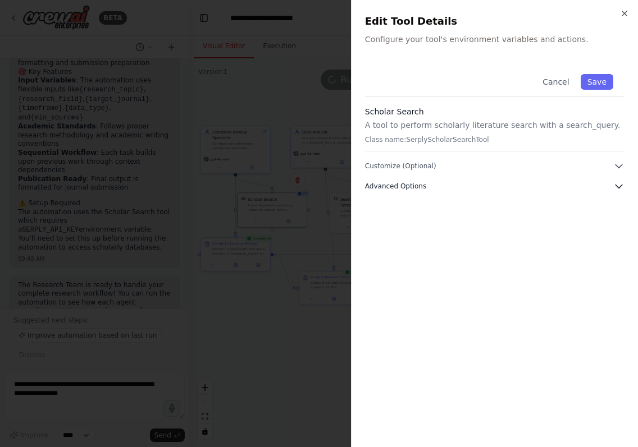
click at [619, 186] on icon "button" at bounding box center [618, 186] width 11 height 11
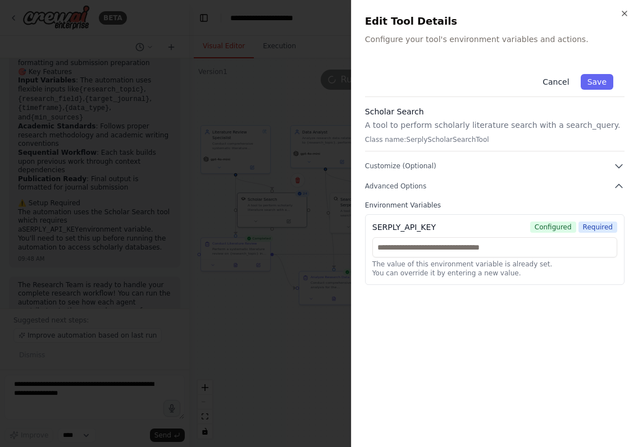
click at [560, 87] on button "Cancel" at bounding box center [556, 82] width 40 height 16
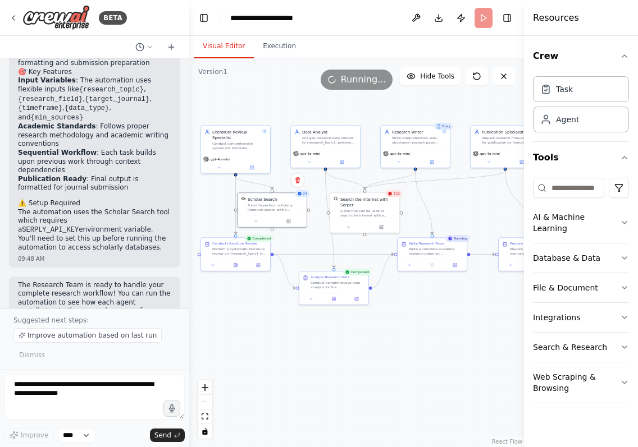
click at [237, 271] on div "Conduct Literature Review Perform a systematic literature review on {research_t…" at bounding box center [235, 254] width 70 height 34
click at [261, 342] on div ".deletable-edge-delete-btn { width: 20px; height: 20px; border: 0px solid #ffff…" at bounding box center [356, 252] width 335 height 389
click at [237, 264] on icon at bounding box center [235, 264] width 3 height 4
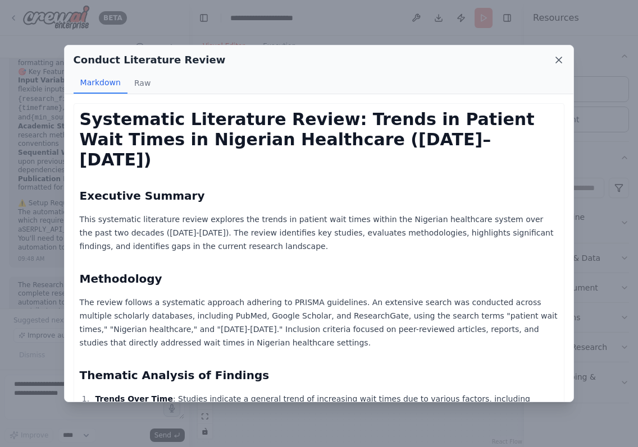
click at [559, 59] on icon at bounding box center [559, 60] width 6 height 6
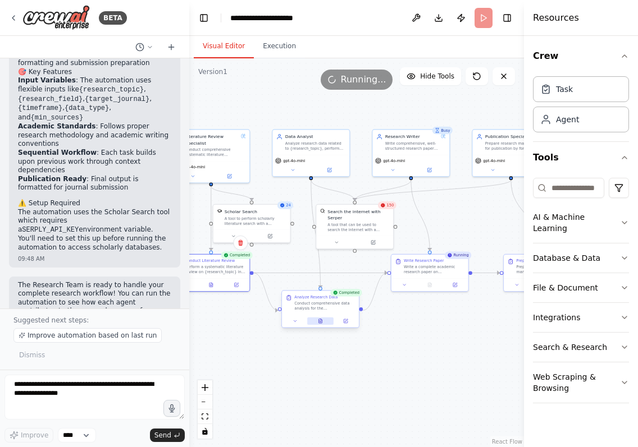
click at [321, 321] on icon at bounding box center [320, 321] width 3 height 4
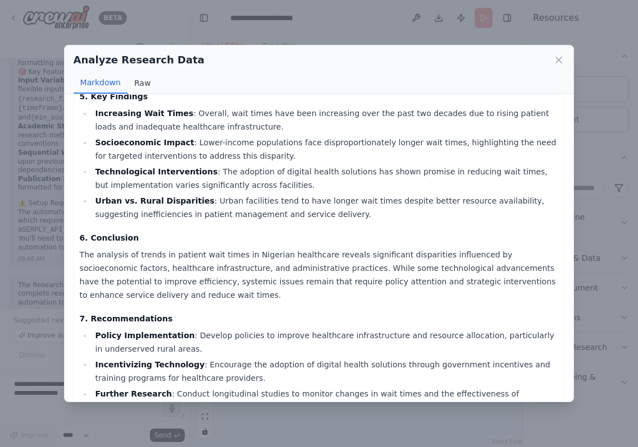
click at [135, 81] on button "Raw" at bounding box center [142, 82] width 30 height 21
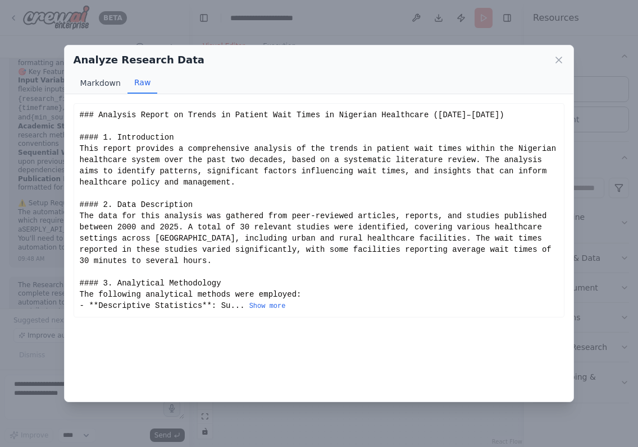
click at [101, 75] on button "Markdown" at bounding box center [101, 82] width 54 height 21
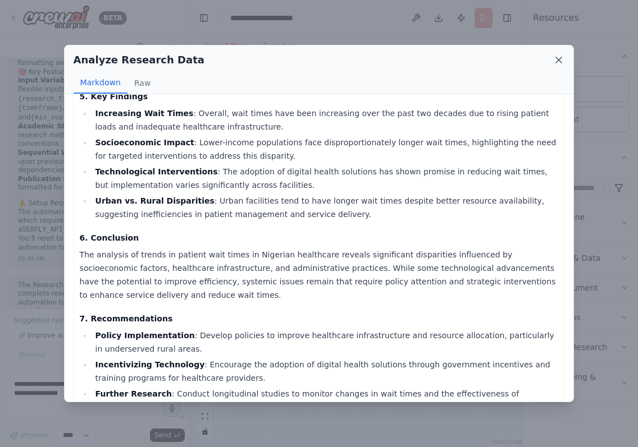
click at [562, 58] on icon at bounding box center [558, 59] width 11 height 11
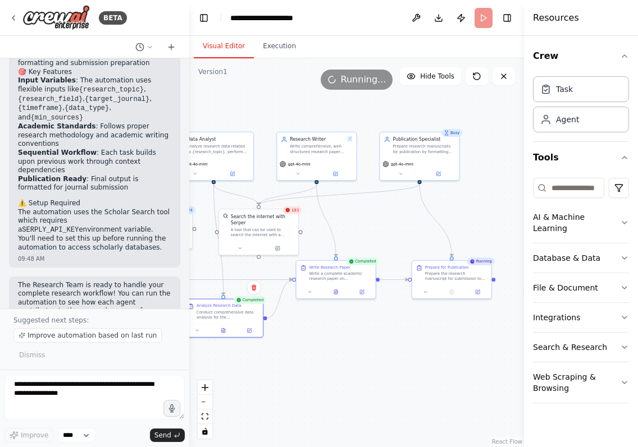
drag, startPoint x: 397, startPoint y: 363, endPoint x: 304, endPoint y: 368, distance: 92.8
click at [304, 368] on div ".deletable-edge-delete-btn { width: 20px; height: 20px; border: 0px solid #ffff…" at bounding box center [356, 252] width 335 height 389
click at [338, 293] on icon at bounding box center [335, 291] width 5 height 5
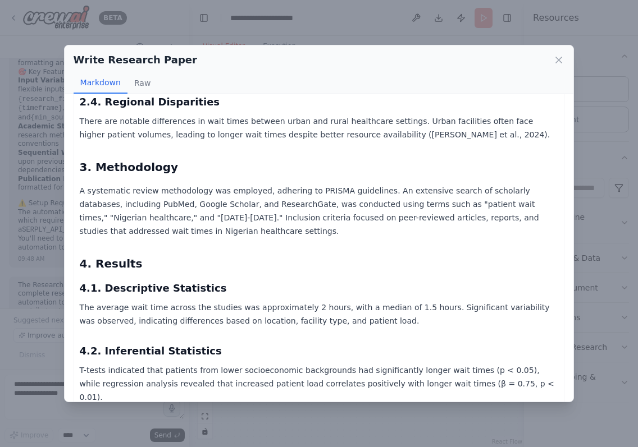
scroll to position [552, 0]
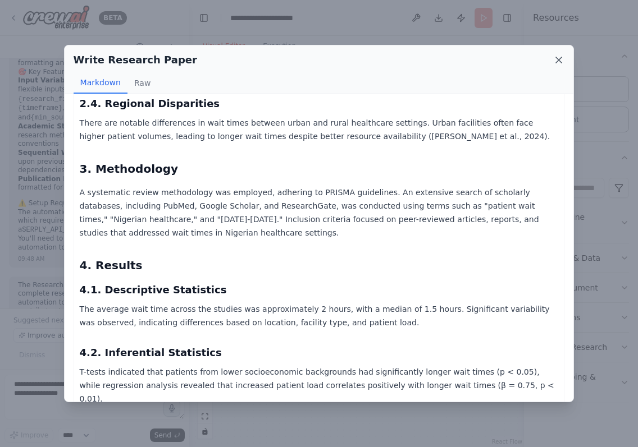
click at [560, 60] on icon at bounding box center [558, 59] width 11 height 11
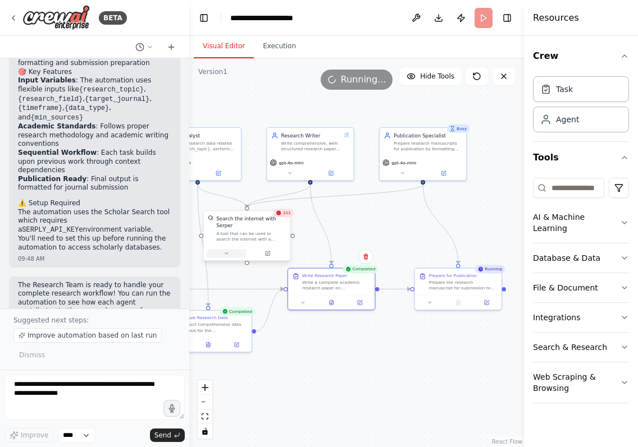
click at [232, 257] on button at bounding box center [227, 253] width 40 height 8
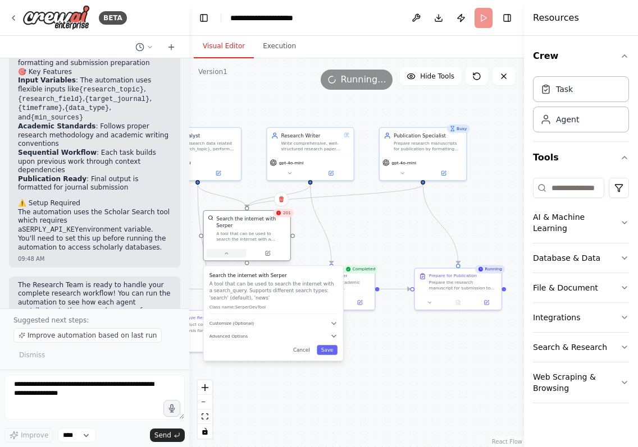
click at [232, 257] on button at bounding box center [227, 253] width 40 height 8
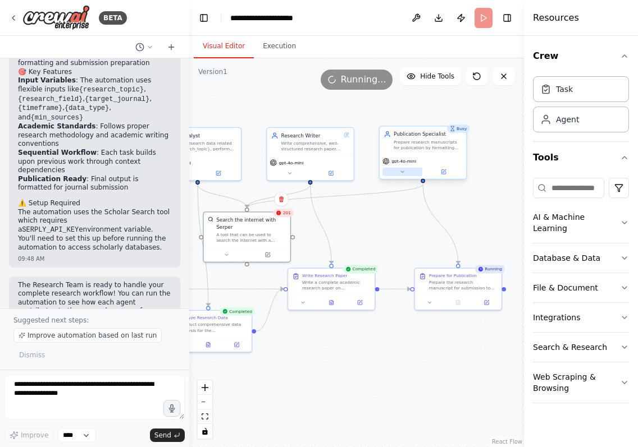
click at [401, 172] on icon at bounding box center [402, 172] width 6 height 6
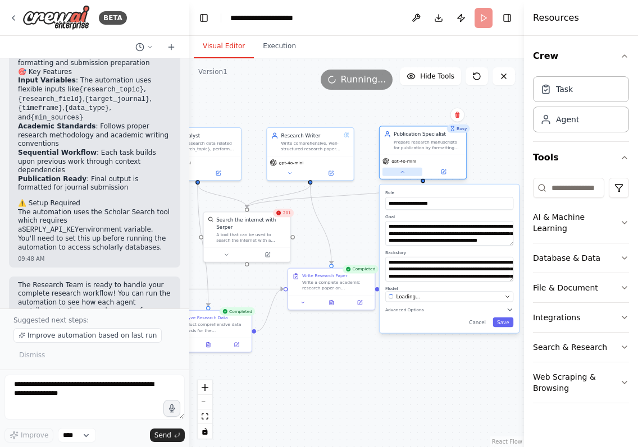
click at [401, 172] on icon at bounding box center [402, 172] width 6 height 6
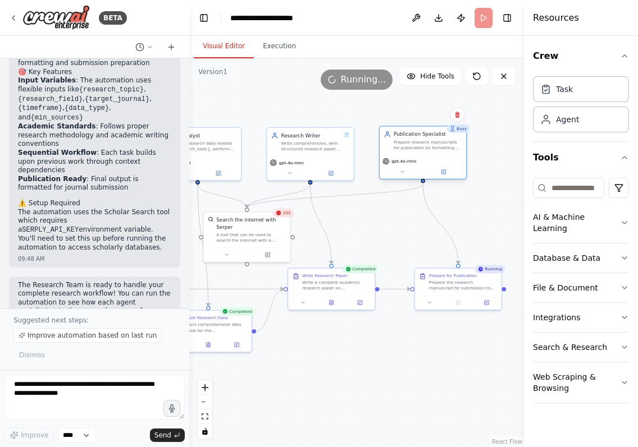
click at [445, 179] on div "gpt-4o-mini" at bounding box center [422, 167] width 86 height 24
click at [446, 173] on icon at bounding box center [443, 172] width 4 height 4
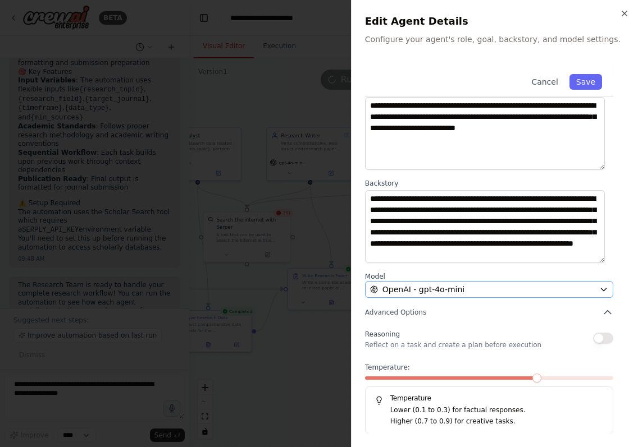
scroll to position [22, 0]
click at [404, 379] on span at bounding box center [452, 378] width 174 height 3
click at [580, 83] on button "Save" at bounding box center [585, 82] width 33 height 16
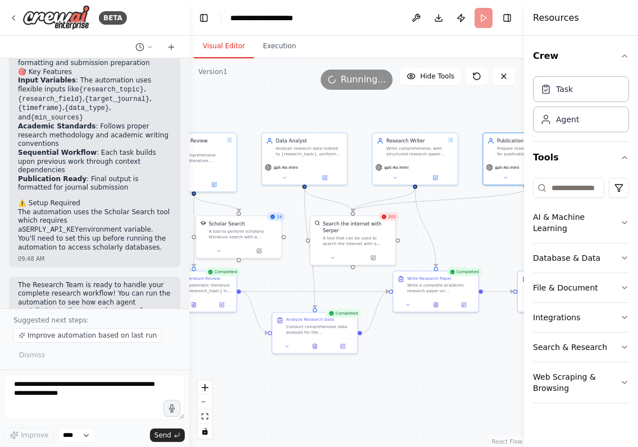
drag, startPoint x: 353, startPoint y: 246, endPoint x: 457, endPoint y: 249, distance: 103.9
click at [457, 249] on div ".deletable-edge-delete-btn { width: 20px; height: 20px; border: 0px solid #ffff…" at bounding box center [356, 252] width 335 height 389
click at [258, 249] on icon at bounding box center [259, 250] width 4 height 4
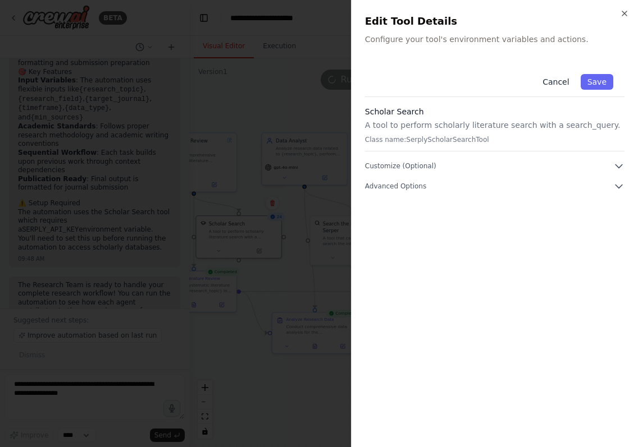
click at [556, 84] on button "Cancel" at bounding box center [556, 82] width 40 height 16
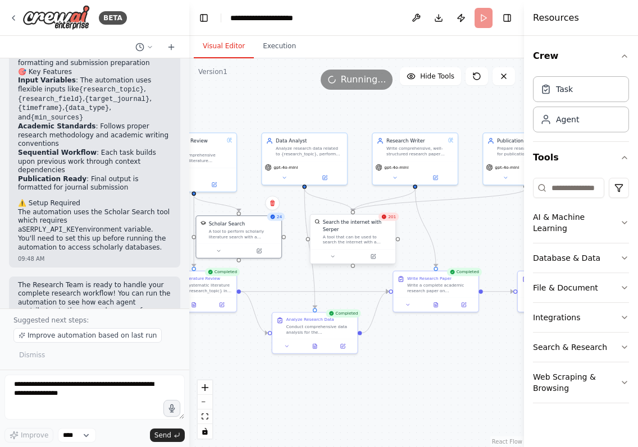
click at [376, 262] on div at bounding box center [352, 256] width 85 height 14
click at [466, 242] on div ".deletable-edge-delete-btn { width: 20px; height: 20px; border: 0px solid #ffff…" at bounding box center [356, 252] width 335 height 389
click at [404, 375] on div ".deletable-edge-delete-btn { width: 20px; height: 20px; border: 0px solid #ffff…" at bounding box center [356, 252] width 335 height 389
click at [377, 257] on button at bounding box center [373, 256] width 39 height 8
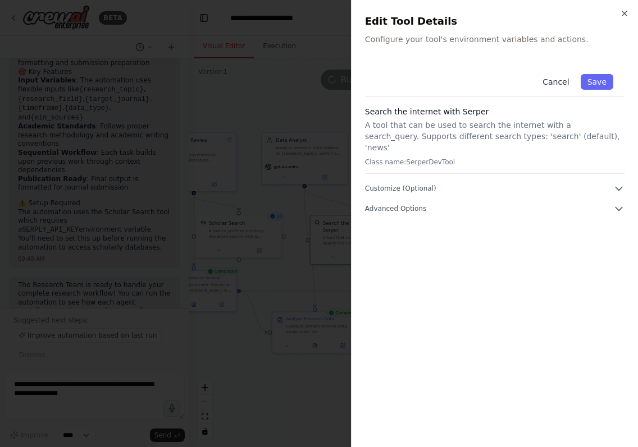
click at [561, 82] on button "Cancel" at bounding box center [556, 82] width 40 height 16
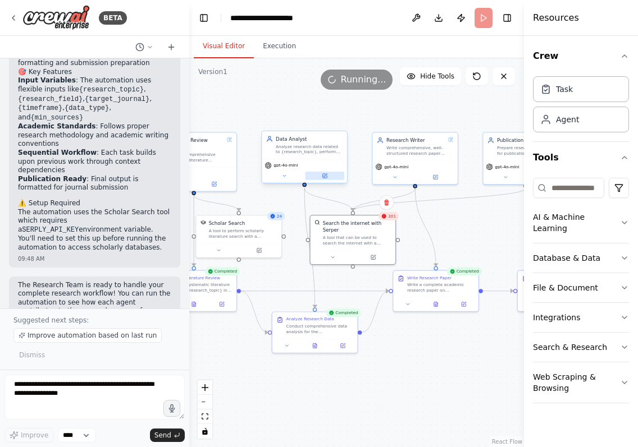
click at [326, 175] on icon at bounding box center [325, 174] width 3 height 3
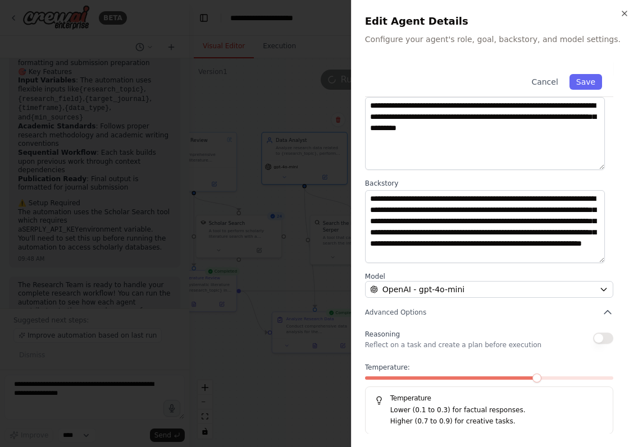
scroll to position [11, 0]
click at [403, 375] on div "Temperature: Temperature Lower (0.1 to 0.3) for factual responses. Higher (0.7 …" at bounding box center [489, 398] width 248 height 71
click at [403, 377] on span at bounding box center [389, 378] width 49 height 3
click at [580, 81] on button "Save" at bounding box center [585, 82] width 33 height 16
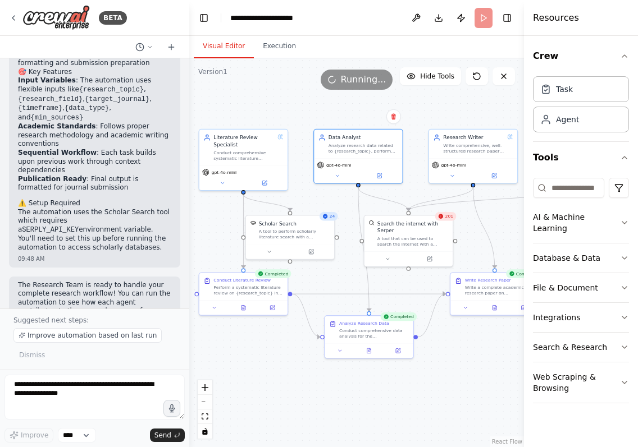
drag, startPoint x: 271, startPoint y: 111, endPoint x: 325, endPoint y: 111, distance: 54.5
click at [325, 111] on div ".deletable-edge-delete-btn { width: 20px; height: 20px; border: 0px solid #ffff…" at bounding box center [356, 252] width 335 height 389
click at [372, 351] on button at bounding box center [369, 349] width 30 height 8
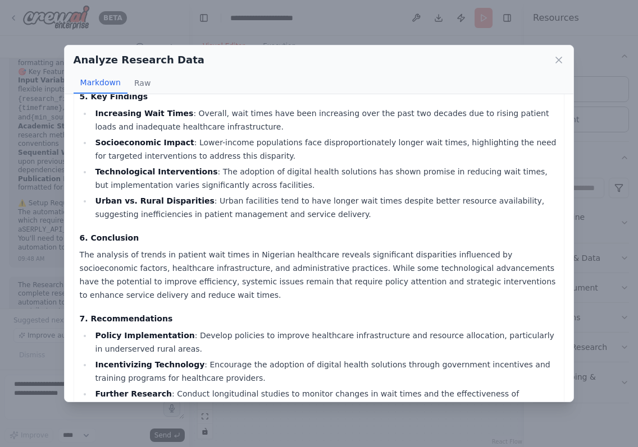
scroll to position [0, 0]
click at [556, 59] on icon at bounding box center [558, 59] width 11 height 11
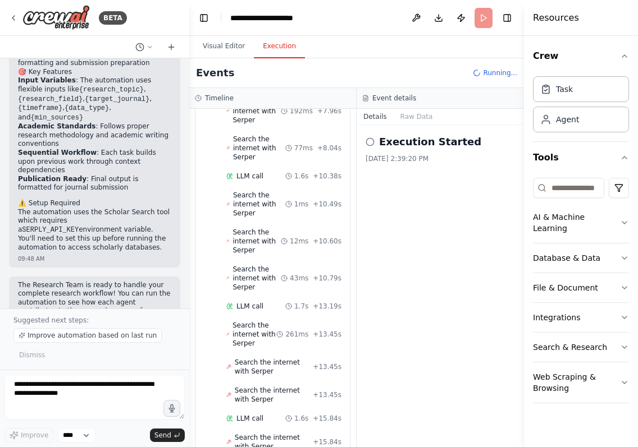
click at [282, 53] on button "Execution" at bounding box center [279, 47] width 51 height 24
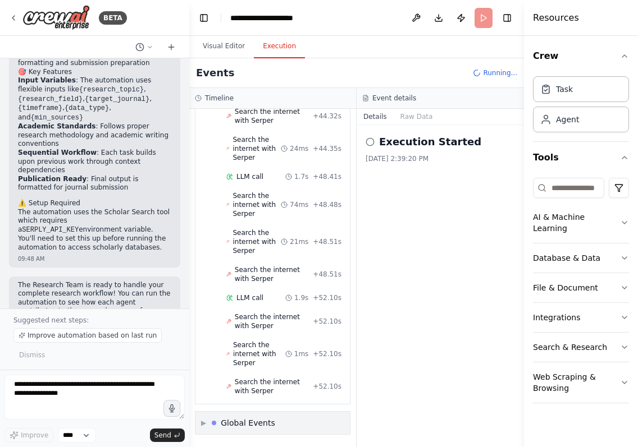
click at [240, 424] on div "Global Events" at bounding box center [248, 423] width 54 height 11
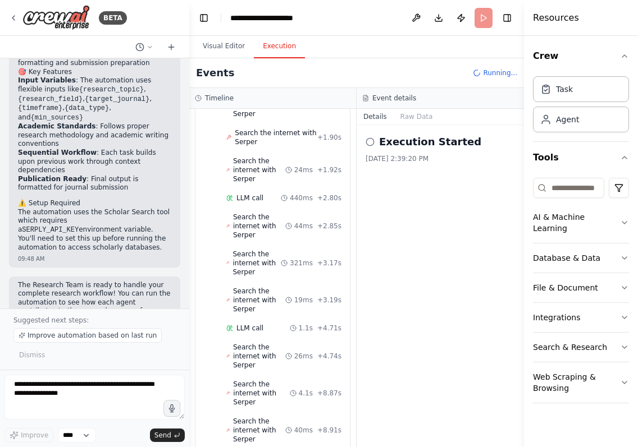
scroll to position [7002, 0]
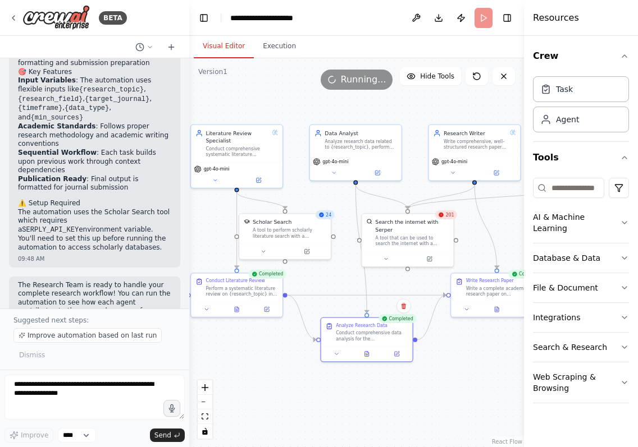
click at [231, 47] on button "Visual Editor" at bounding box center [224, 47] width 60 height 24
drag, startPoint x: 411, startPoint y: 246, endPoint x: 425, endPoint y: 244, distance: 13.6
click at [425, 244] on div "Search the internet with Serper A tool that can be used to search the internet …" at bounding box center [423, 231] width 92 height 37
click at [401, 259] on icon at bounding box center [400, 258] width 6 height 6
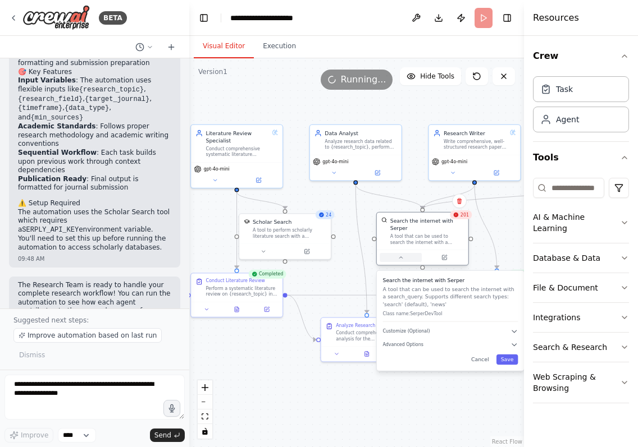
click at [401, 259] on icon at bounding box center [400, 258] width 6 height 6
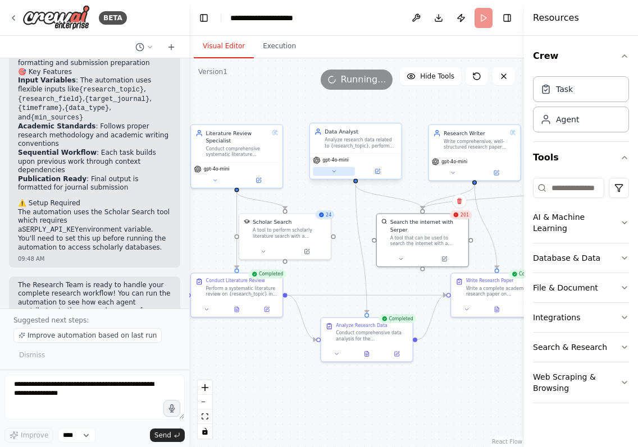
click at [333, 175] on button at bounding box center [334, 171] width 42 height 9
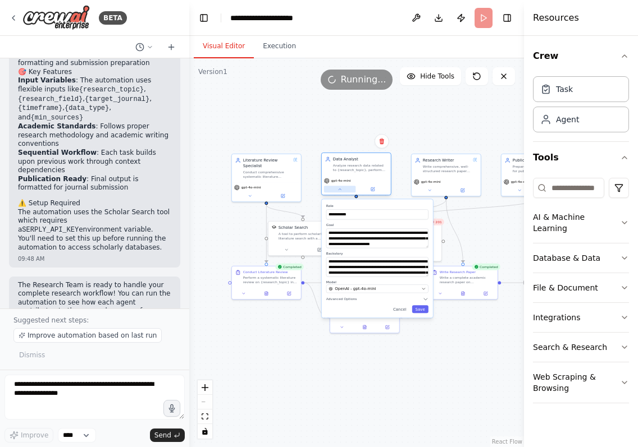
click at [342, 190] on icon at bounding box center [339, 189] width 4 height 4
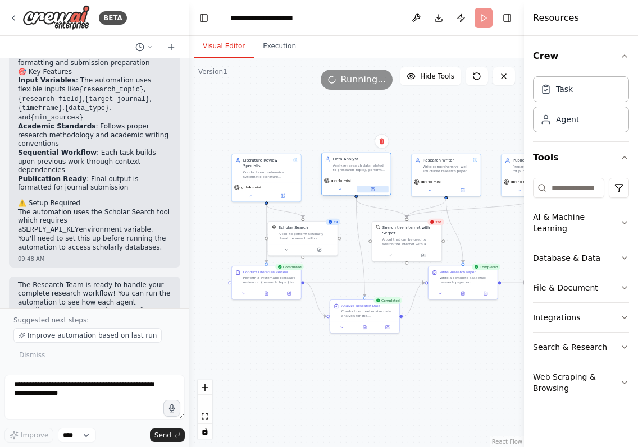
click at [370, 188] on button at bounding box center [372, 189] width 32 height 7
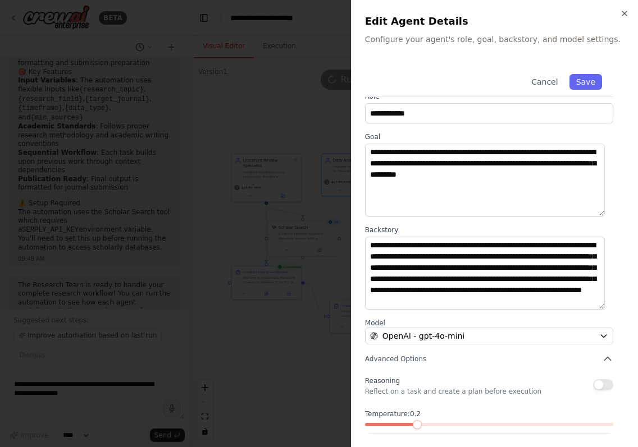
scroll to position [0, 0]
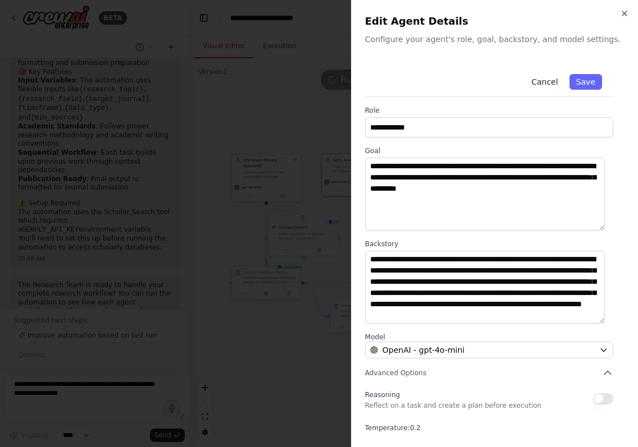
click at [534, 84] on button "Cancel" at bounding box center [544, 82] width 40 height 16
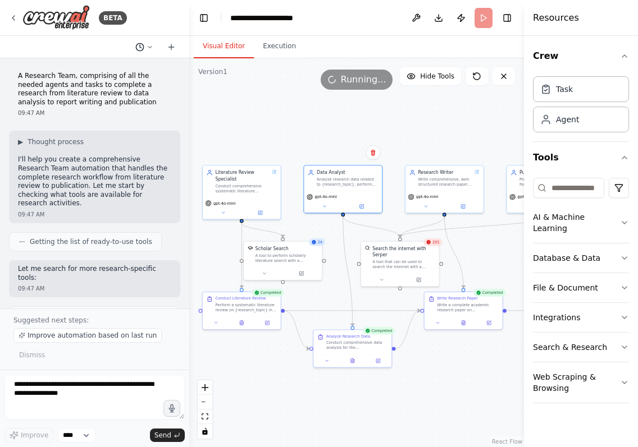
click at [143, 50] on icon at bounding box center [139, 47] width 9 height 9
click at [145, 48] on div at bounding box center [94, 223] width 189 height 447
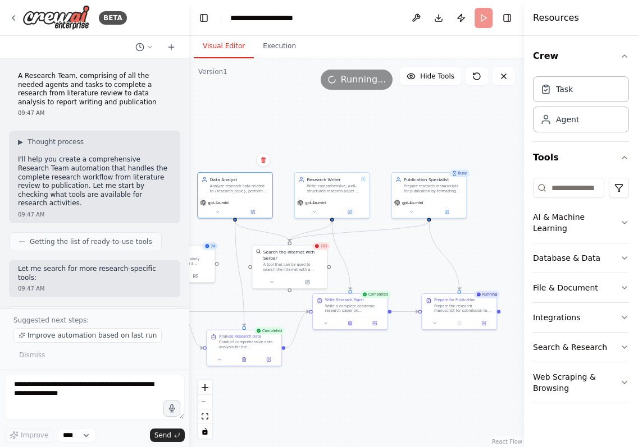
drag, startPoint x: 463, startPoint y: 363, endPoint x: 350, endPoint y: 363, distance: 113.4
click at [350, 363] on div ".deletable-edge-delete-btn { width: 20px; height: 20px; border: 0px solid #ffff…" at bounding box center [356, 252] width 335 height 389
click at [421, 271] on div ".deletable-edge-delete-btn { width: 20px; height: 20px; border: 0px solid #ffff…" at bounding box center [356, 252] width 335 height 389
click at [438, 326] on div at bounding box center [459, 322] width 75 height 12
click at [438, 322] on button at bounding box center [434, 322] width 21 height 7
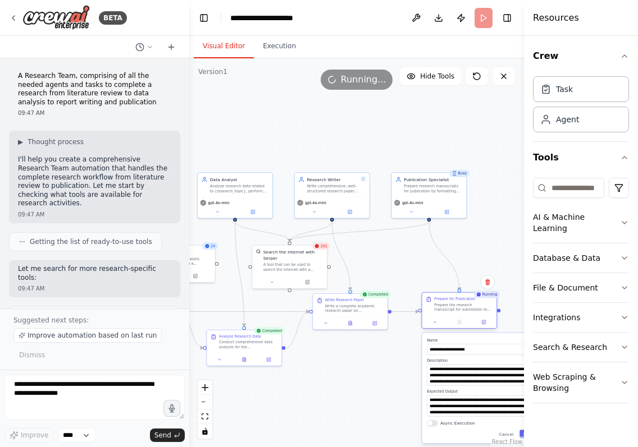
click at [436, 328] on div at bounding box center [459, 322] width 75 height 12
click at [436, 323] on icon at bounding box center [434, 322] width 5 height 5
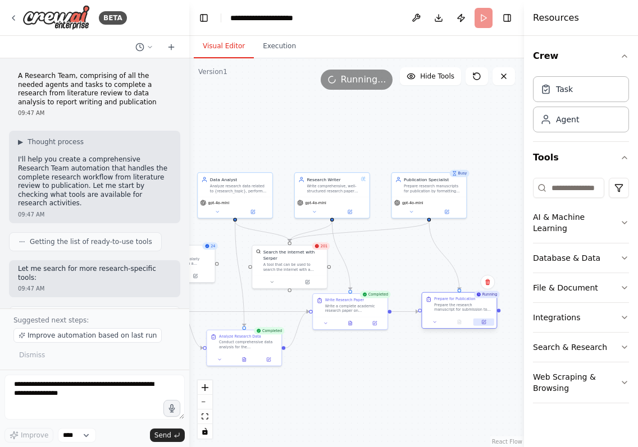
click at [482, 323] on icon at bounding box center [483, 322] width 5 height 5
click at [486, 324] on icon at bounding box center [483, 322] width 5 height 5
click at [81, 241] on span "Getting the list of ready-to-use tools" at bounding box center [91, 241] width 122 height 9
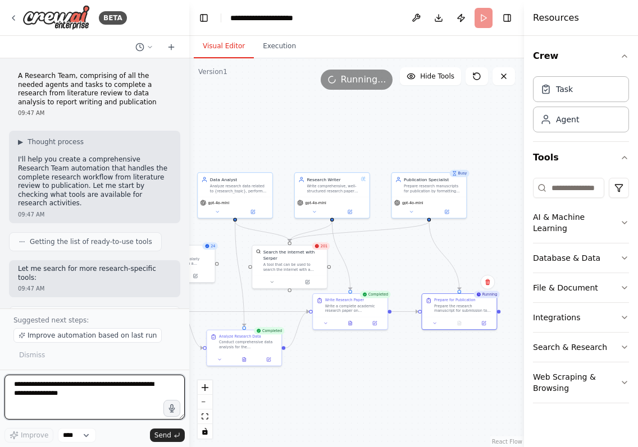
click at [83, 401] on textarea at bounding box center [94, 397] width 180 height 45
type textarea "*"
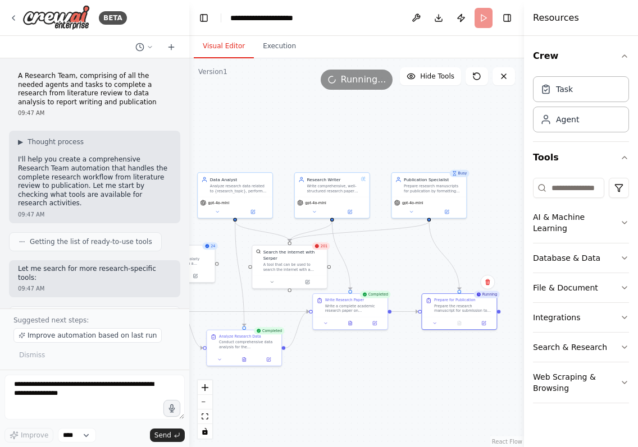
click at [423, 374] on div ".deletable-edge-delete-btn { width: 20px; height: 20px; border: 0px solid #ffff…" at bounding box center [356, 252] width 335 height 389
click at [458, 312] on div "Prepare the research manuscript for submission to {target_journal}. Research th…" at bounding box center [463, 308] width 59 height 10
click at [435, 324] on icon at bounding box center [434, 322] width 5 height 5
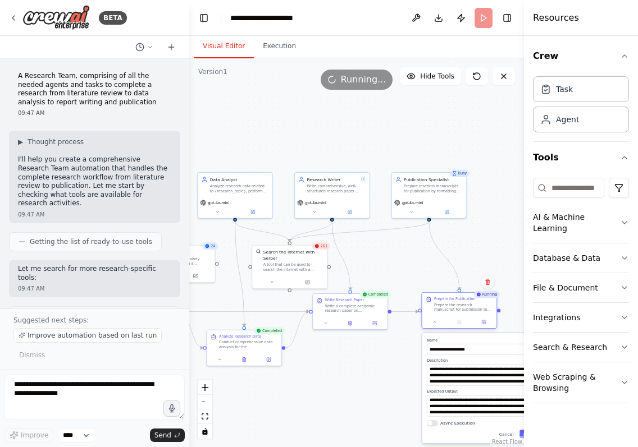
click at [486, 327] on div at bounding box center [459, 322] width 75 height 12
click at [439, 323] on button at bounding box center [434, 322] width 21 height 7
click at [440, 324] on button at bounding box center [434, 322] width 21 height 7
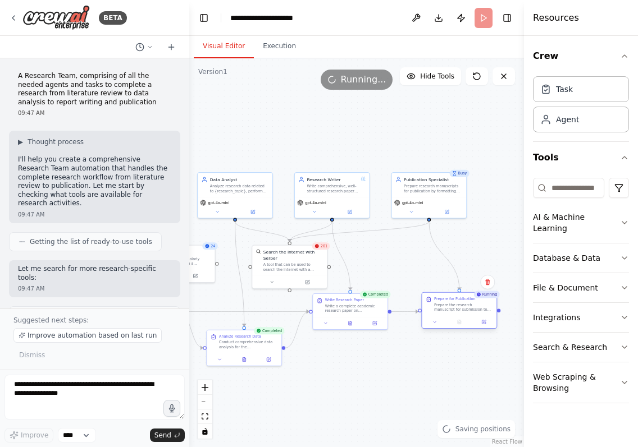
click at [484, 327] on div at bounding box center [459, 322] width 75 height 12
click at [487, 326] on div at bounding box center [459, 322] width 75 height 12
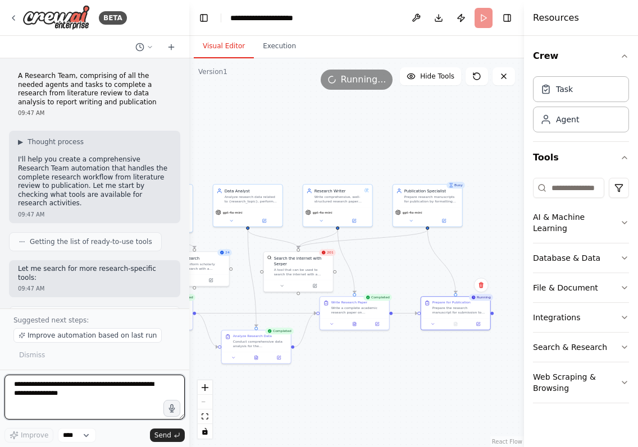
click at [88, 394] on textarea at bounding box center [94, 397] width 180 height 45
paste textarea "**********"
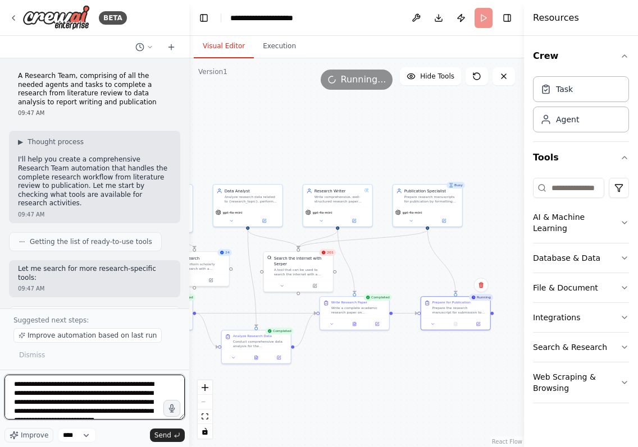
drag, startPoint x: 111, startPoint y: 404, endPoint x: 17, endPoint y: 404, distance: 93.2
click at [17, 404] on textarea at bounding box center [94, 397] width 180 height 45
click at [76, 394] on textarea at bounding box center [94, 397] width 180 height 45
click at [134, 395] on textarea at bounding box center [94, 397] width 180 height 45
drag, startPoint x: 88, startPoint y: 396, endPoint x: 72, endPoint y: 395, distance: 15.8
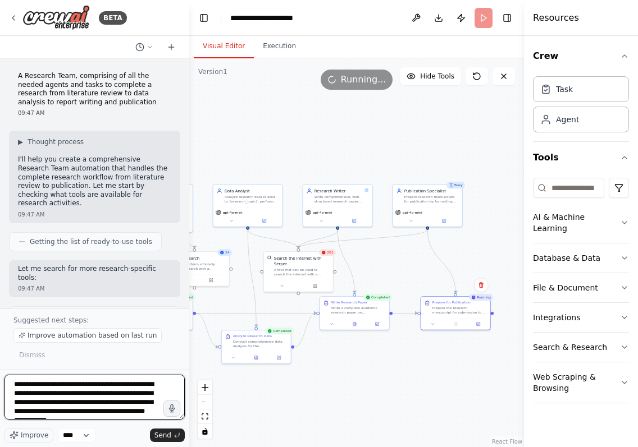
click at [72, 395] on textarea at bounding box center [94, 397] width 180 height 45
click at [120, 395] on textarea at bounding box center [94, 397] width 180 height 45
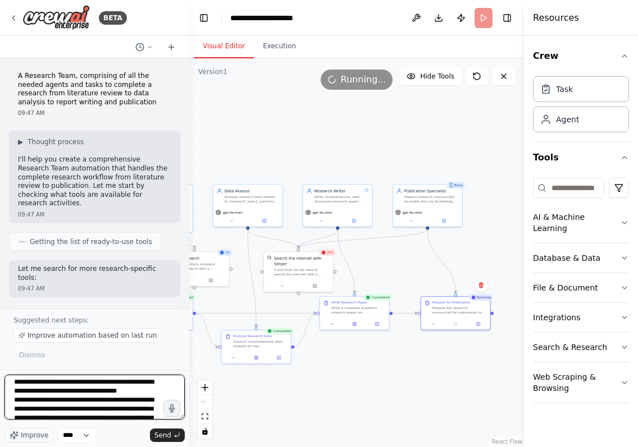
scroll to position [130, 0]
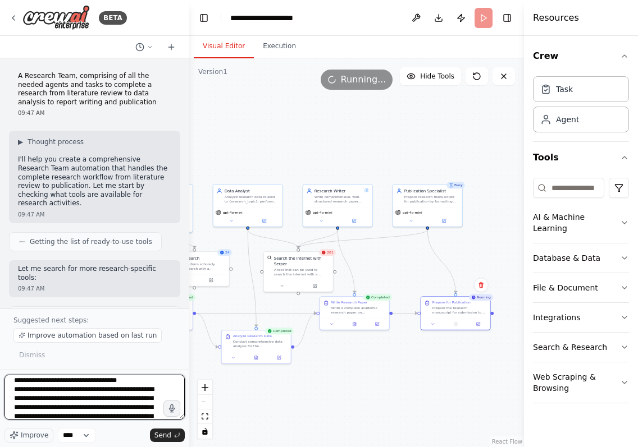
click at [94, 390] on textarea at bounding box center [94, 397] width 180 height 45
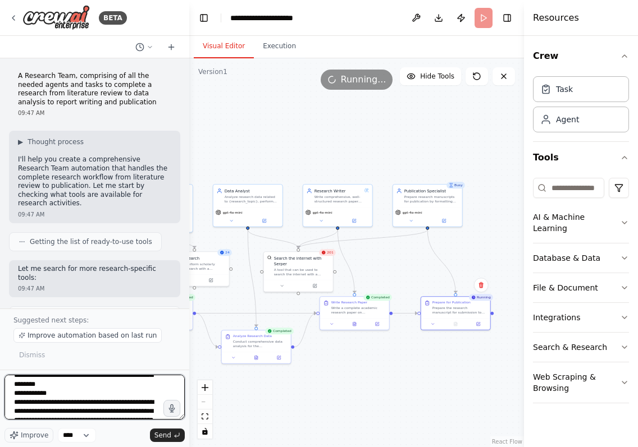
scroll to position [297, 0]
click at [152, 409] on textarea at bounding box center [94, 397] width 180 height 45
type textarea "**********"
click at [504, 79] on icon at bounding box center [503, 76] width 9 height 9
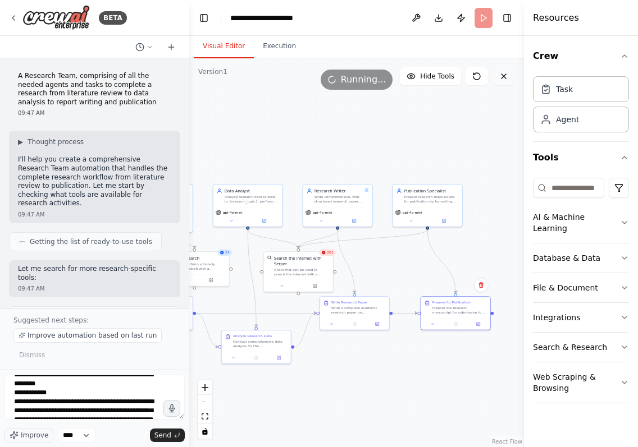
click at [509, 84] on button at bounding box center [503, 76] width 22 height 18
click at [504, 80] on icon at bounding box center [503, 76] width 9 height 9
click at [503, 79] on icon at bounding box center [503, 76] width 9 height 9
click at [164, 436] on span "Send" at bounding box center [162, 435] width 17 height 9
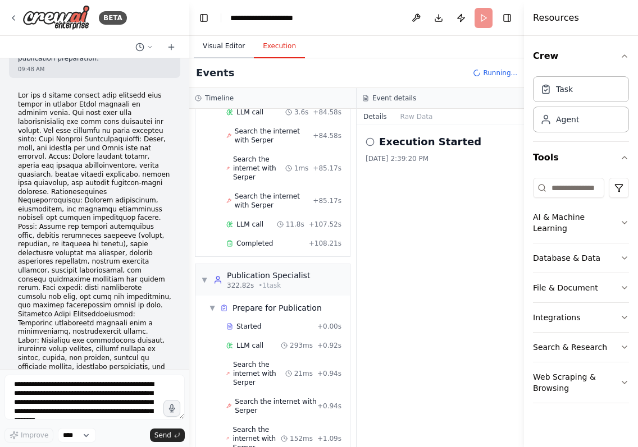
drag, startPoint x: 278, startPoint y: 45, endPoint x: 247, endPoint y: 54, distance: 32.2
click at [278, 45] on button "Execution" at bounding box center [279, 47] width 51 height 24
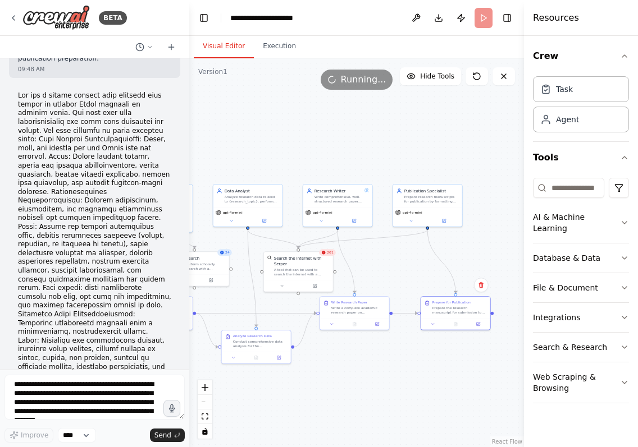
click at [238, 47] on button "Visual Editor" at bounding box center [224, 47] width 60 height 24
click at [172, 51] on icon at bounding box center [171, 47] width 9 height 9
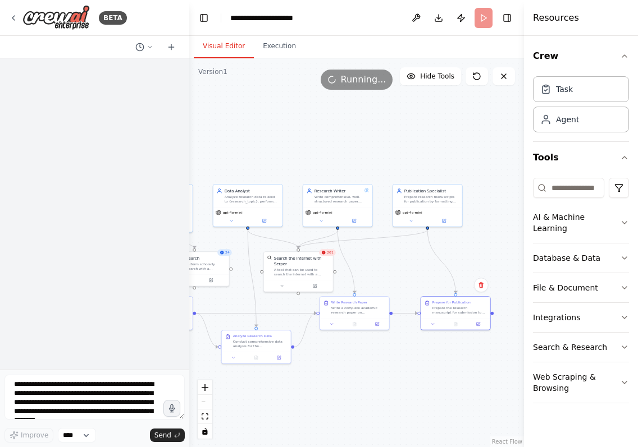
scroll to position [0, 0]
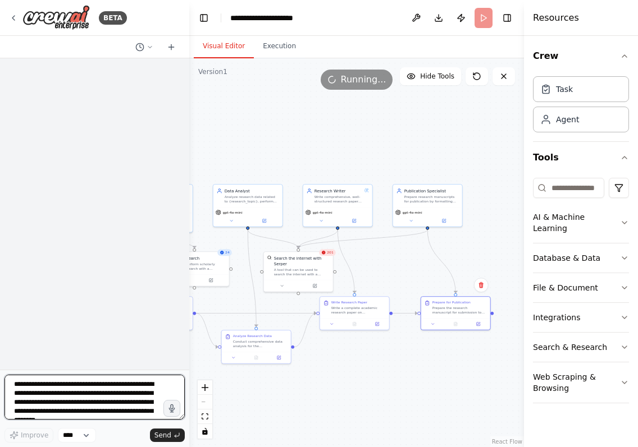
click at [84, 391] on textarea at bounding box center [94, 397] width 180 height 45
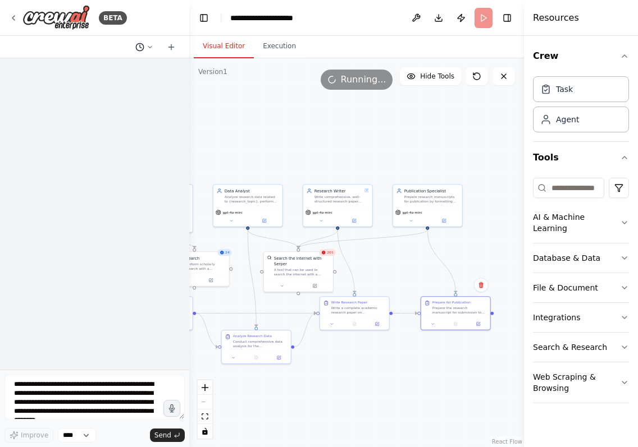
click at [137, 48] on icon at bounding box center [139, 47] width 9 height 9
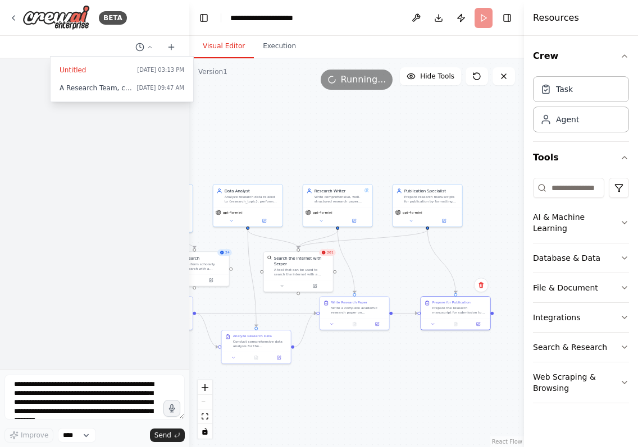
click at [92, 87] on span "A Research Team, comprising of all the needed agents and tasks to complete a re…" at bounding box center [96, 88] width 73 height 9
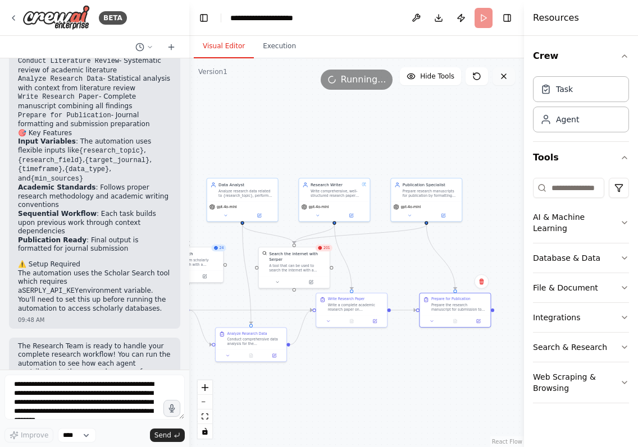
click at [504, 76] on icon at bounding box center [503, 76] width 9 height 9
click at [564, 90] on div "Task" at bounding box center [564, 88] width 17 height 11
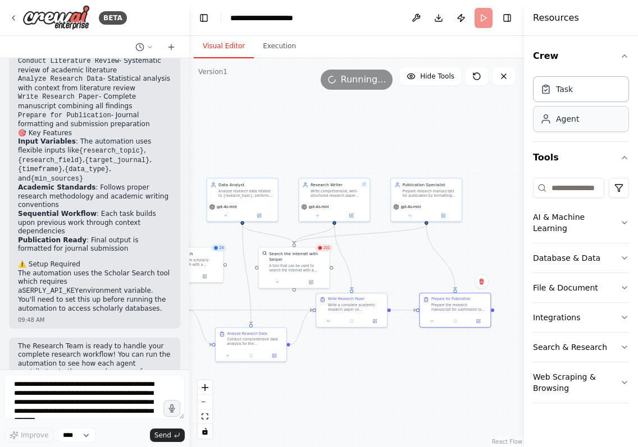
click at [569, 124] on div "Agent" at bounding box center [567, 118] width 23 height 11
click at [627, 218] on icon "button" at bounding box center [624, 222] width 9 height 9
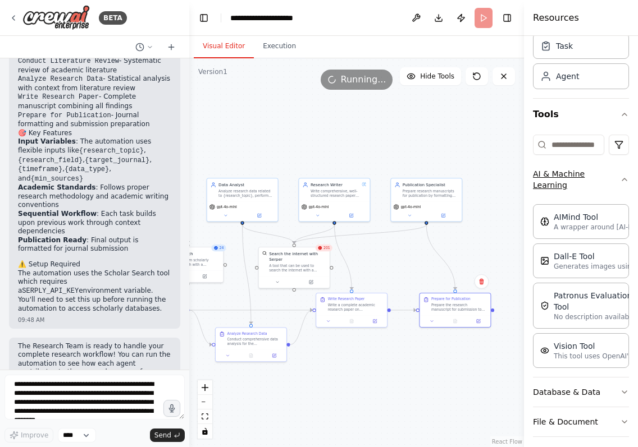
scroll to position [35, 0]
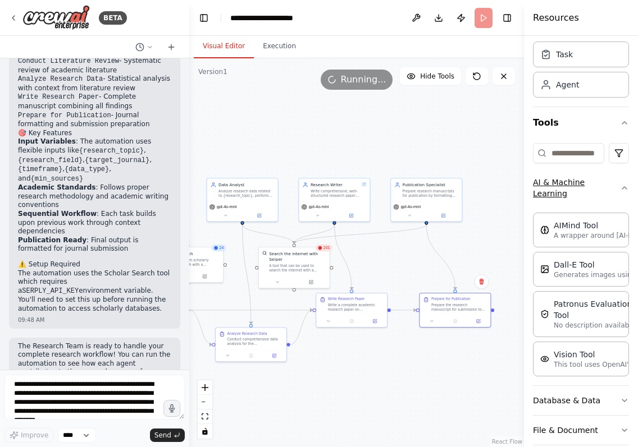
click at [620, 192] on icon "button" at bounding box center [624, 188] width 9 height 9
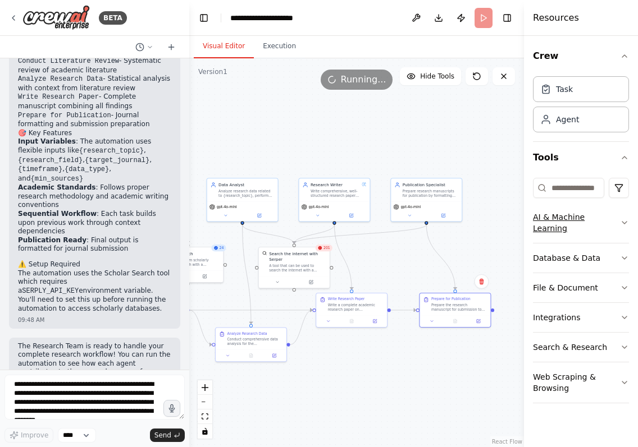
scroll to position [0, 0]
click at [594, 218] on button "AI & Machine Learning" at bounding box center [581, 223] width 96 height 40
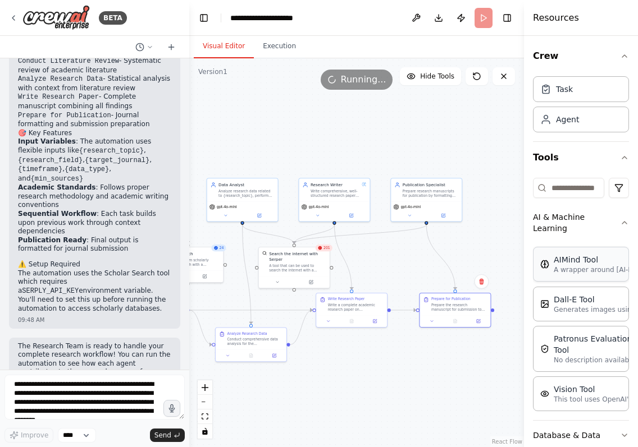
click at [557, 260] on div "AIMind Tool" at bounding box center [616, 259] width 124 height 11
click at [620, 224] on icon "button" at bounding box center [624, 222] width 9 height 9
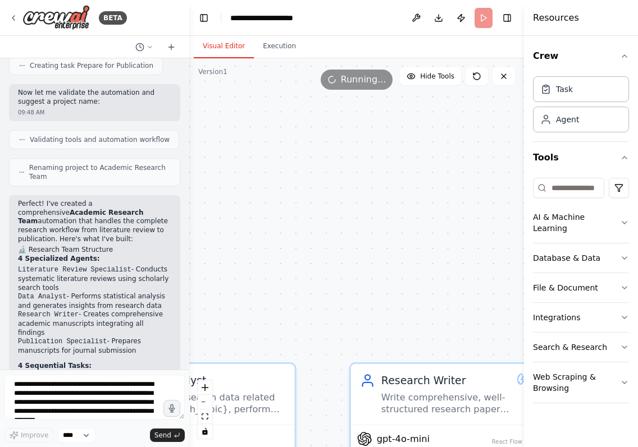
drag, startPoint x: 364, startPoint y: 209, endPoint x: 365, endPoint y: 250, distance: 41.0
click at [364, 250] on div ".deletable-edge-delete-btn { width: 20px; height: 20px; border: 0px solid #ffff…" at bounding box center [356, 252] width 335 height 389
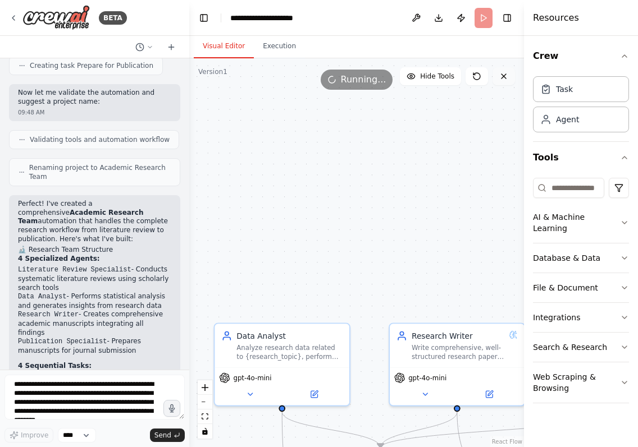
click at [502, 73] on icon at bounding box center [503, 76] width 9 height 9
click at [503, 13] on button "Toggle Right Sidebar" at bounding box center [507, 18] width 16 height 16
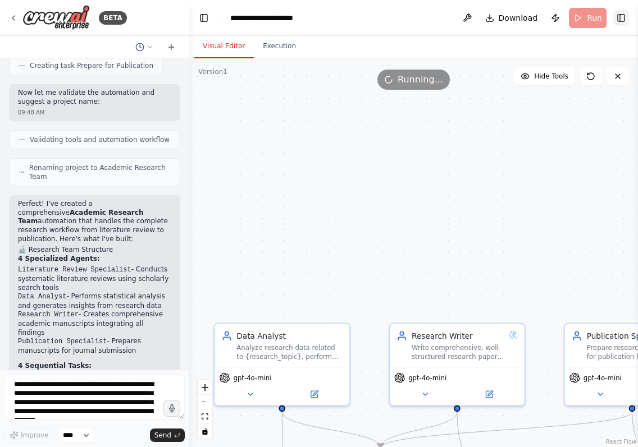
click at [628, 19] on button "Toggle Right Sidebar" at bounding box center [621, 18] width 16 height 16
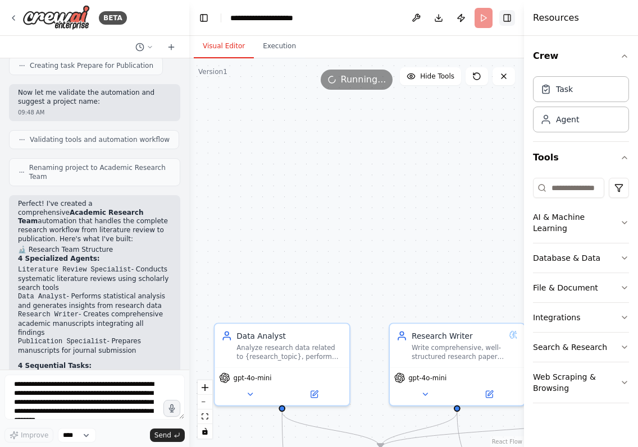
click at [511, 20] on button "Toggle Right Sidebar" at bounding box center [507, 18] width 16 height 16
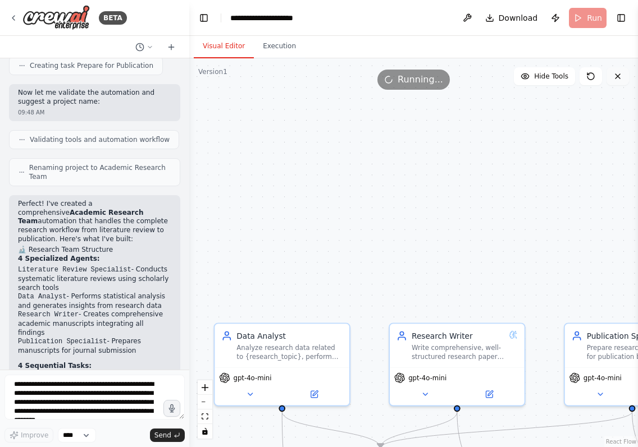
click at [623, 83] on button at bounding box center [617, 76] width 22 height 18
click at [619, 79] on icon at bounding box center [617, 76] width 9 height 9
click at [618, 76] on icon at bounding box center [617, 76] width 9 height 9
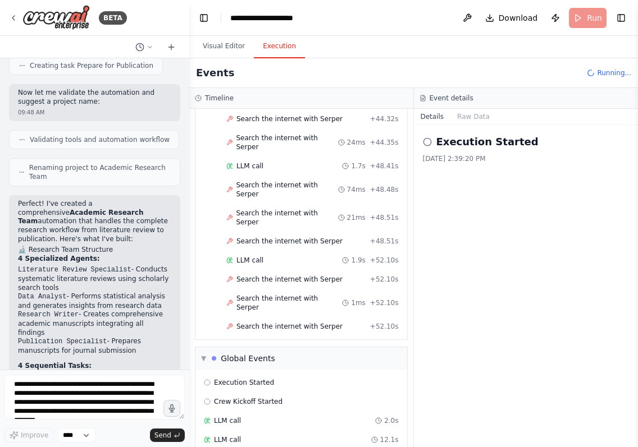
click at [271, 49] on button "Execution" at bounding box center [279, 47] width 51 height 24
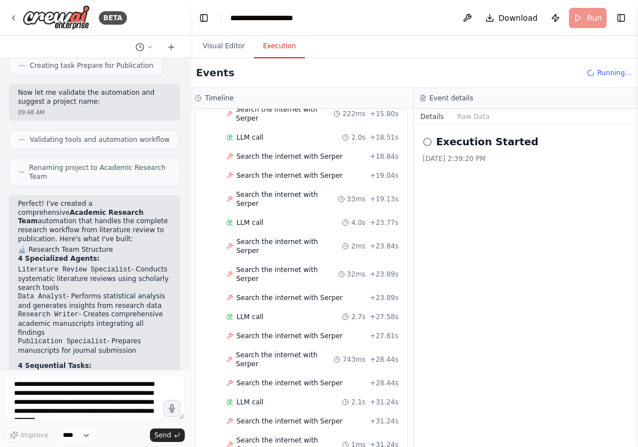
click at [592, 75] on icon at bounding box center [591, 72] width 8 height 8
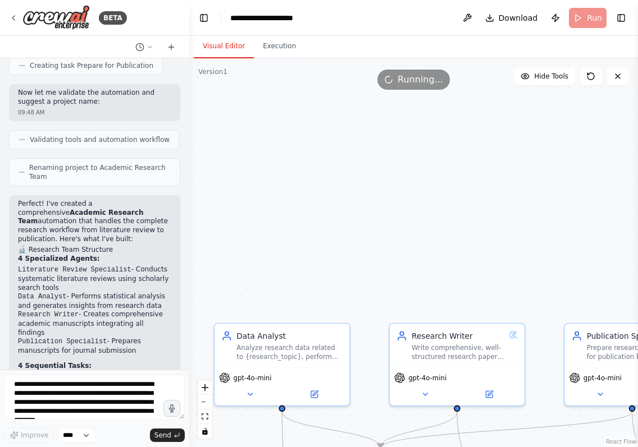
click at [239, 52] on button "Visual Editor" at bounding box center [224, 47] width 60 height 24
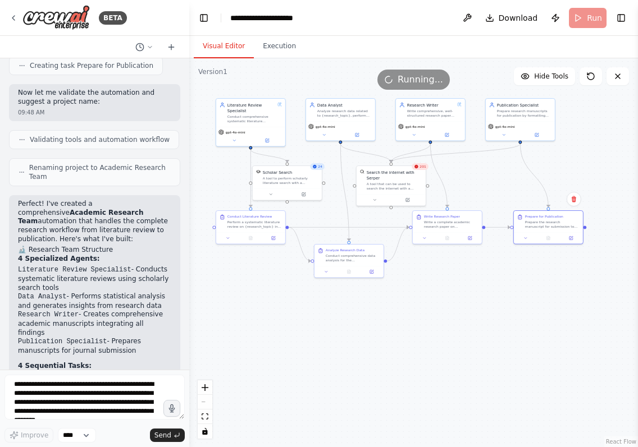
drag, startPoint x: 411, startPoint y: 277, endPoint x: 395, endPoint y: 79, distance: 198.3
click at [392, 71] on div "Version 1 Hide Tools .deletable-edge-delete-btn { width: 20px; height: 20px; bo…" at bounding box center [413, 252] width 449 height 389
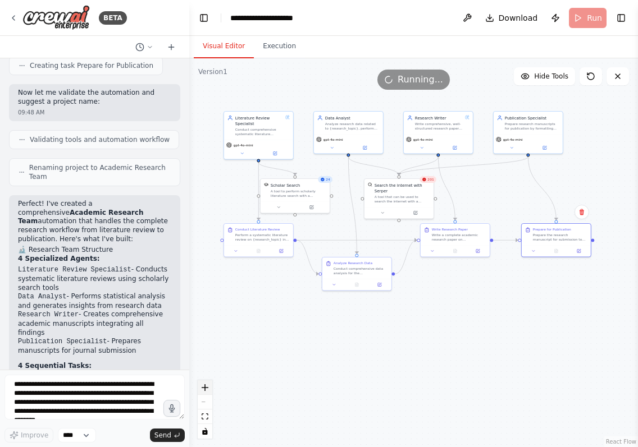
click at [205, 388] on icon "zoom in" at bounding box center [205, 388] width 7 height 7
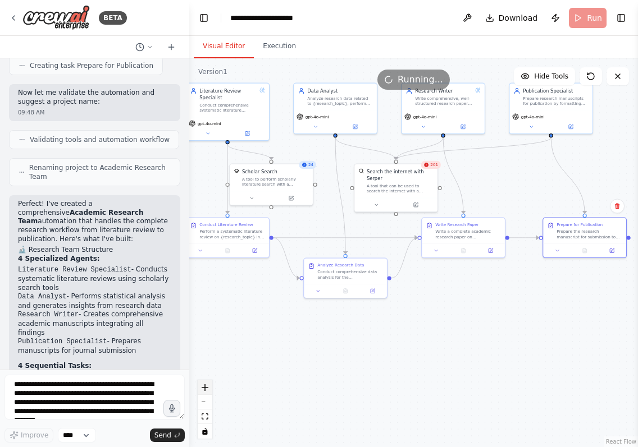
click at [205, 388] on icon "zoom in" at bounding box center [205, 388] width 7 height 7
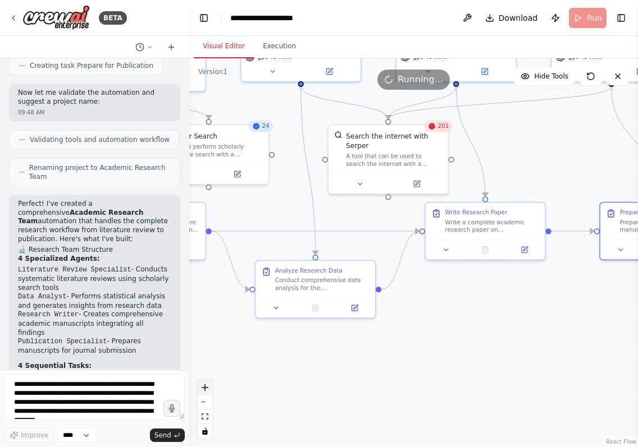
click at [205, 388] on icon "zoom in" at bounding box center [205, 388] width 7 height 7
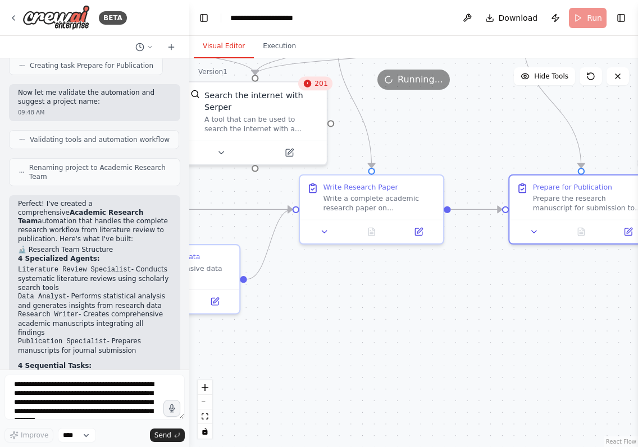
drag, startPoint x: 438, startPoint y: 341, endPoint x: 275, endPoint y: 335, distance: 163.5
click at [275, 335] on div ".deletable-edge-delete-btn { width: 20px; height: 20px; border: 0px solid #ffff…" at bounding box center [413, 252] width 449 height 389
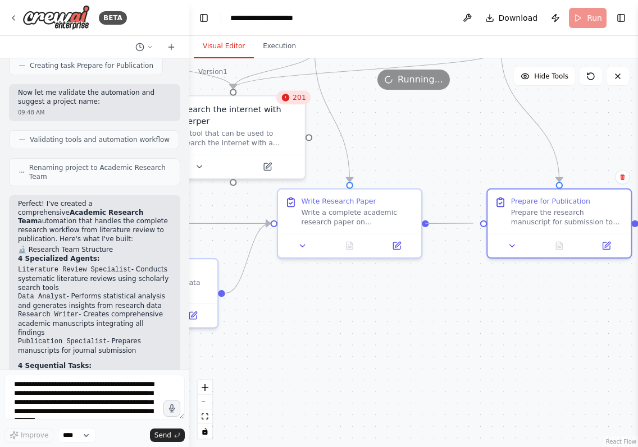
click at [473, 223] on circle "Edge from 73634bcc-ee37-4971-b489-baa3955268fb to 7ecd5cef-f95c-4e36-b18f-d347b…" at bounding box center [474, 224] width 12 height 12
click at [475, 178] on div ".deletable-edge-delete-btn { width: 20px; height: 20px; border: 0px solid #ffff…" at bounding box center [413, 252] width 449 height 389
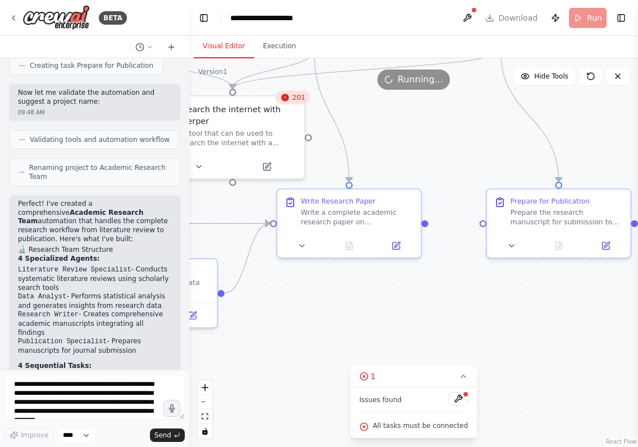
click at [440, 228] on div ".deletable-edge-delete-btn { width: 20px; height: 20px; border: 0px solid #ffff…" at bounding box center [413, 252] width 449 height 389
click at [422, 424] on span "All tasks must be connected" at bounding box center [420, 426] width 95 height 9
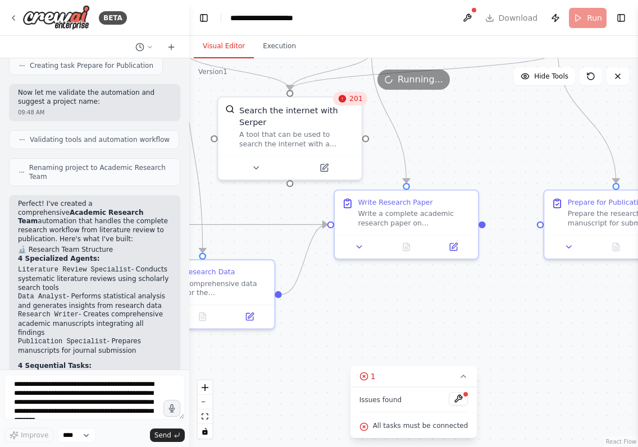
drag, startPoint x: 433, startPoint y: 226, endPoint x: 486, endPoint y: 227, distance: 53.4
click at [486, 227] on div ".deletable-edge-delete-btn { width: 20px; height: 20px; border: 0px solid #ffff…" at bounding box center [413, 252] width 449 height 389
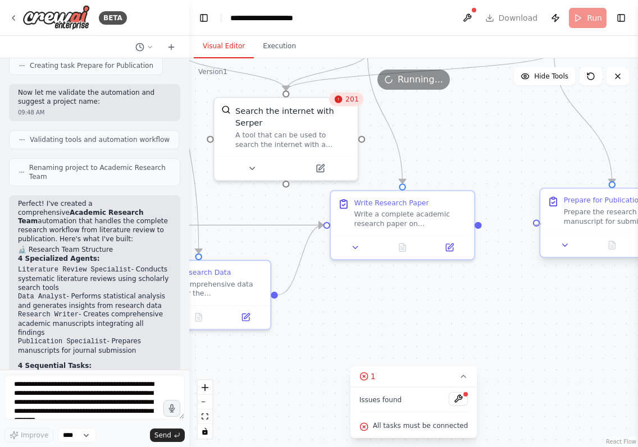
click at [539, 224] on div at bounding box center [536, 223] width 7 height 7
click at [536, 225] on div at bounding box center [536, 223] width 7 height 7
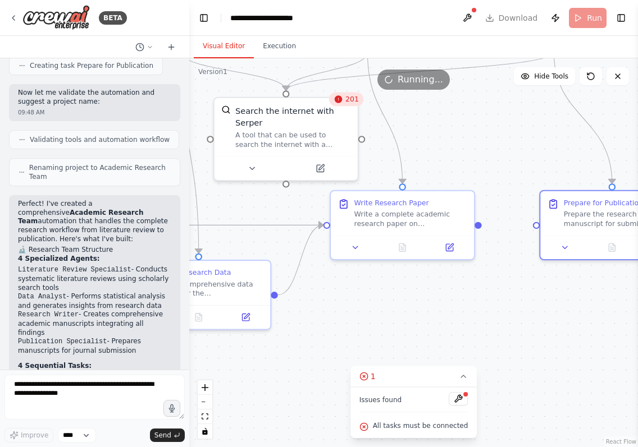
drag, startPoint x: 510, startPoint y: 227, endPoint x: 504, endPoint y: 227, distance: 6.7
click at [510, 227] on div ".deletable-edge-delete-btn { width: 20px; height: 20px; border: 0px solid #ffff…" at bounding box center [413, 252] width 449 height 389
click at [493, 227] on div ".deletable-edge-delete-btn { width: 20px; height: 20px; border: 0px solid #ffff…" at bounding box center [413, 252] width 449 height 389
click at [488, 227] on div ".deletable-edge-delete-btn { width: 20px; height: 20px; border: 0px solid #ffff…" at bounding box center [413, 252] width 449 height 389
click at [487, 227] on div ".deletable-edge-delete-btn { width: 20px; height: 20px; border: 0px solid #ffff…" at bounding box center [413, 252] width 449 height 389
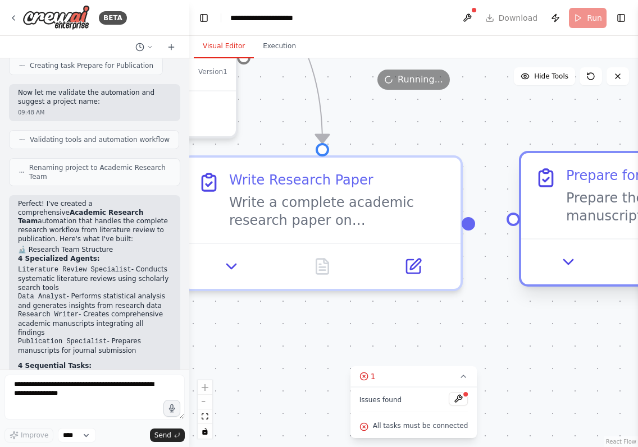
drag, startPoint x: 603, startPoint y: 222, endPoint x: 543, endPoint y: 230, distance: 60.7
drag, startPoint x: 470, startPoint y: 220, endPoint x: 555, endPoint y: 221, distance: 85.3
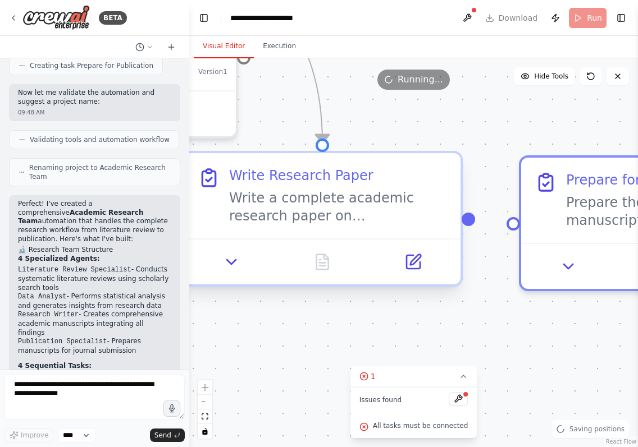
click at [463, 224] on div "Write Research Paper Write a complete academic research paper on {research_topi…" at bounding box center [322, 219] width 281 height 136
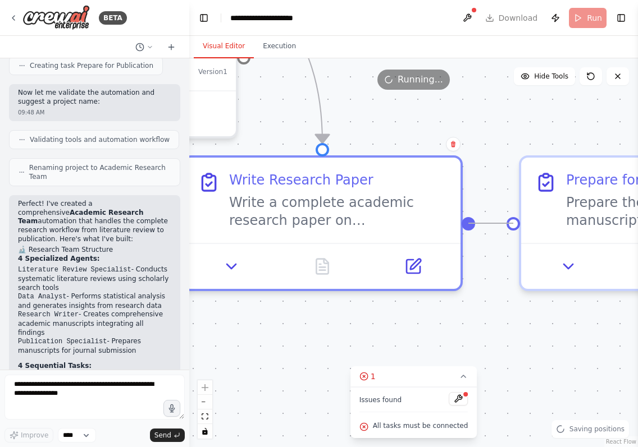
drag, startPoint x: 468, startPoint y: 221, endPoint x: 505, endPoint y: 226, distance: 38.0
click at [505, 226] on div ".deletable-edge-delete-btn { width: 20px; height: 20px; border: 0px solid #ffff…" at bounding box center [413, 252] width 449 height 389
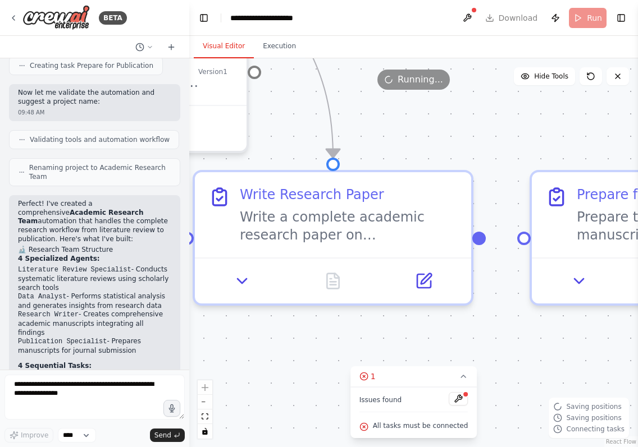
drag, startPoint x: 502, startPoint y: 213, endPoint x: 519, endPoint y: 239, distance: 30.8
click at [519, 239] on div ".deletable-edge-delete-btn { width: 20px; height: 20px; border: 0px solid #ffff…" at bounding box center [413, 252] width 449 height 389
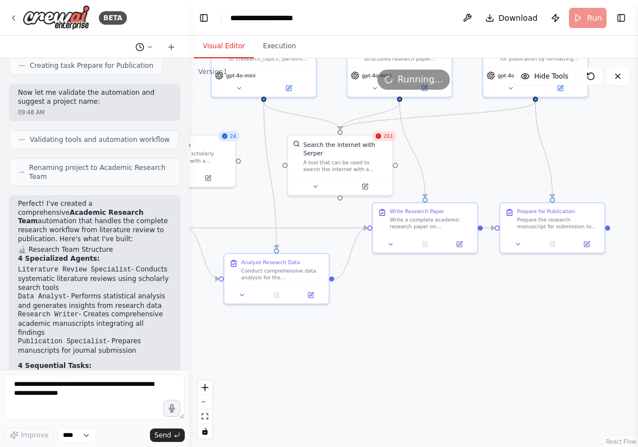
click at [150, 49] on icon at bounding box center [150, 47] width 7 height 7
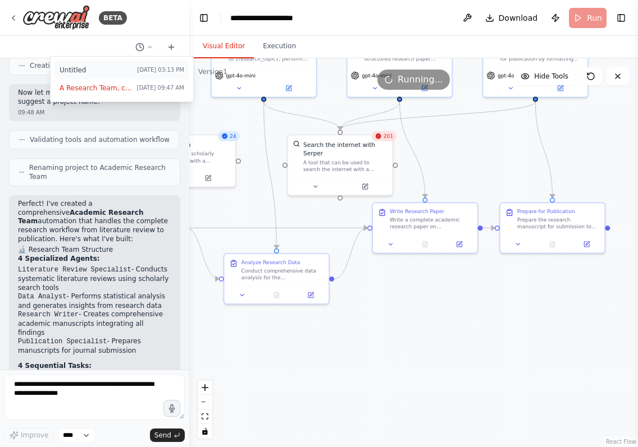
click at [97, 66] on span "Untitled" at bounding box center [96, 70] width 73 height 9
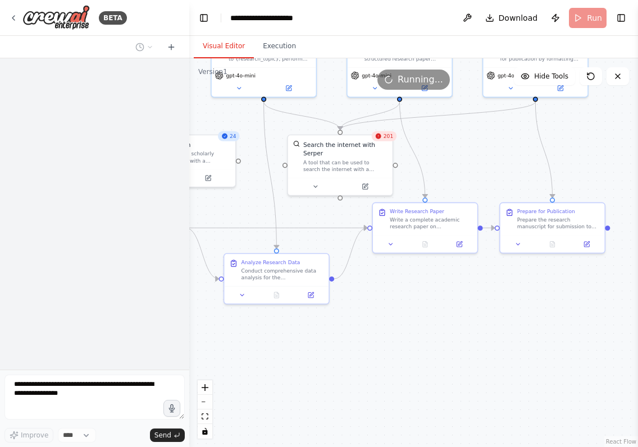
scroll to position [0, 0]
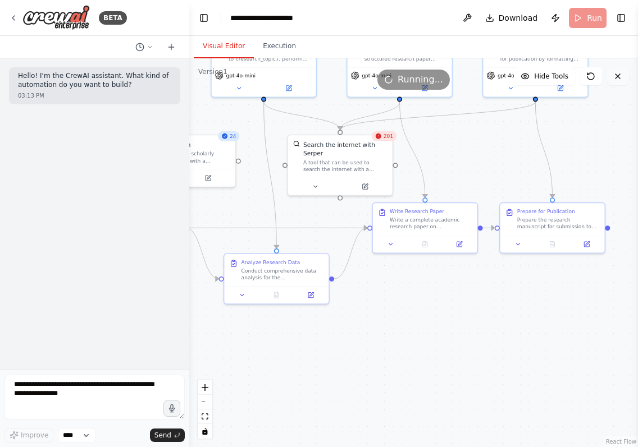
click at [628, 80] on div "Version 1 Hide Tools .deletable-edge-delete-btn { width: 20px; height: 20px; bo…" at bounding box center [413, 252] width 449 height 389
click at [624, 81] on button at bounding box center [617, 76] width 22 height 18
click at [623, 80] on button at bounding box center [617, 76] width 22 height 18
drag, startPoint x: 622, startPoint y: 79, endPoint x: 616, endPoint y: 77, distance: 6.6
click at [621, 80] on button at bounding box center [617, 76] width 22 height 18
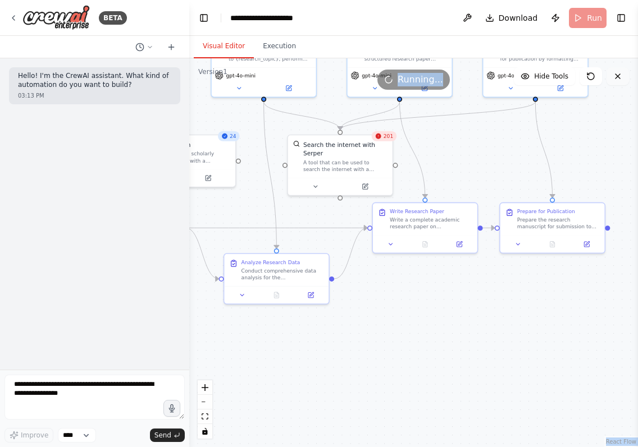
click at [612, 77] on button at bounding box center [617, 76] width 22 height 18
